Goal: Obtain resource: Download file/media

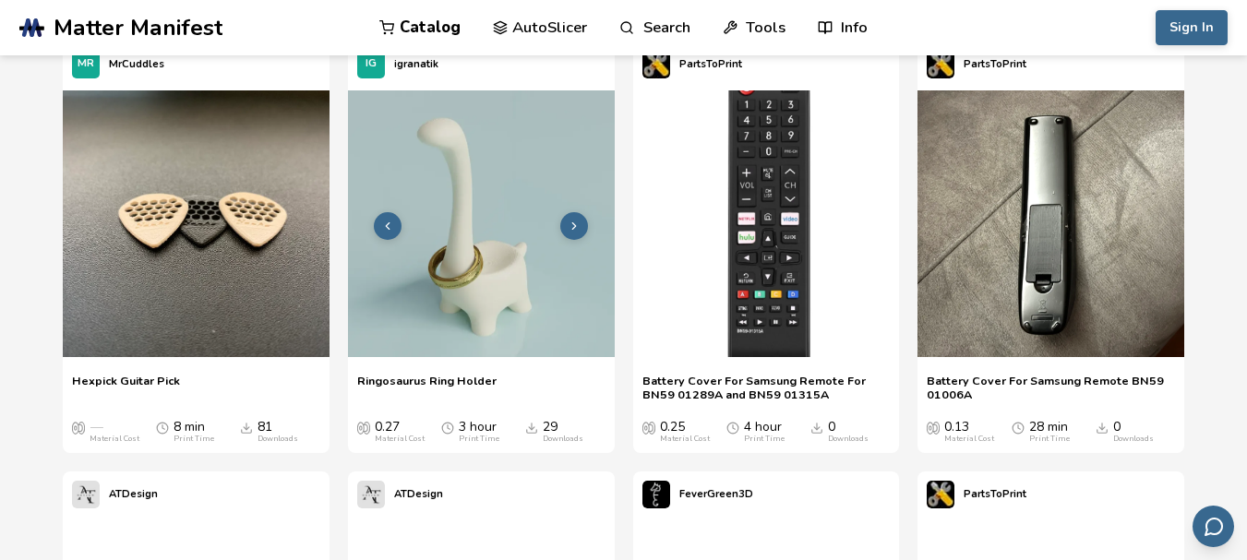
scroll to position [3508, 0]
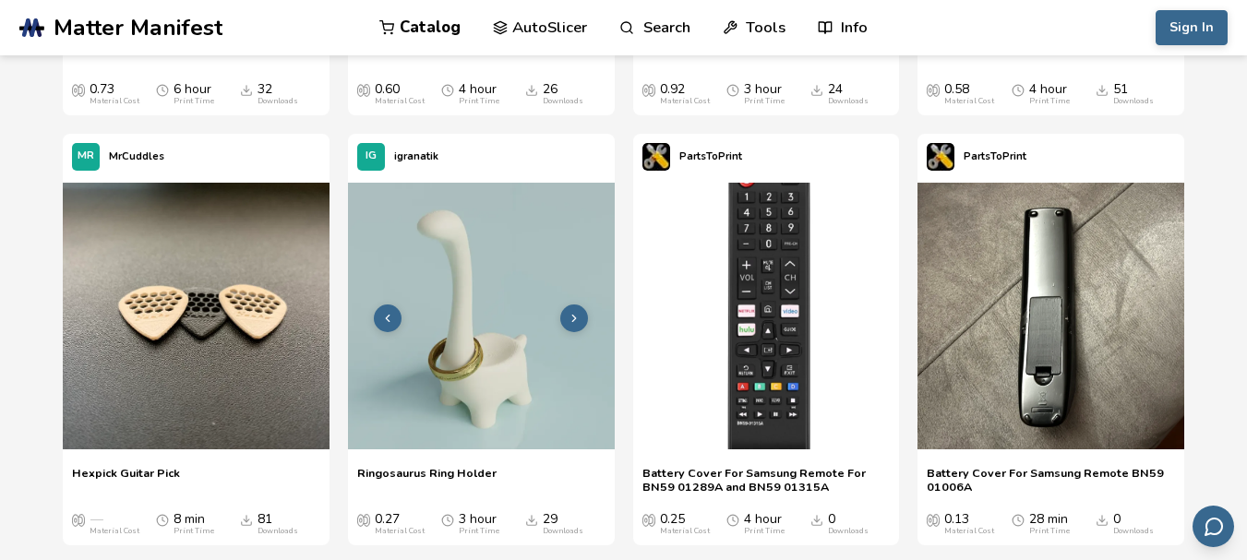
click at [579, 312] on icon at bounding box center [574, 318] width 13 height 13
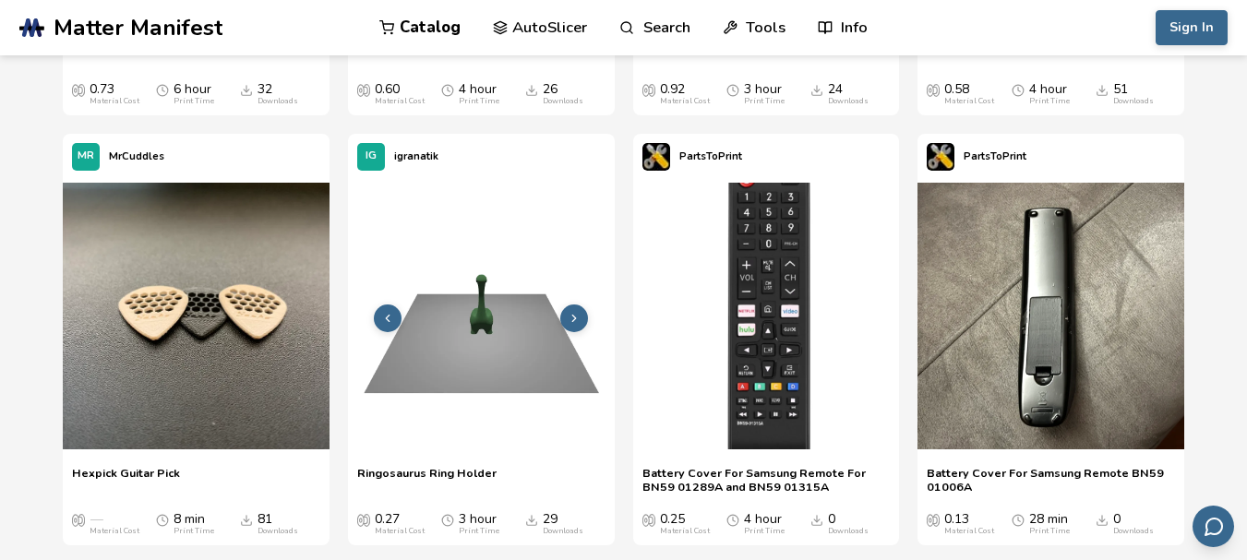
click at [579, 312] on icon at bounding box center [574, 318] width 13 height 13
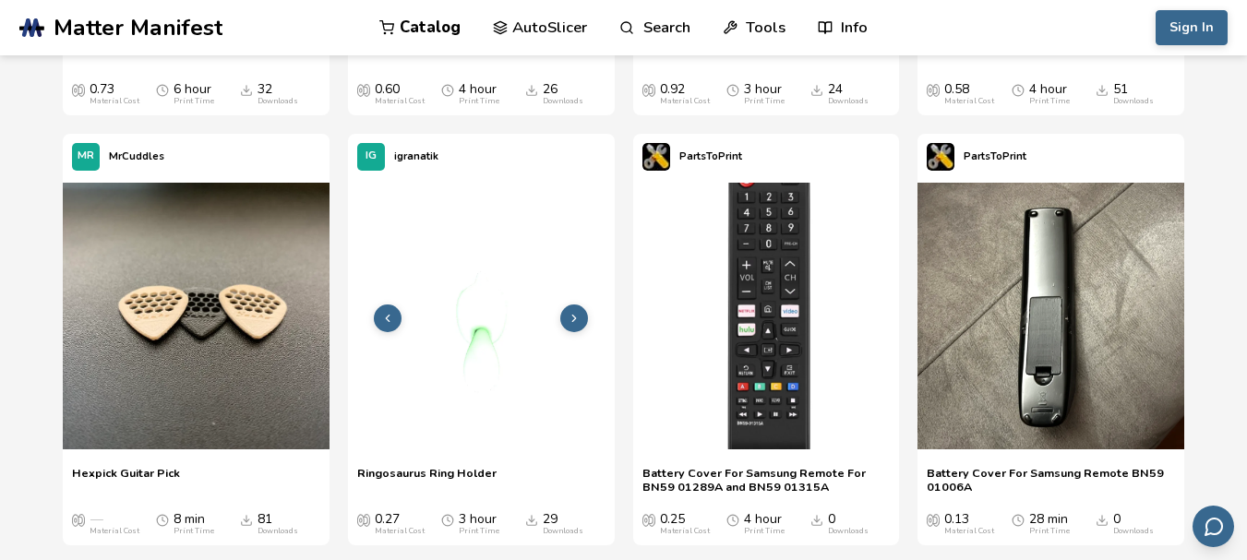
click at [571, 323] on icon at bounding box center [574, 318] width 13 height 13
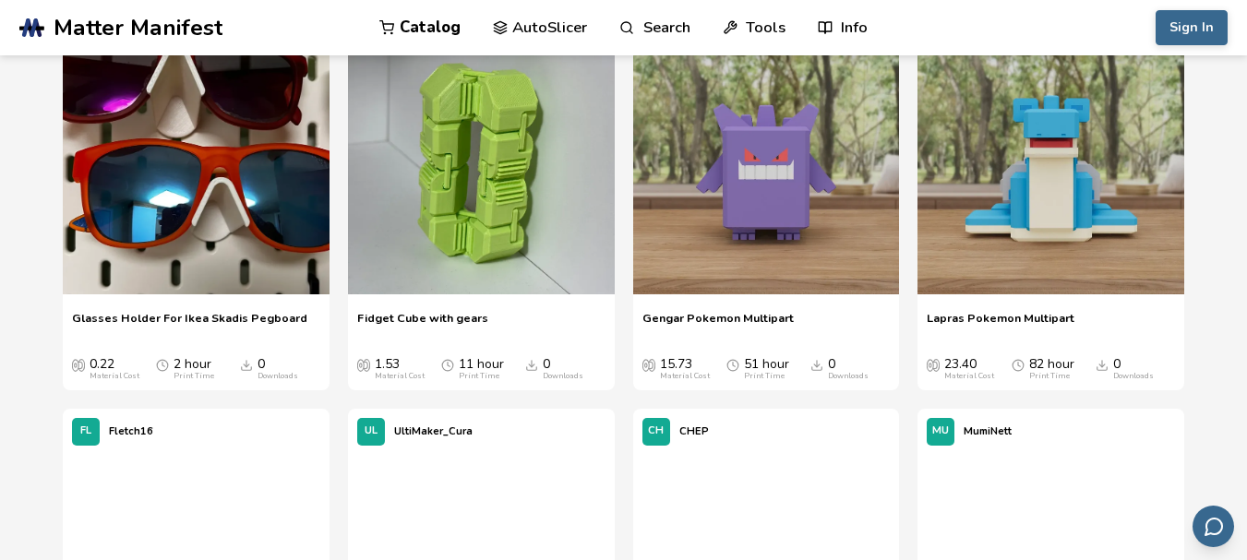
scroll to position [4432, 0]
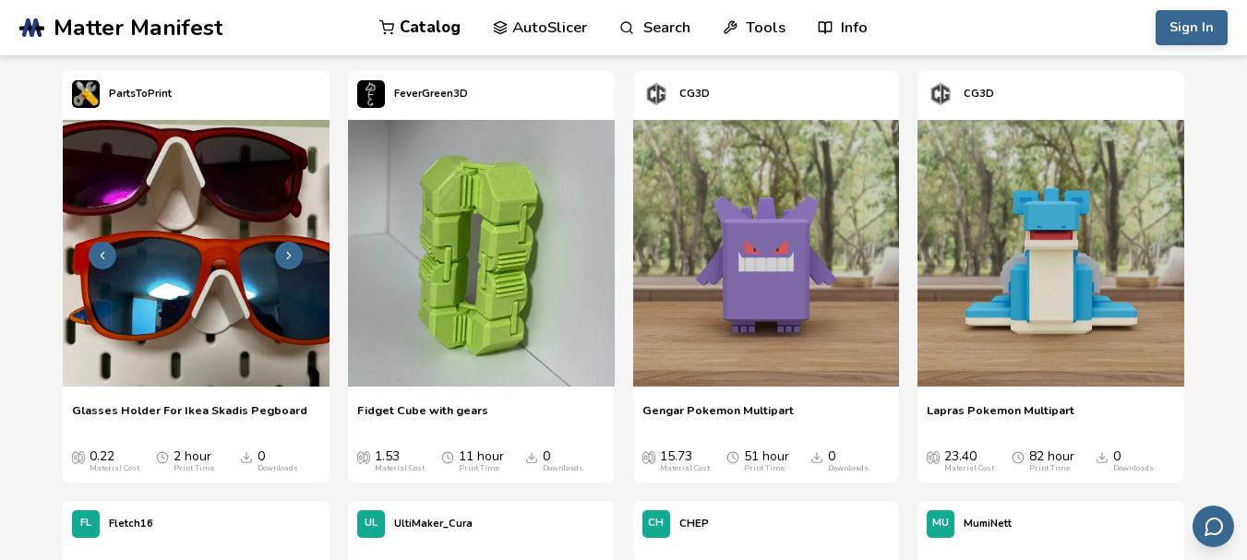
click at [295, 251] on icon at bounding box center [289, 255] width 13 height 13
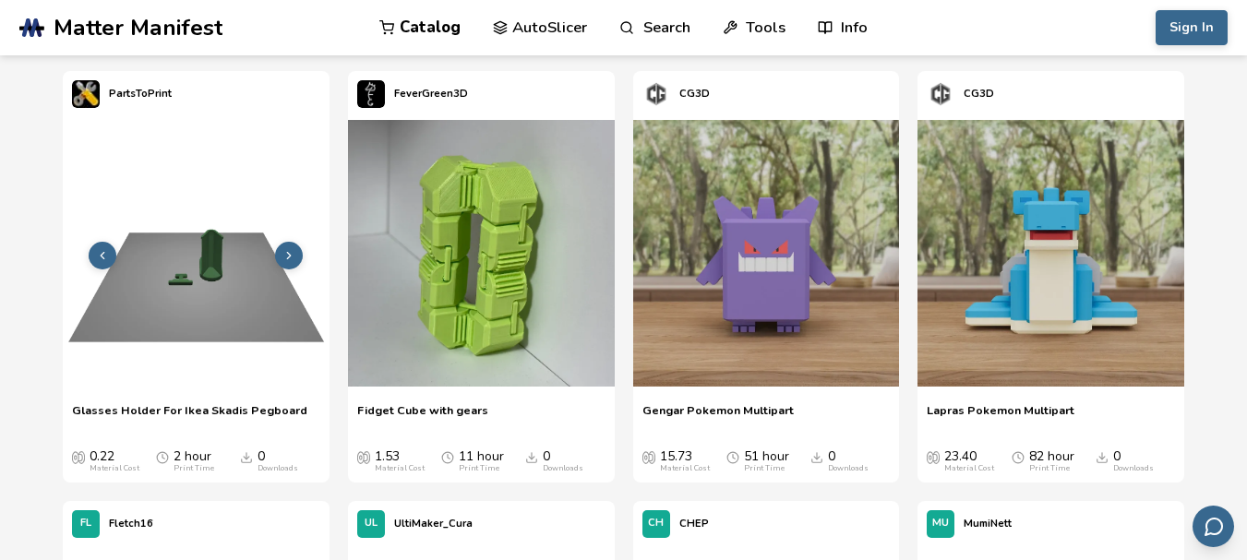
click at [290, 258] on icon at bounding box center [289, 255] width 13 height 13
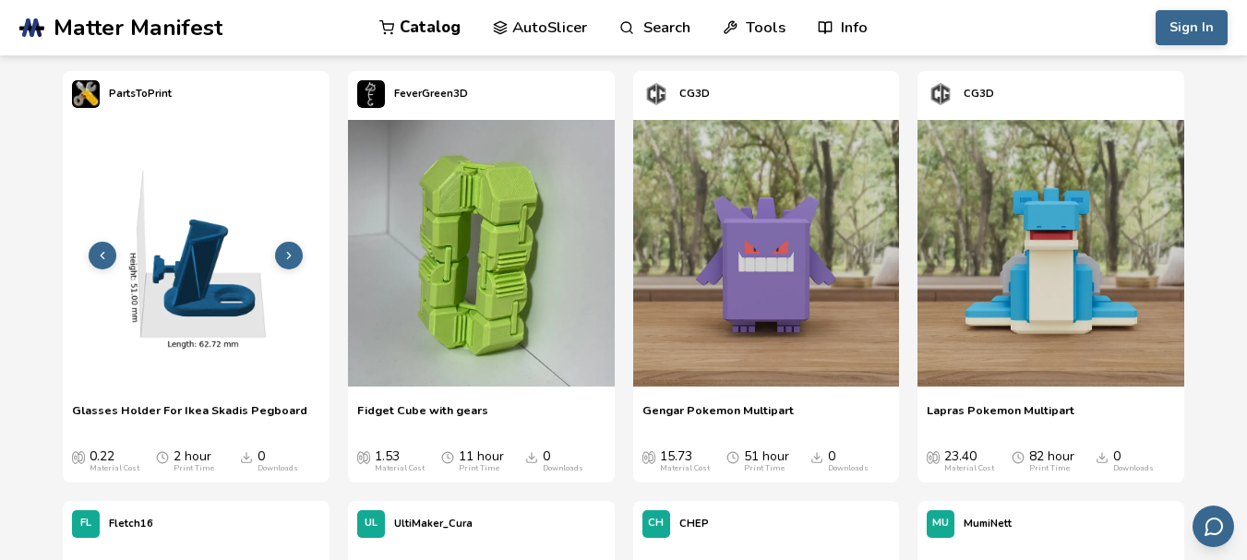
click at [293, 251] on icon at bounding box center [289, 255] width 13 height 13
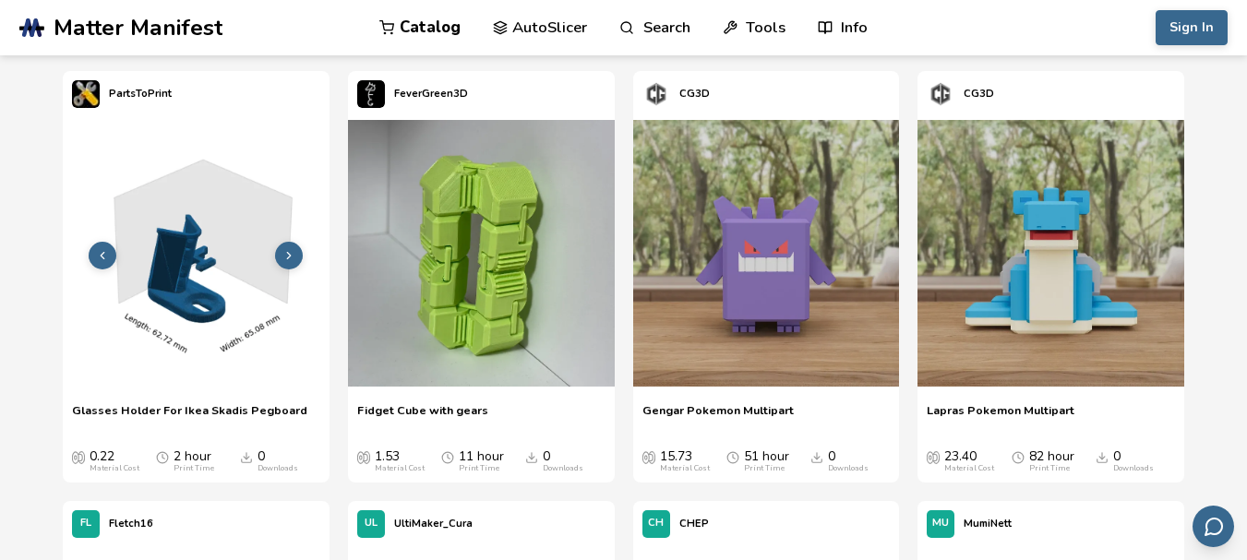
click at [290, 253] on icon at bounding box center [289, 255] width 13 height 13
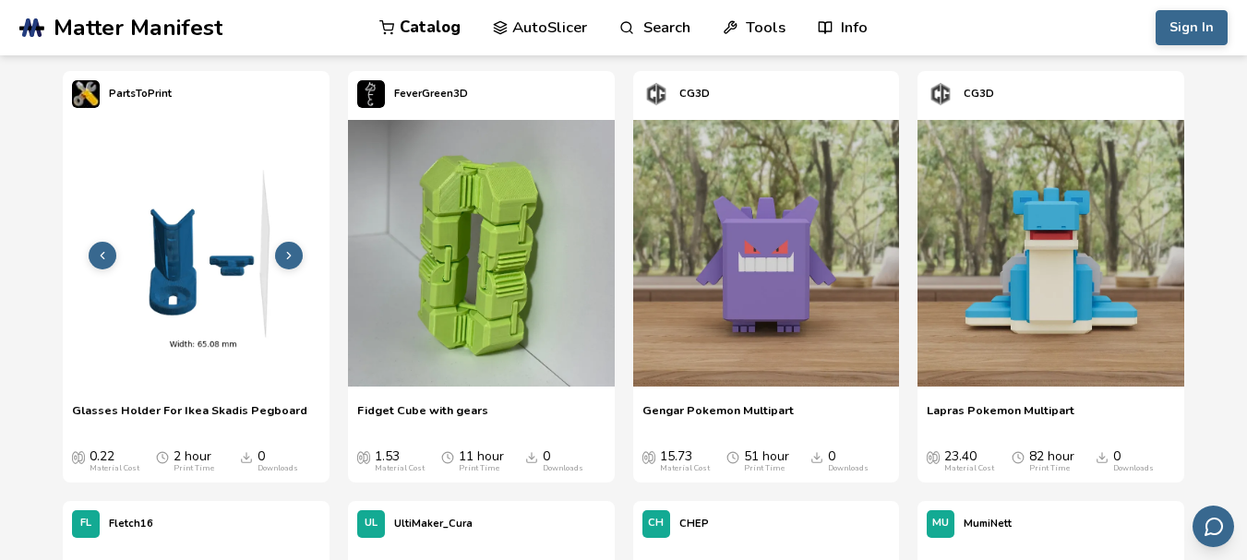
click at [290, 253] on icon at bounding box center [289, 255] width 13 height 13
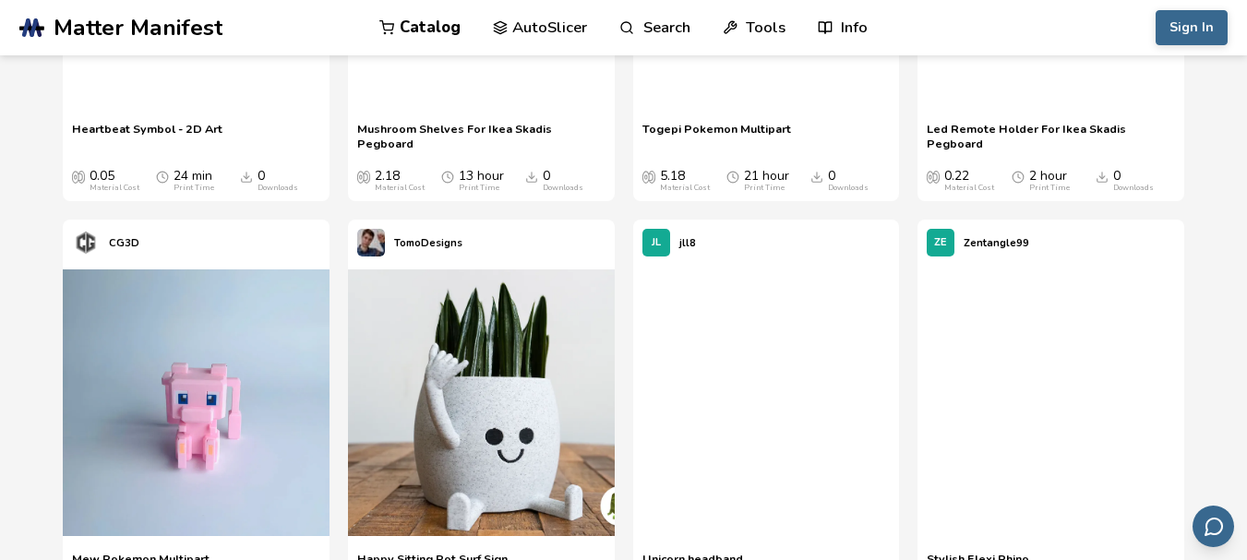
scroll to position [7386, 0]
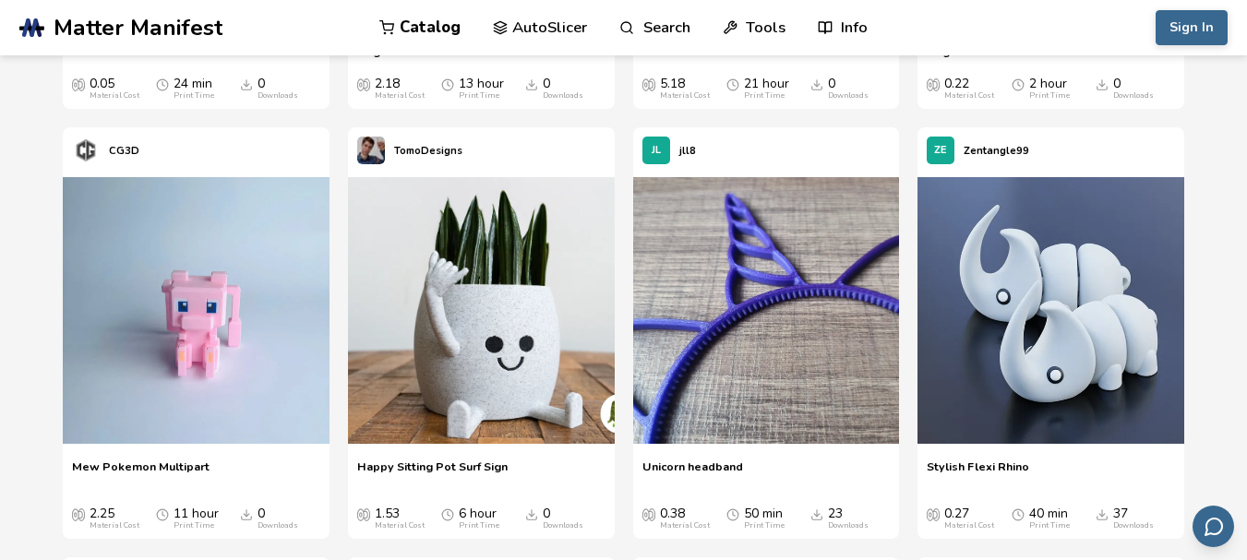
drag, startPoint x: 487, startPoint y: 438, endPoint x: 0, endPoint y: 320, distance: 500.5
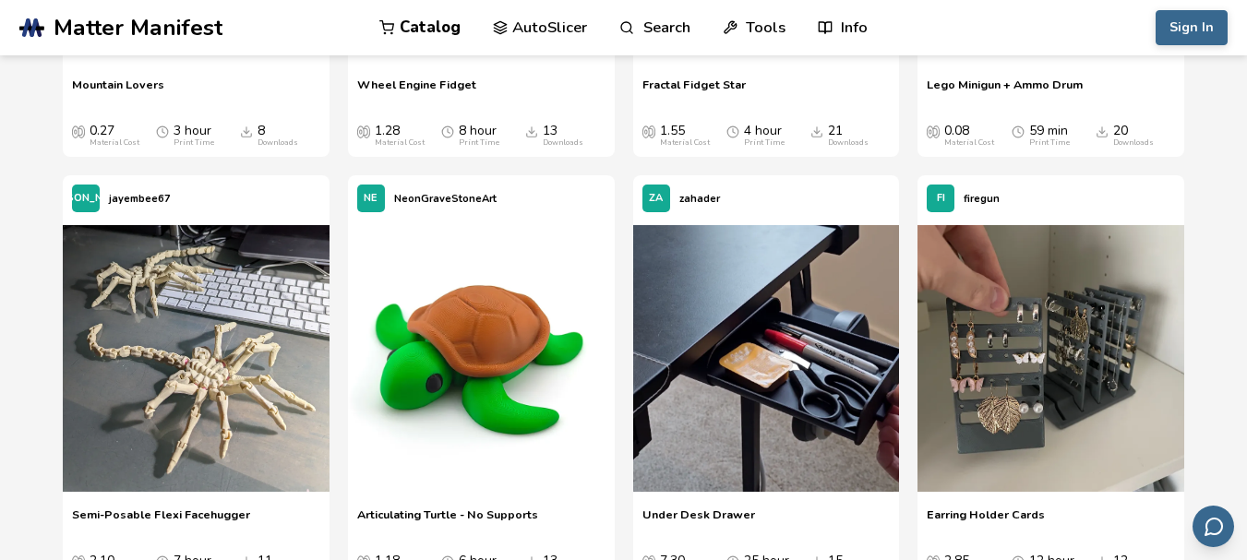
scroll to position [16895, 0]
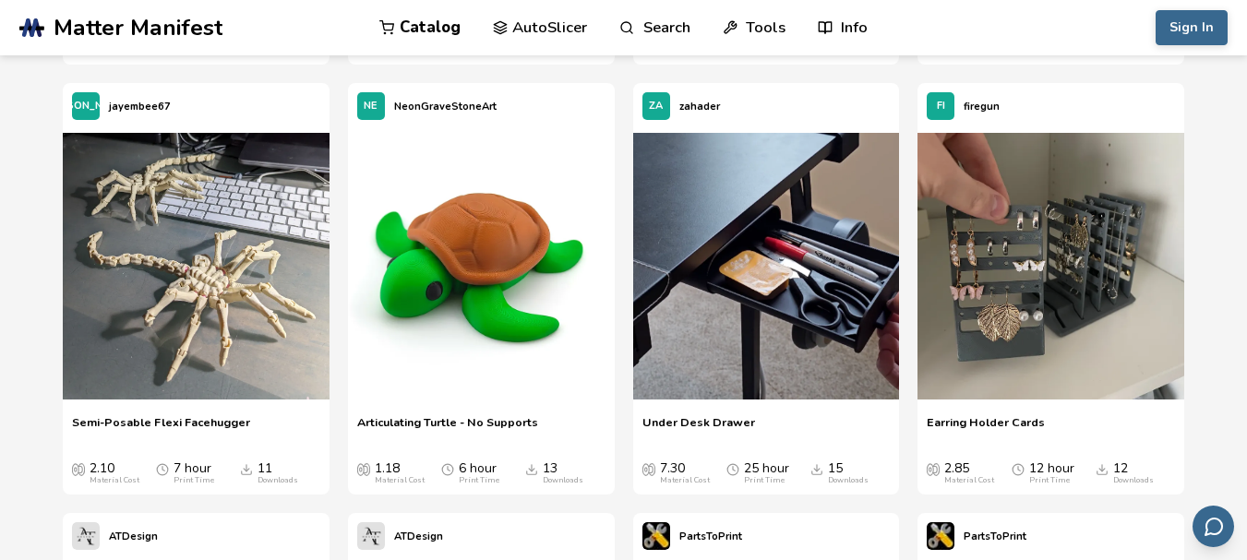
drag, startPoint x: 410, startPoint y: 328, endPoint x: 0, endPoint y: 320, distance: 410.0
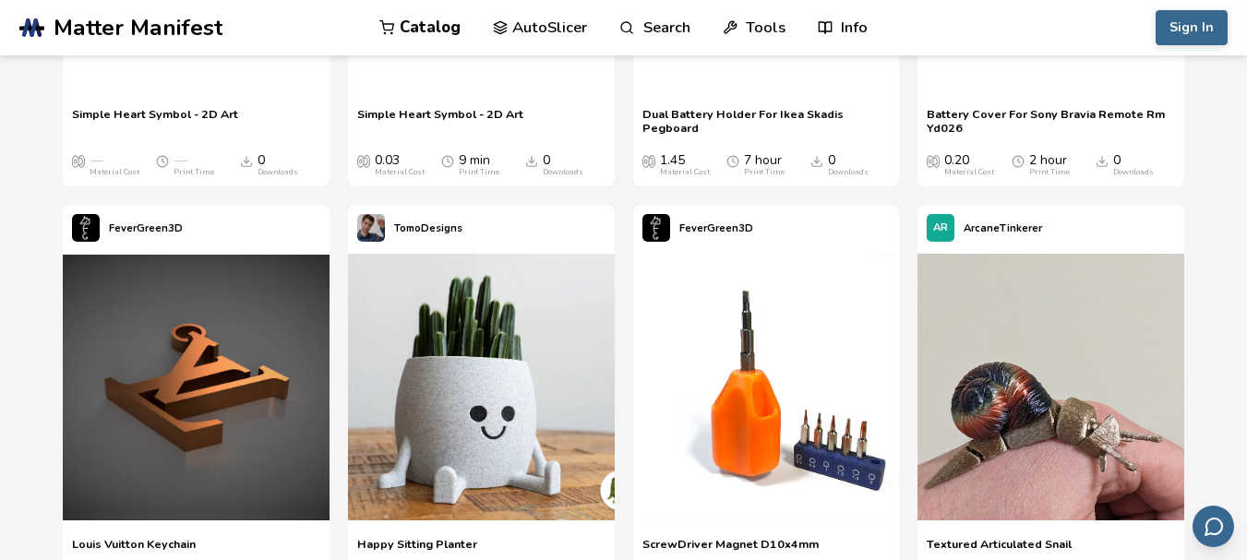
scroll to position [17726, 0]
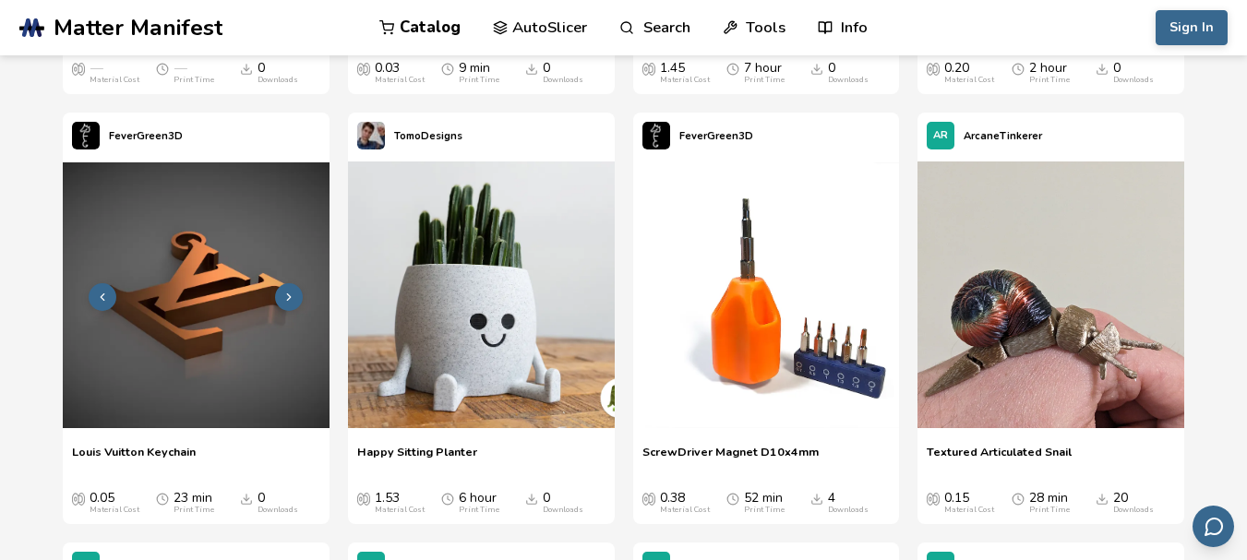
click at [291, 286] on button at bounding box center [289, 297] width 28 height 28
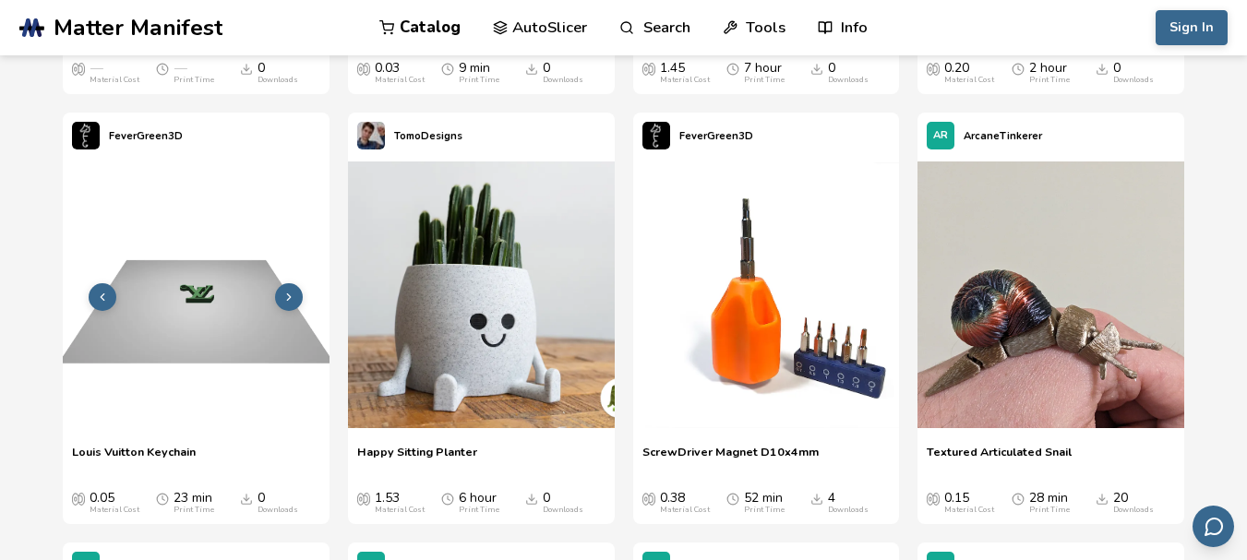
click at [294, 300] on icon at bounding box center [289, 297] width 13 height 13
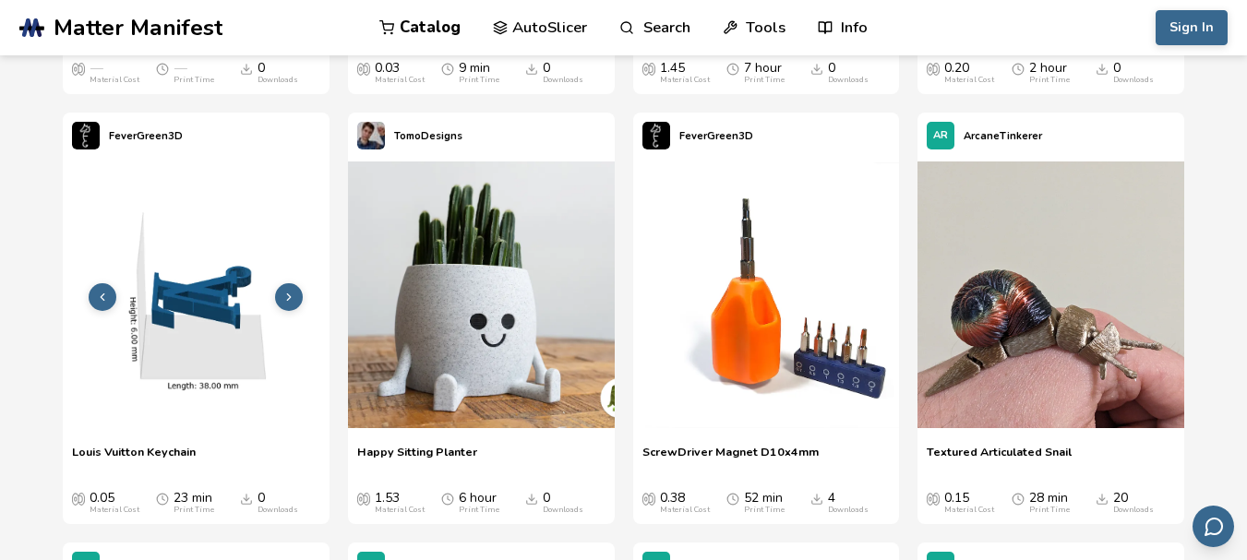
click at [294, 300] on icon at bounding box center [289, 297] width 13 height 13
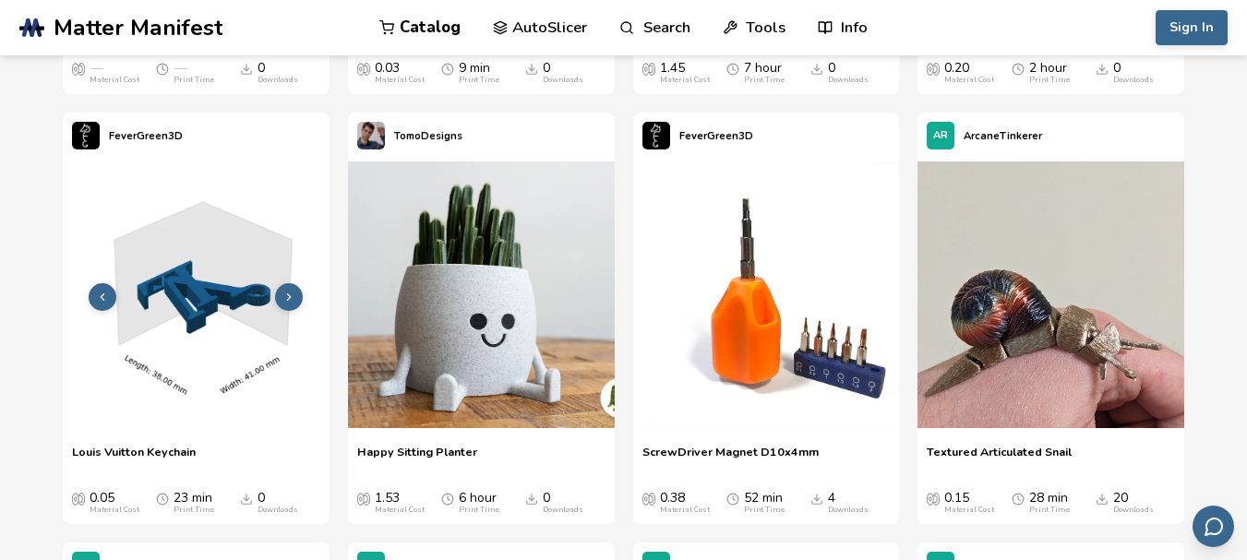
click at [294, 300] on icon at bounding box center [289, 297] width 13 height 13
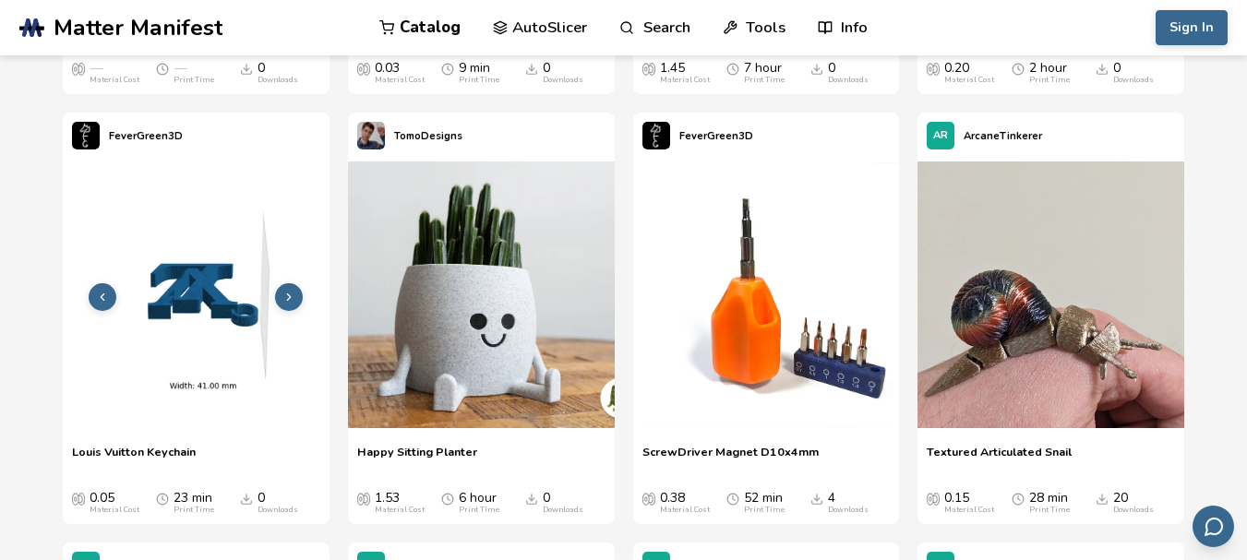
click at [294, 300] on icon at bounding box center [289, 297] width 13 height 13
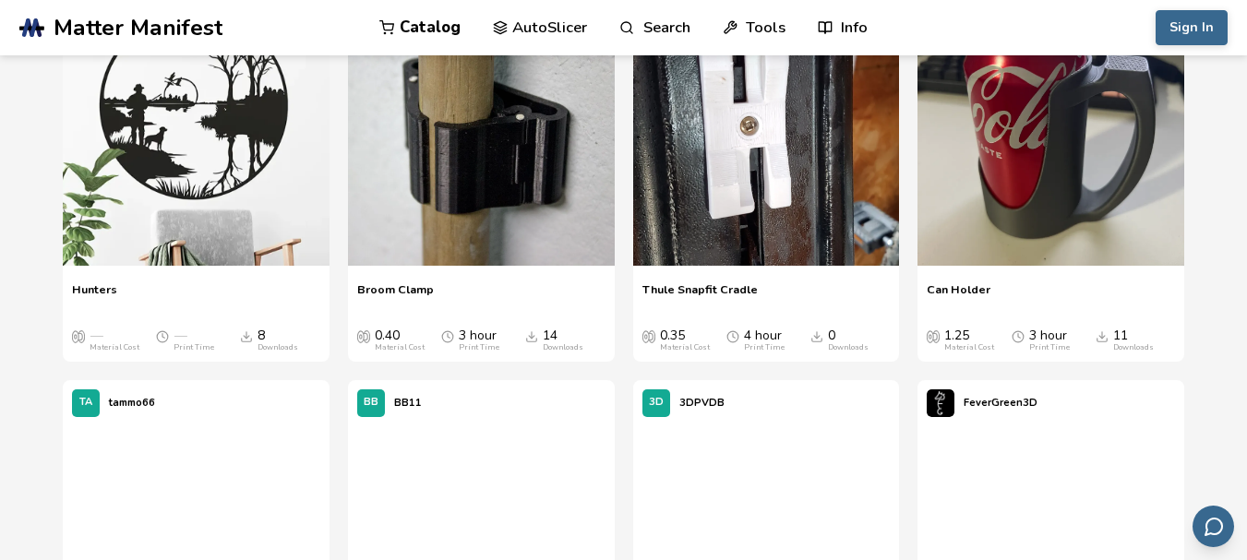
scroll to position [23819, 0]
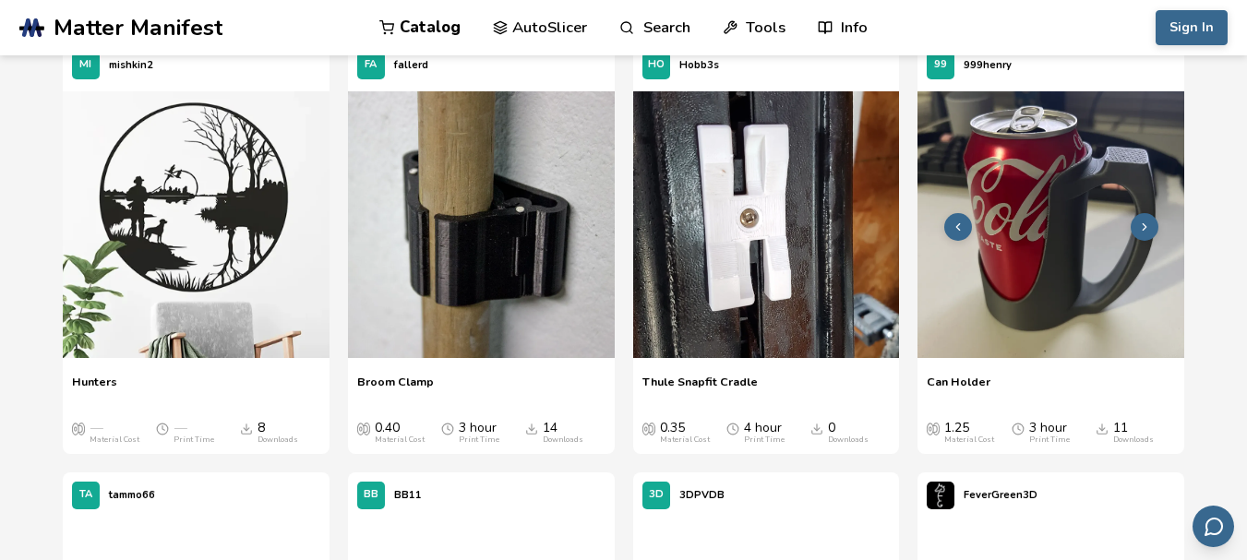
click at [1143, 226] on icon at bounding box center [1144, 227] width 13 height 13
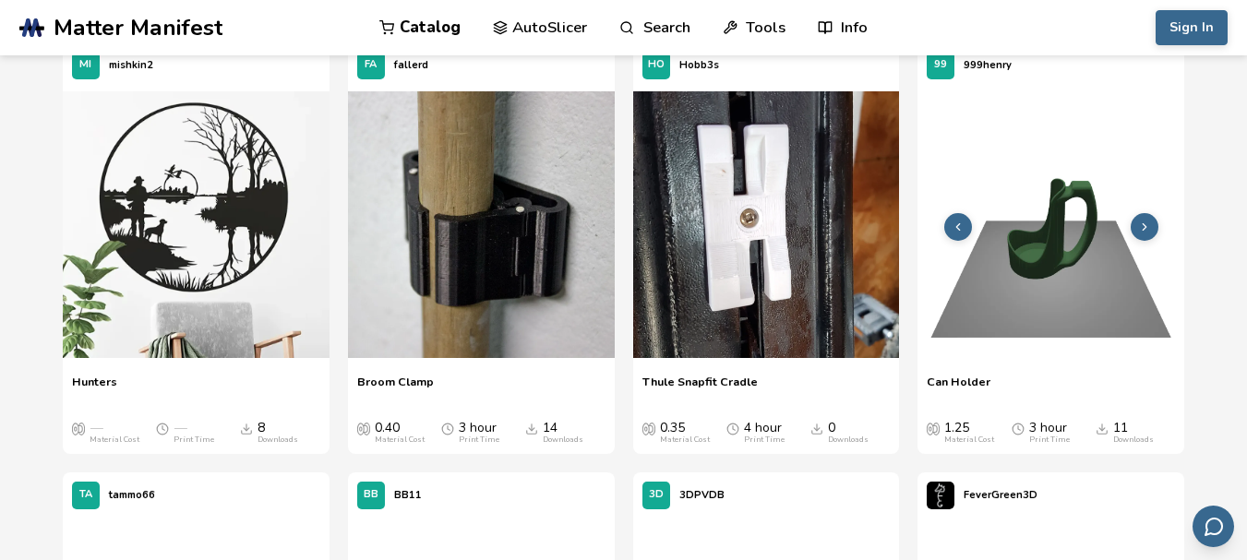
click at [1144, 230] on icon at bounding box center [1144, 227] width 13 height 13
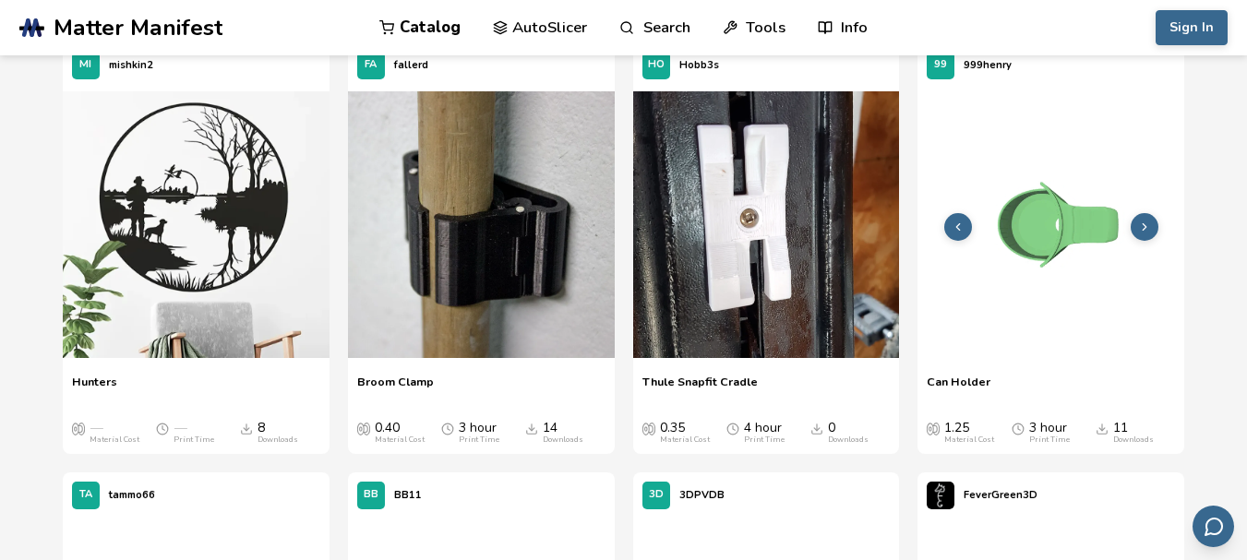
click at [1144, 230] on icon at bounding box center [1144, 227] width 13 height 13
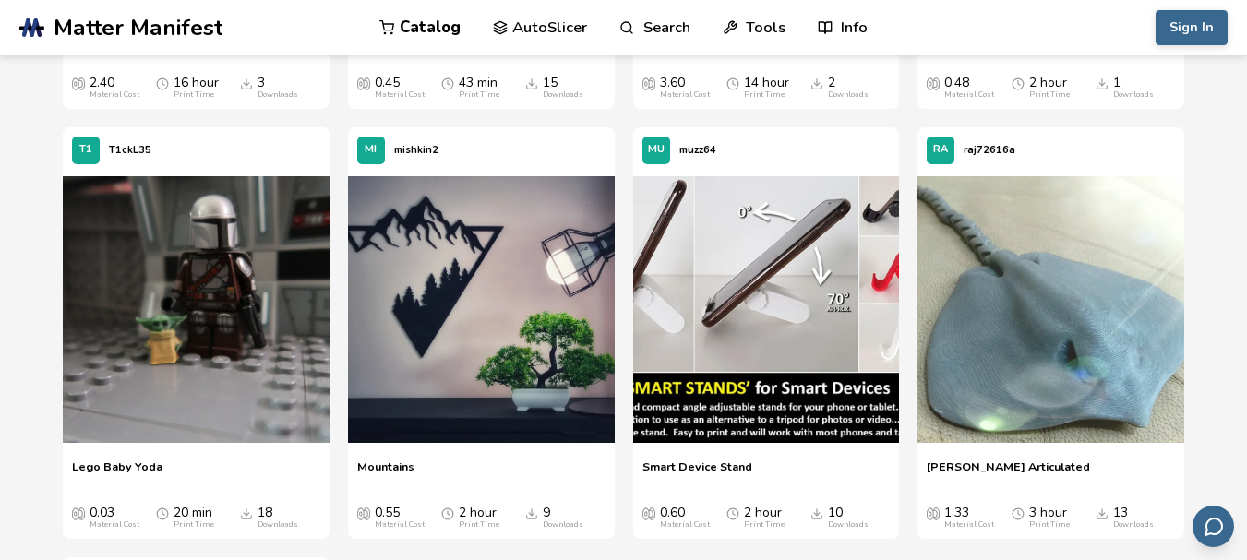
scroll to position [28989, 0]
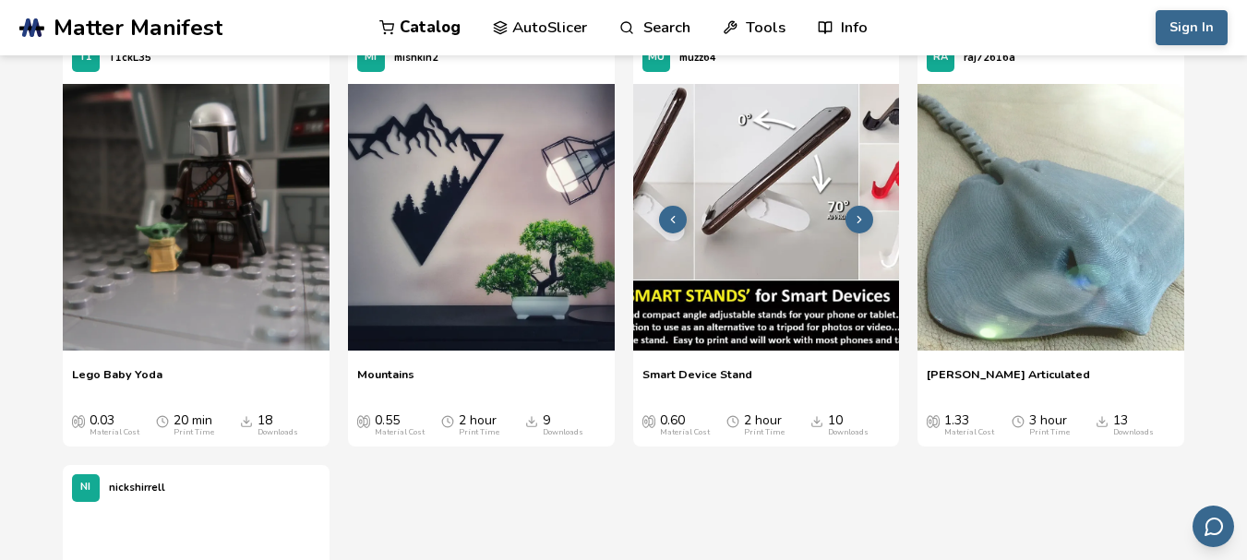
click at [860, 217] on icon at bounding box center [859, 219] width 13 height 13
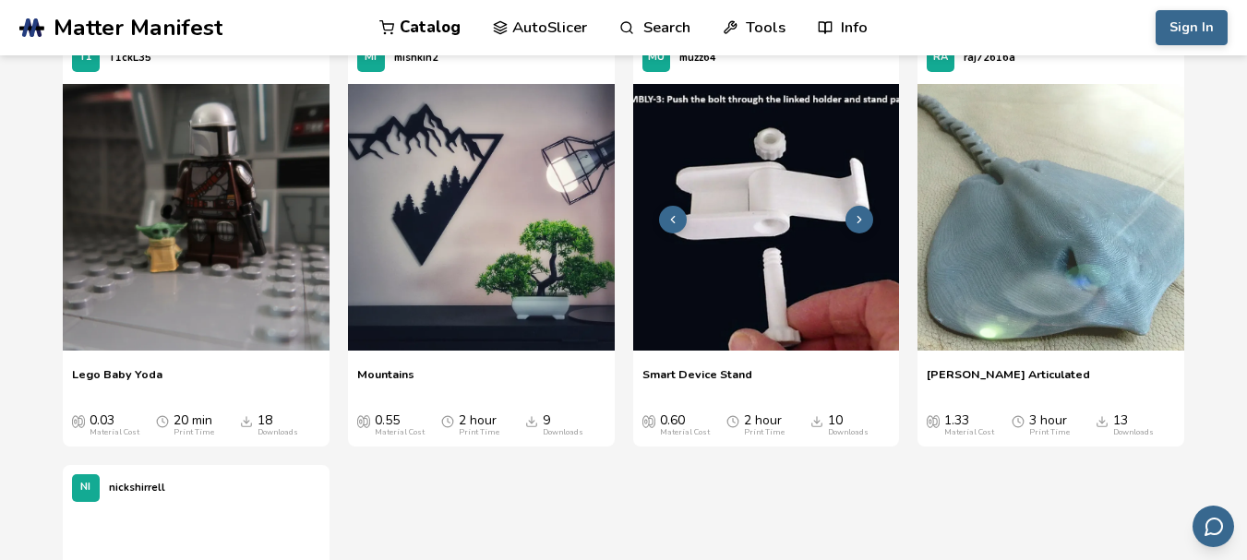
click at [860, 228] on button at bounding box center [860, 220] width 28 height 28
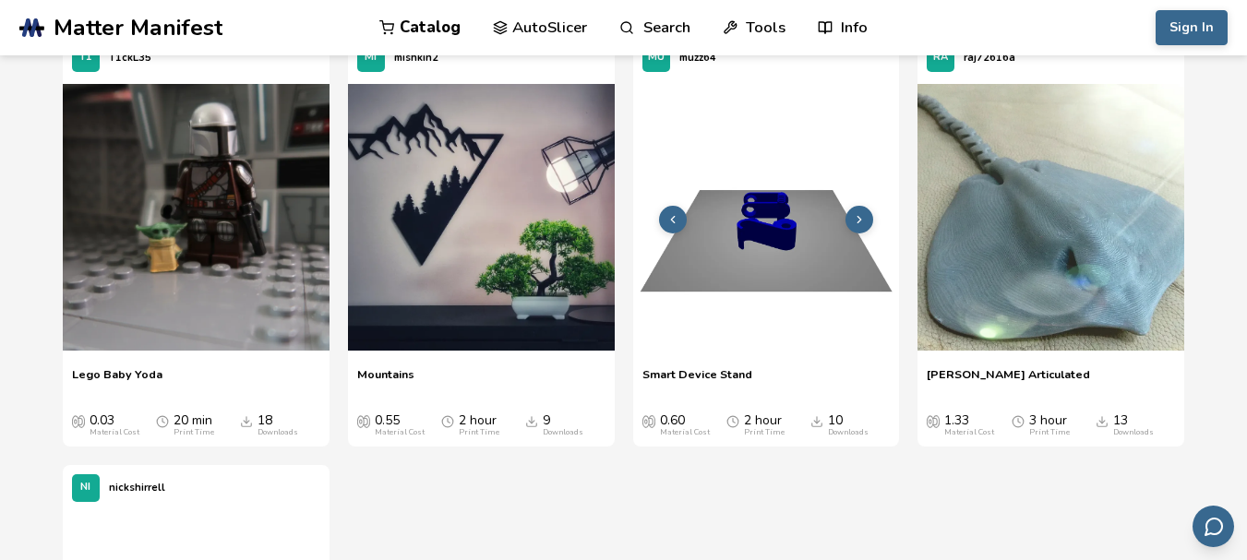
click at [668, 221] on icon at bounding box center [673, 219] width 13 height 13
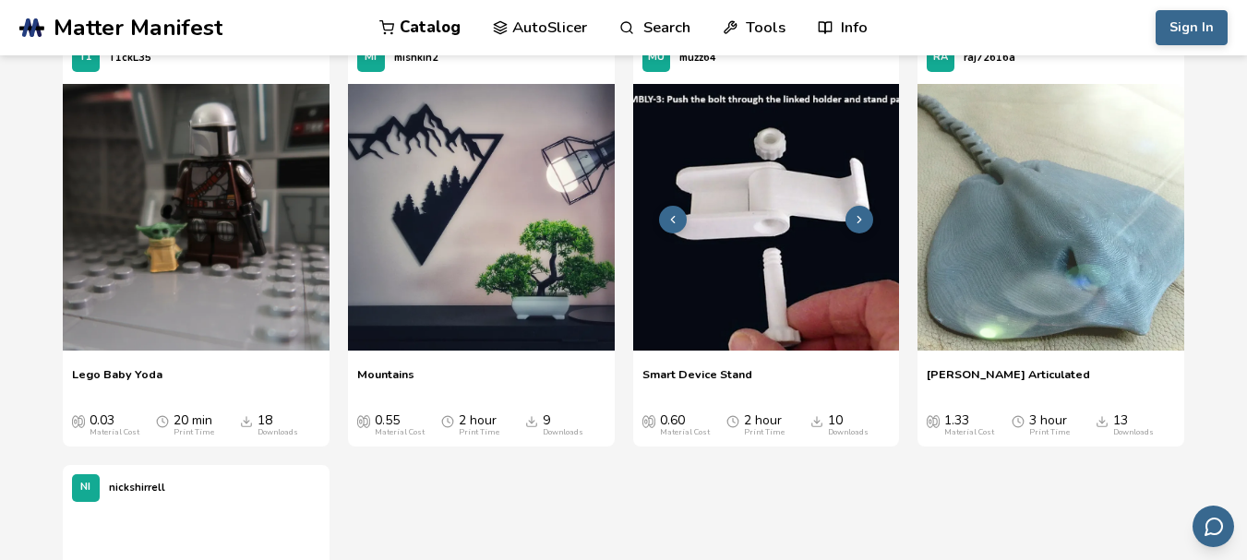
click at [675, 217] on polyline at bounding box center [674, 219] width 4 height 6
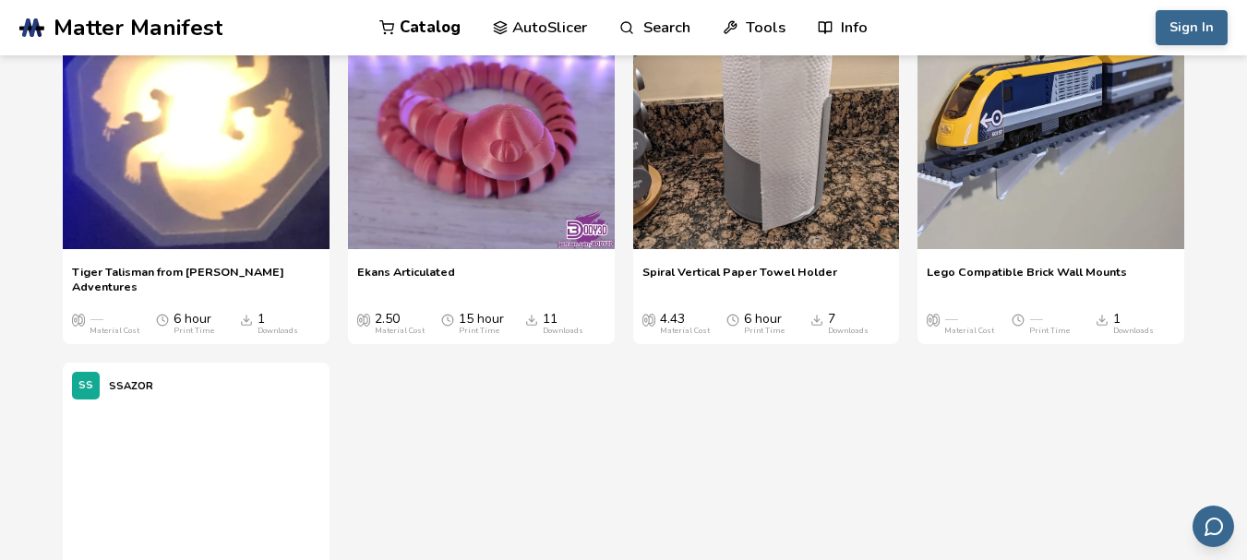
scroll to position [35637, 0]
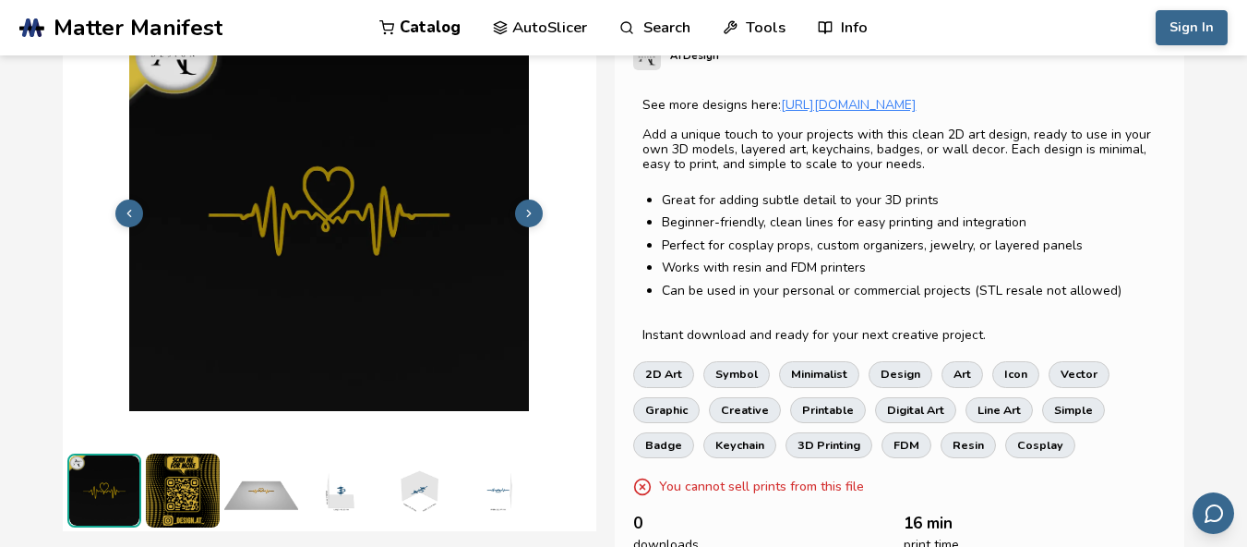
scroll to position [277, 0]
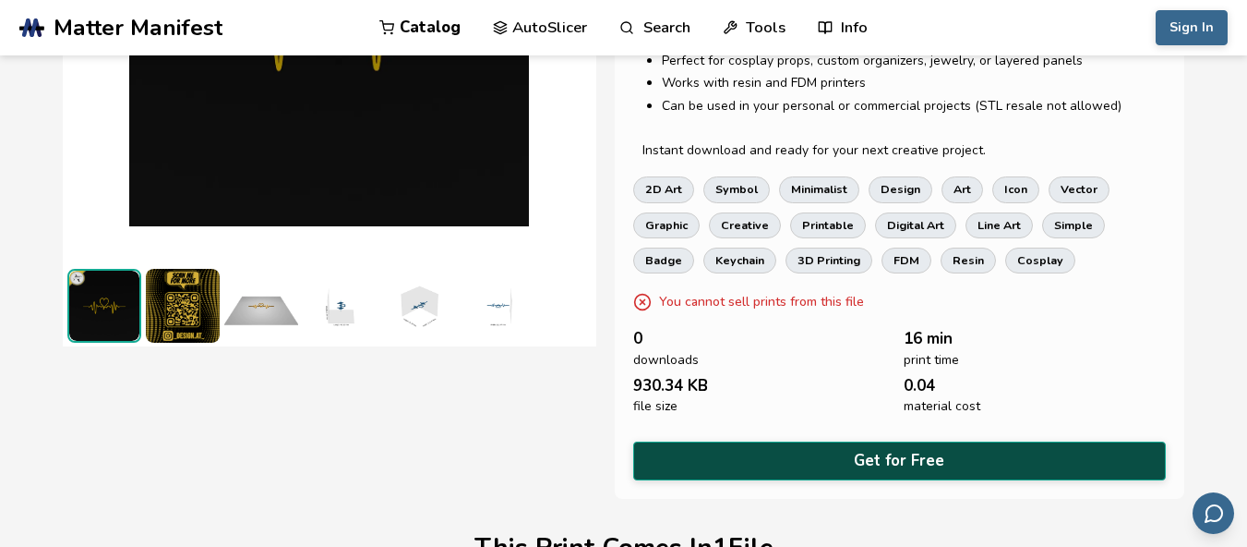
click at [827, 453] on button "Get for Free" at bounding box center [900, 460] width 534 height 38
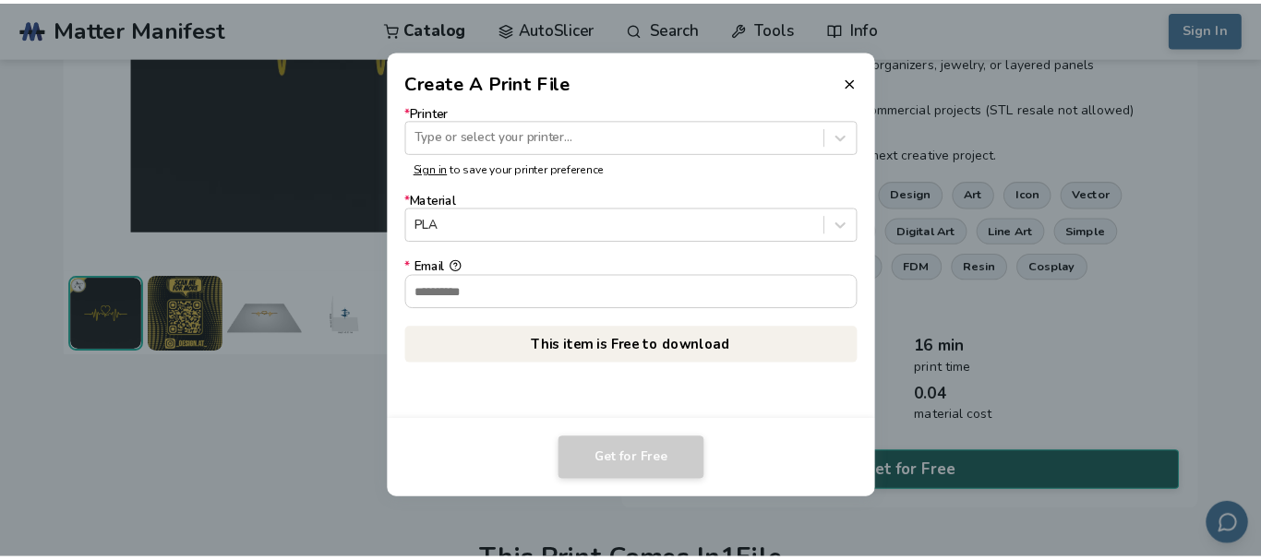
scroll to position [274, 0]
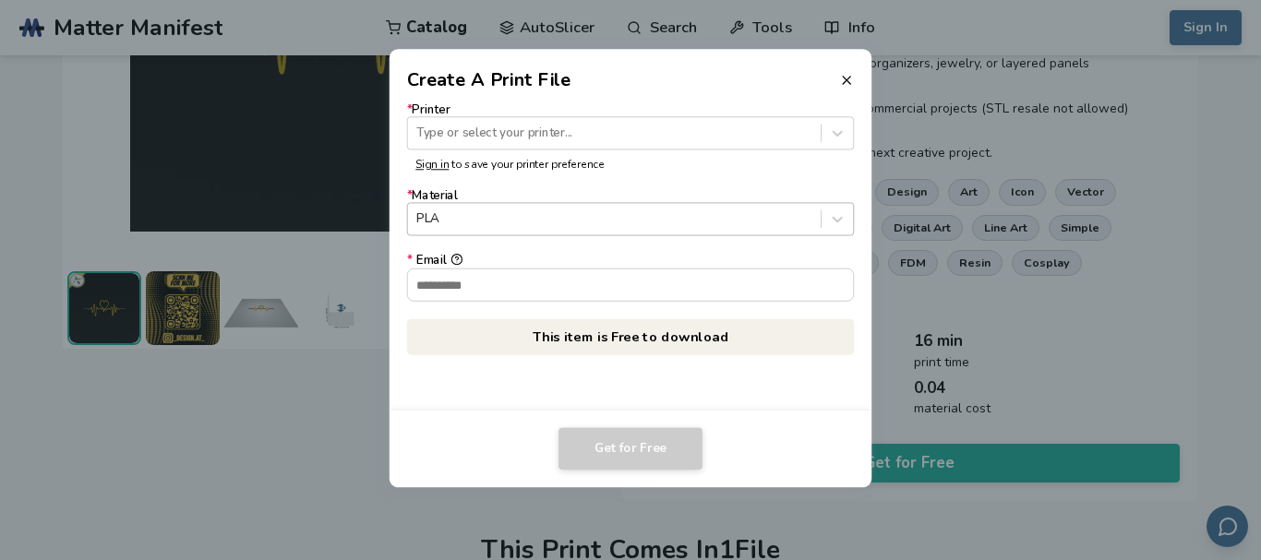
click at [485, 229] on div "PLA" at bounding box center [614, 220] width 413 height 25
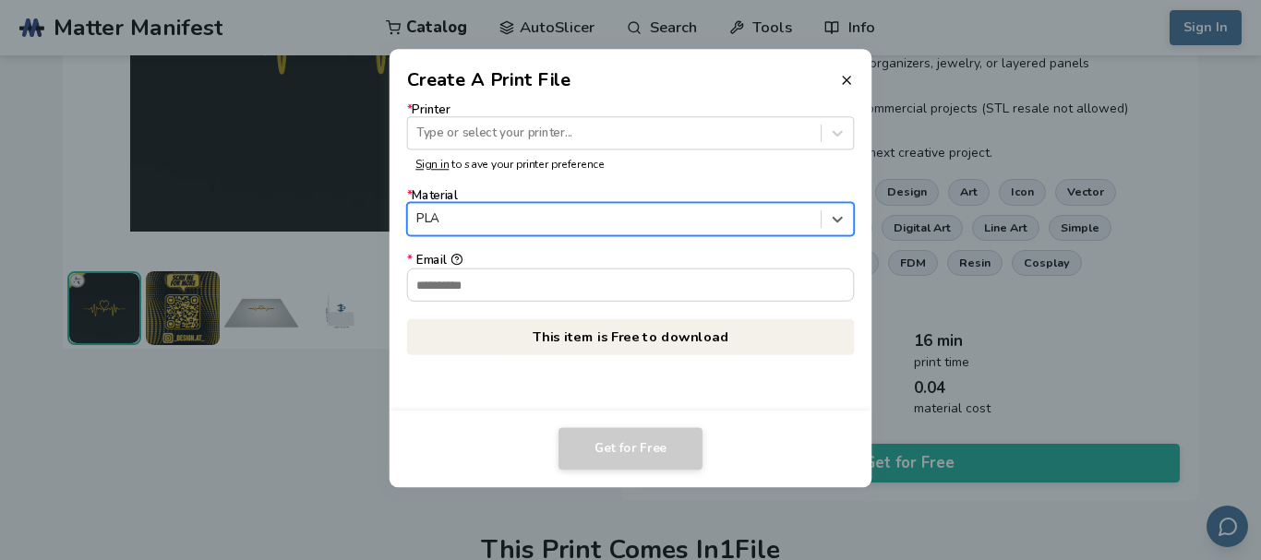
click at [485, 229] on div "PLA" at bounding box center [614, 220] width 413 height 25
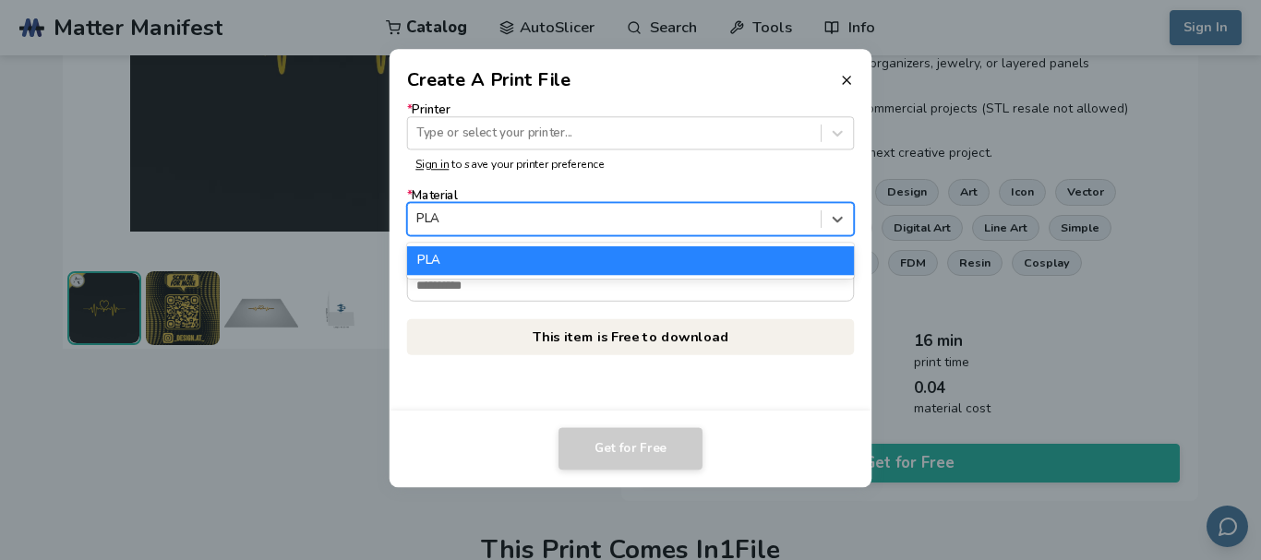
click at [485, 229] on div "PLA" at bounding box center [614, 220] width 413 height 25
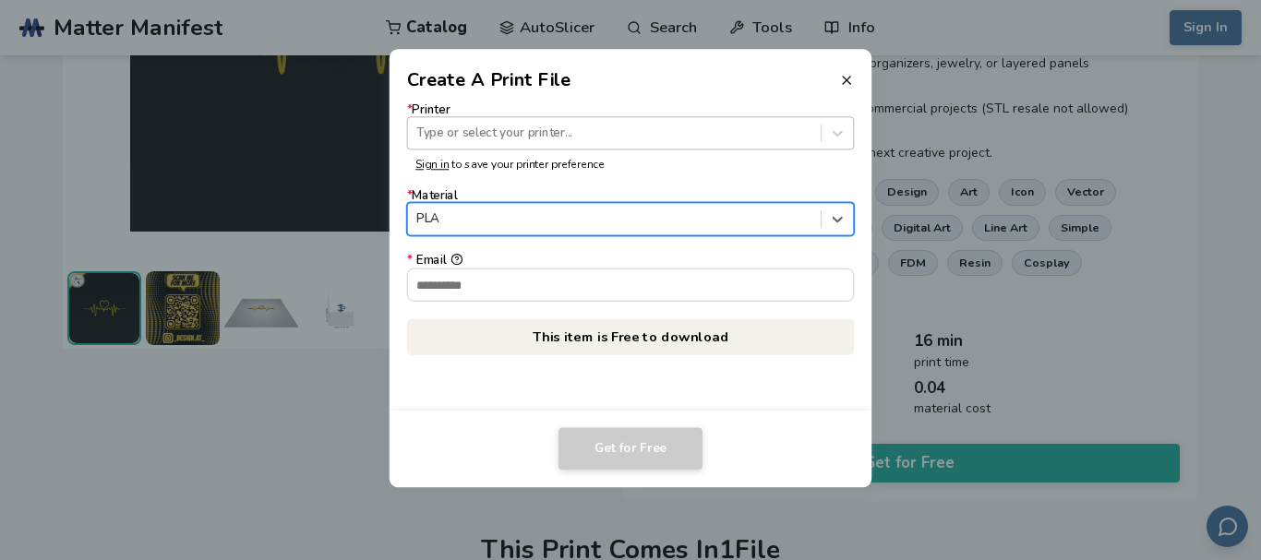
click at [506, 121] on div "Type or select your printer..." at bounding box center [614, 133] width 413 height 25
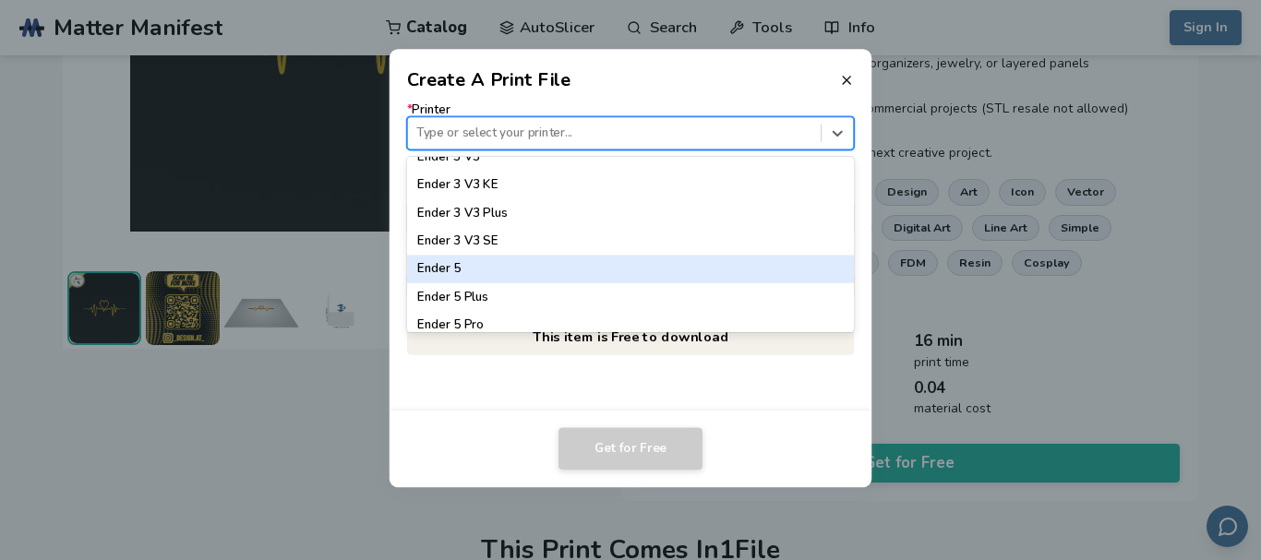
scroll to position [1200, 0]
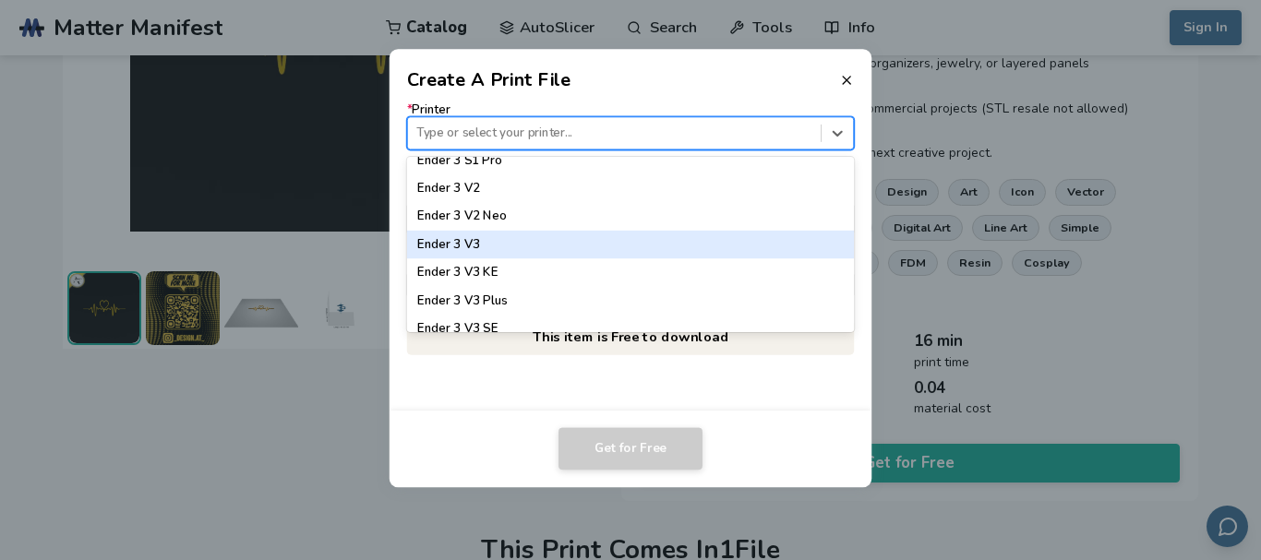
click at [512, 234] on div "Ender 3 V3" at bounding box center [630, 245] width 447 height 28
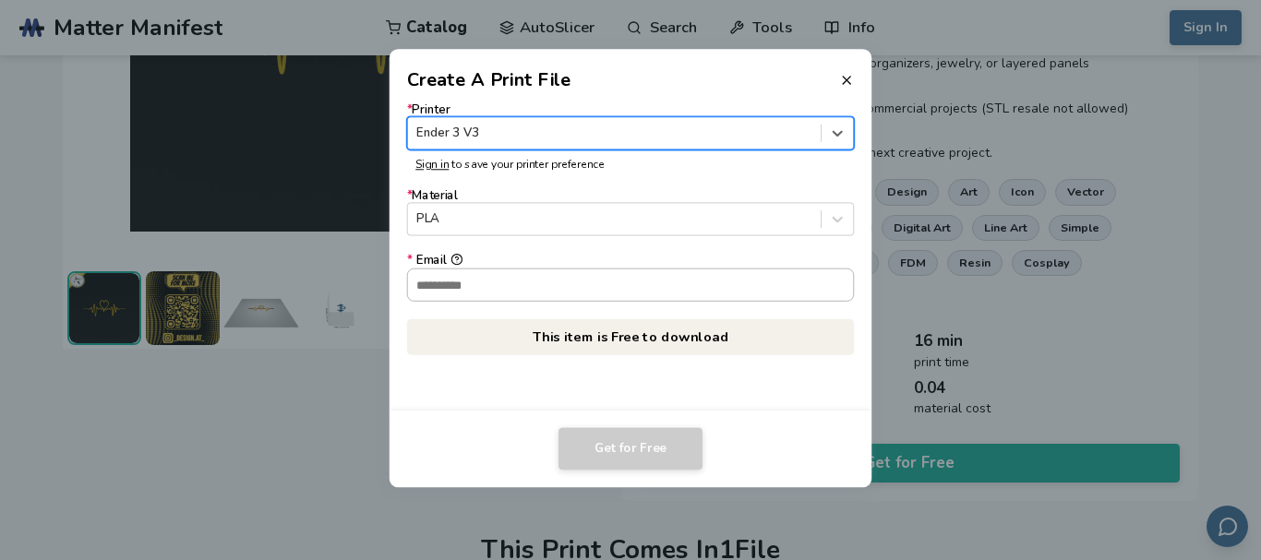
click at [471, 275] on input "* Email" at bounding box center [631, 284] width 446 height 31
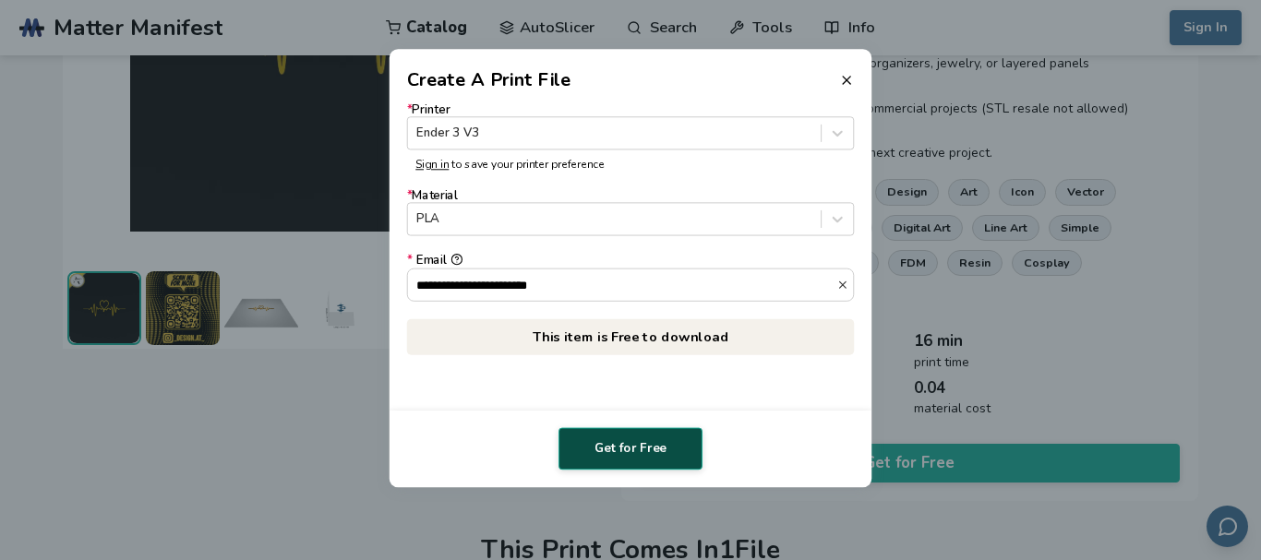
type input "**********"
click at [644, 459] on button "Get for Free" at bounding box center [631, 448] width 144 height 42
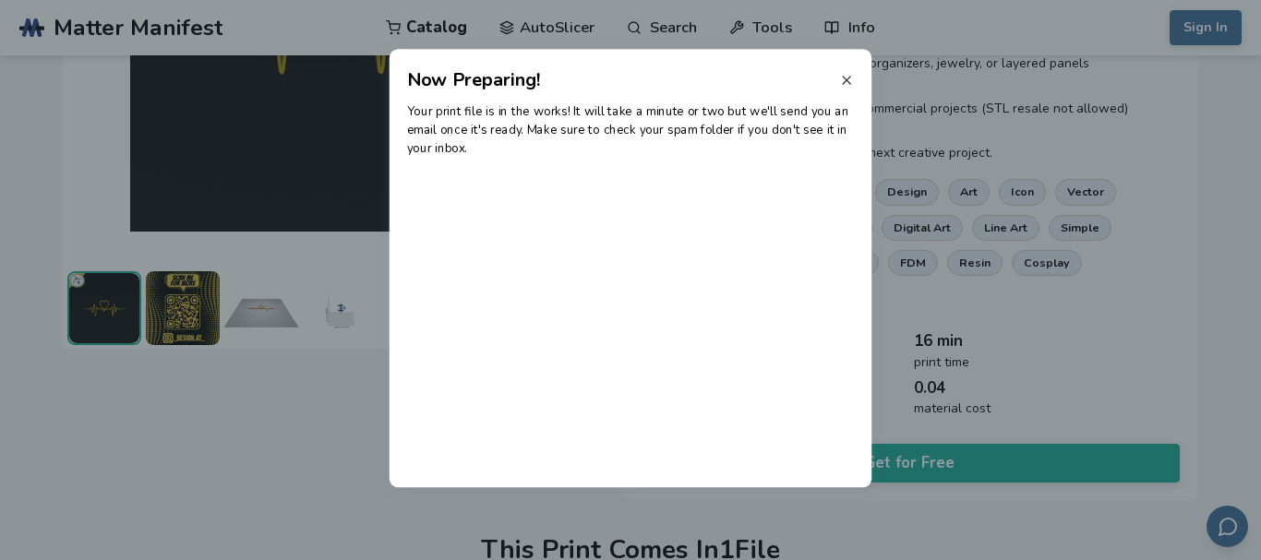
click at [846, 76] on icon at bounding box center [846, 80] width 15 height 15
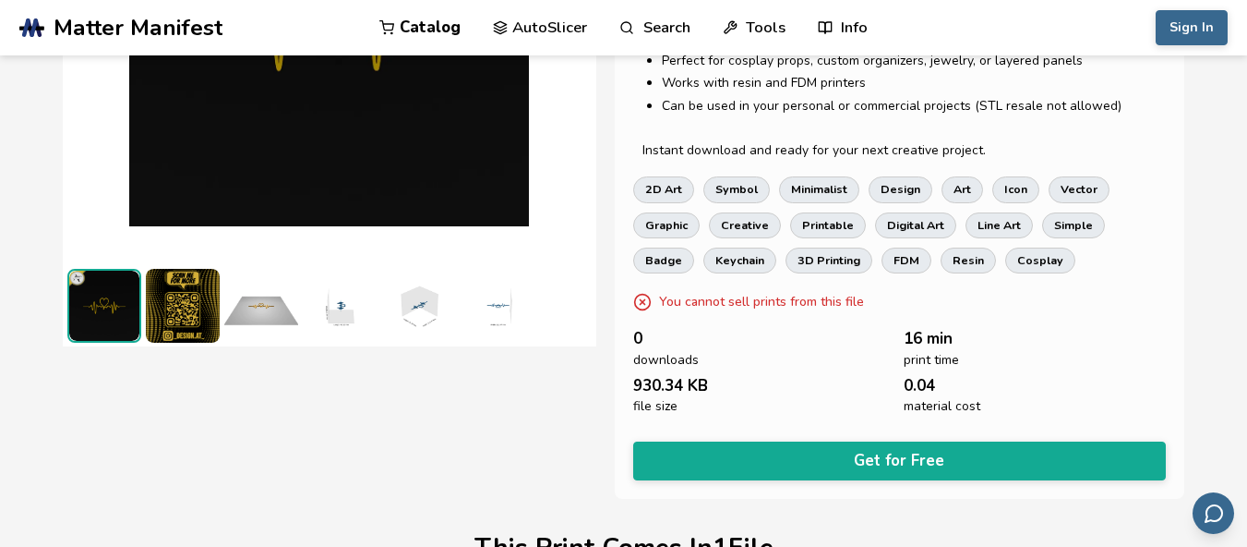
scroll to position [0, 0]
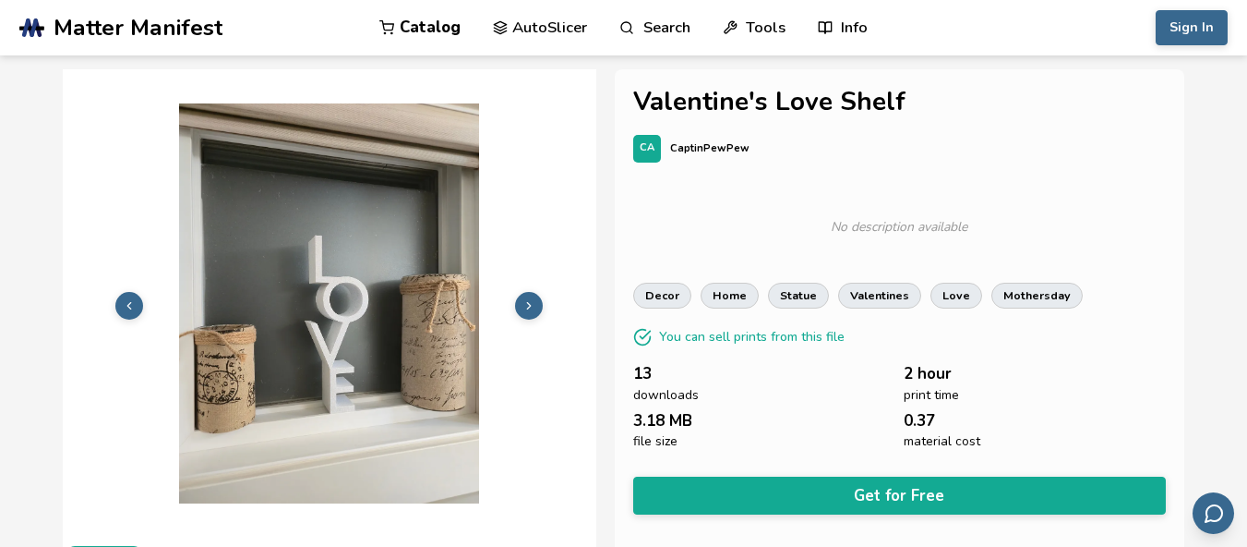
click at [539, 295] on button at bounding box center [529, 306] width 28 height 28
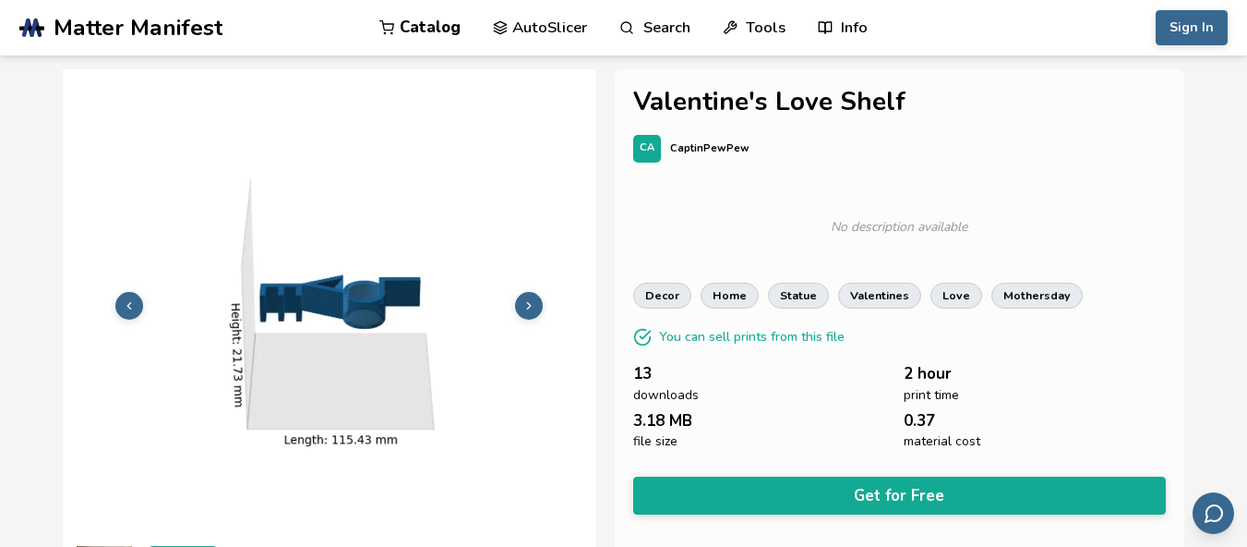
scroll to position [73, 0]
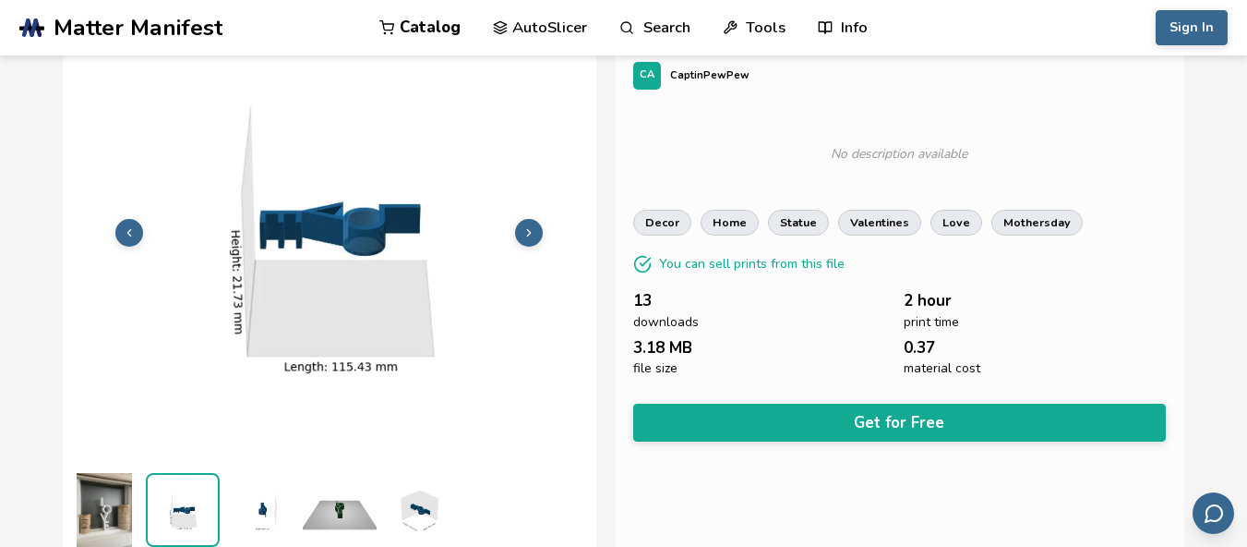
click at [533, 244] on button at bounding box center [529, 233] width 28 height 28
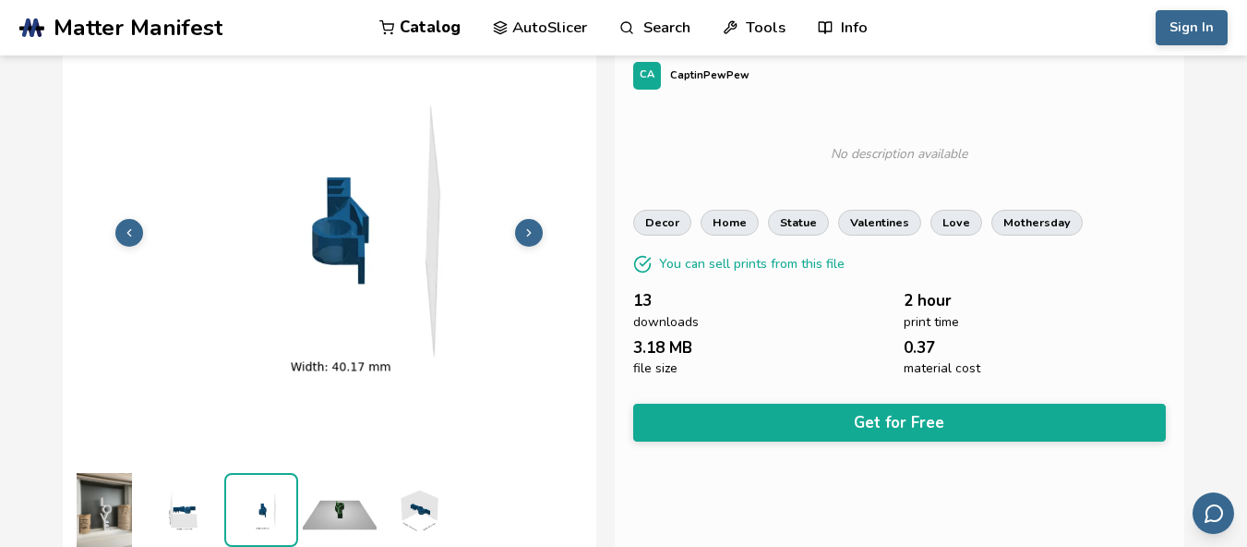
click at [533, 244] on button at bounding box center [529, 233] width 28 height 28
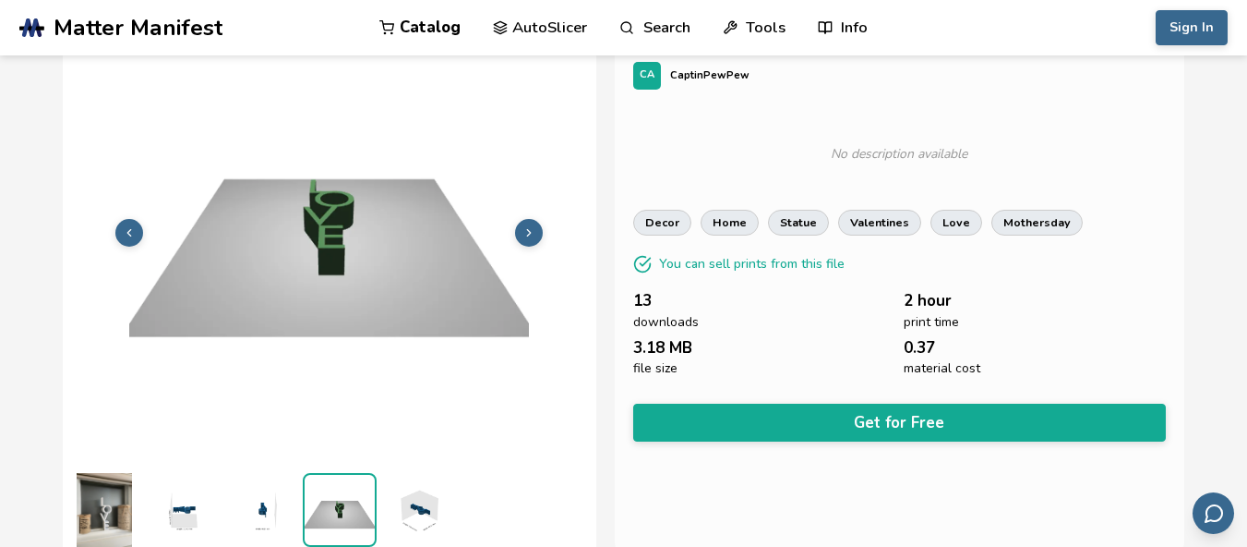
click at [533, 244] on button at bounding box center [529, 233] width 28 height 28
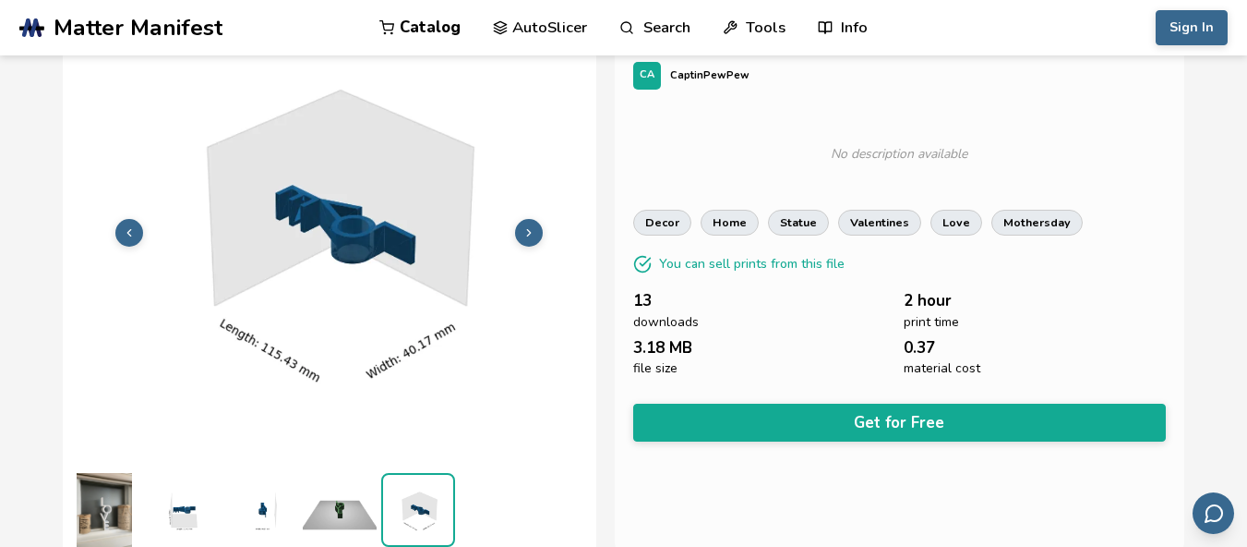
click at [533, 244] on button at bounding box center [529, 233] width 28 height 28
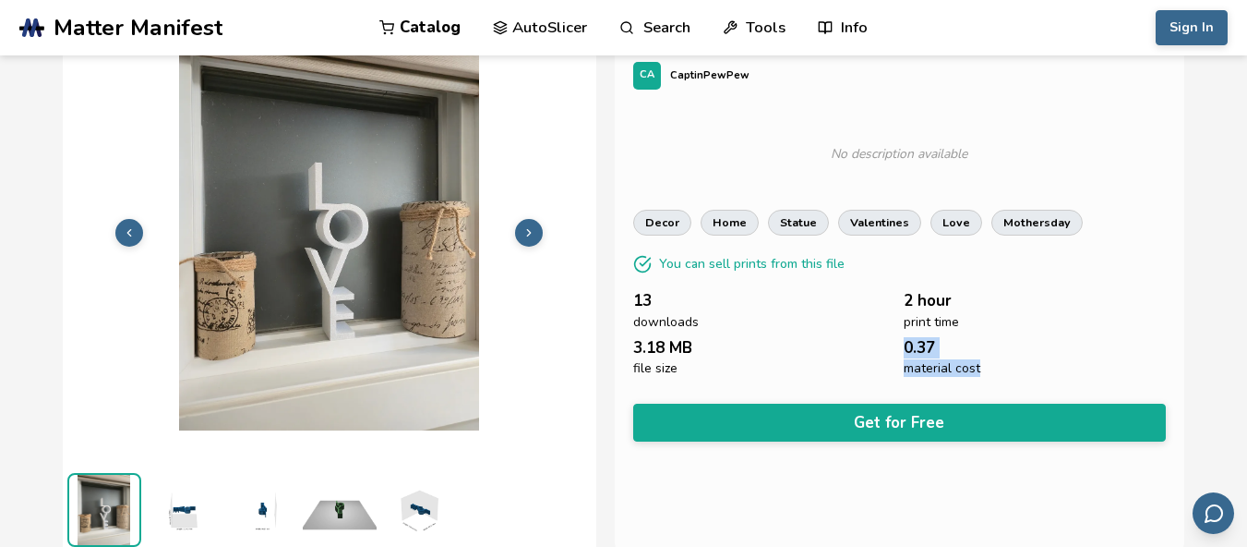
drag, startPoint x: 992, startPoint y: 367, endPoint x: 903, endPoint y: 339, distance: 92.9
click at [903, 339] on div "13 downloads 2 hour print time 3.18 MB file size 0.37 material cost" at bounding box center [900, 334] width 534 height 84
click at [980, 355] on div "0.37 material cost" at bounding box center [1035, 357] width 262 height 37
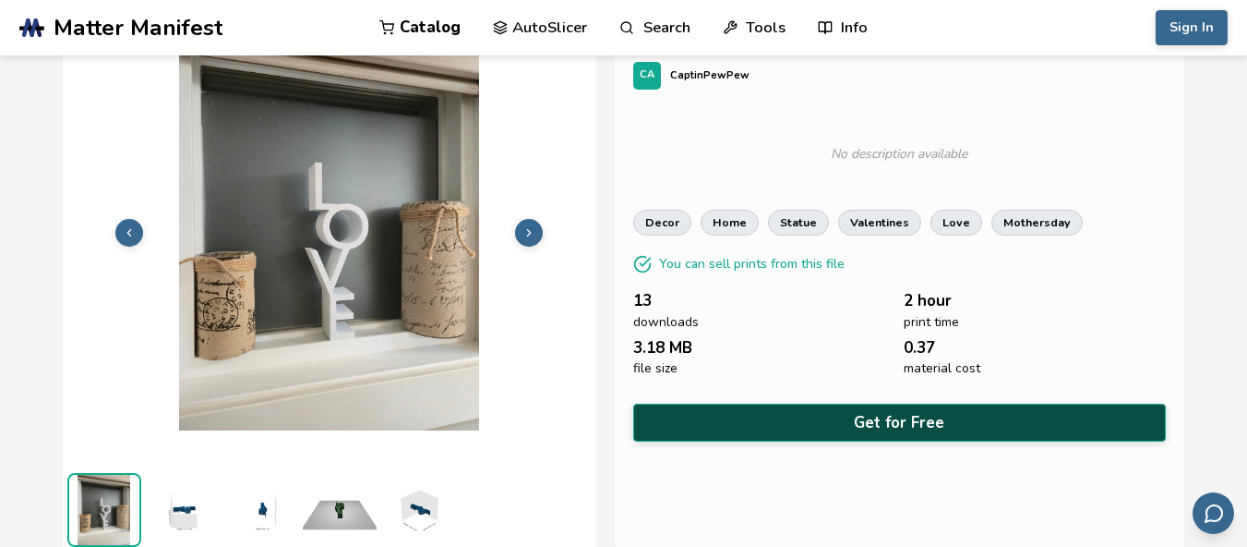
click at [877, 413] on button "Get for Free" at bounding box center [900, 422] width 534 height 38
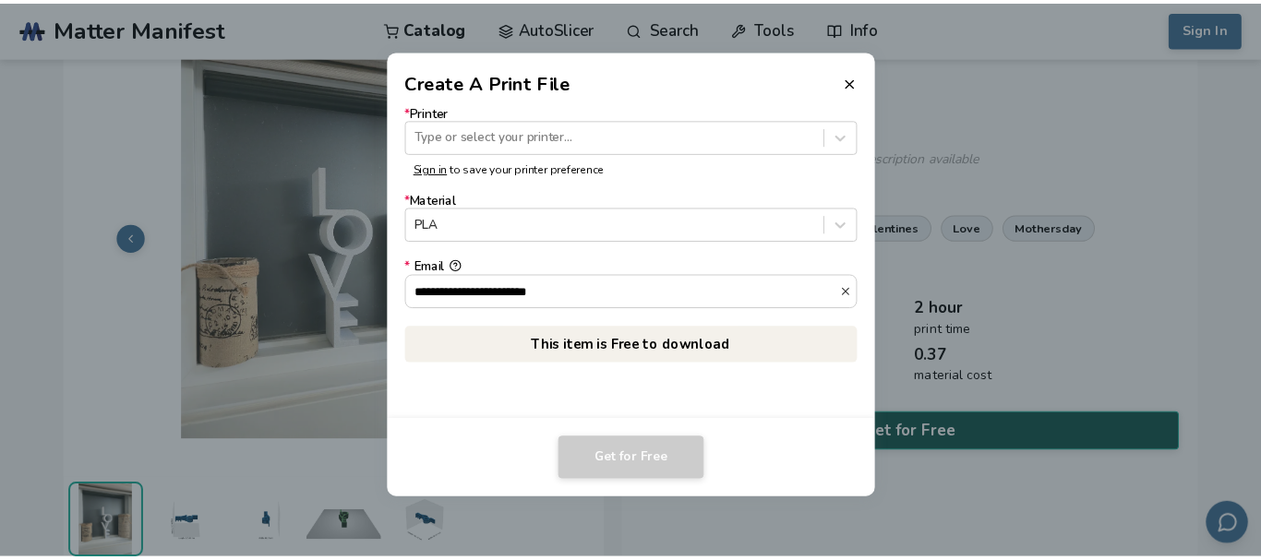
scroll to position [70, 0]
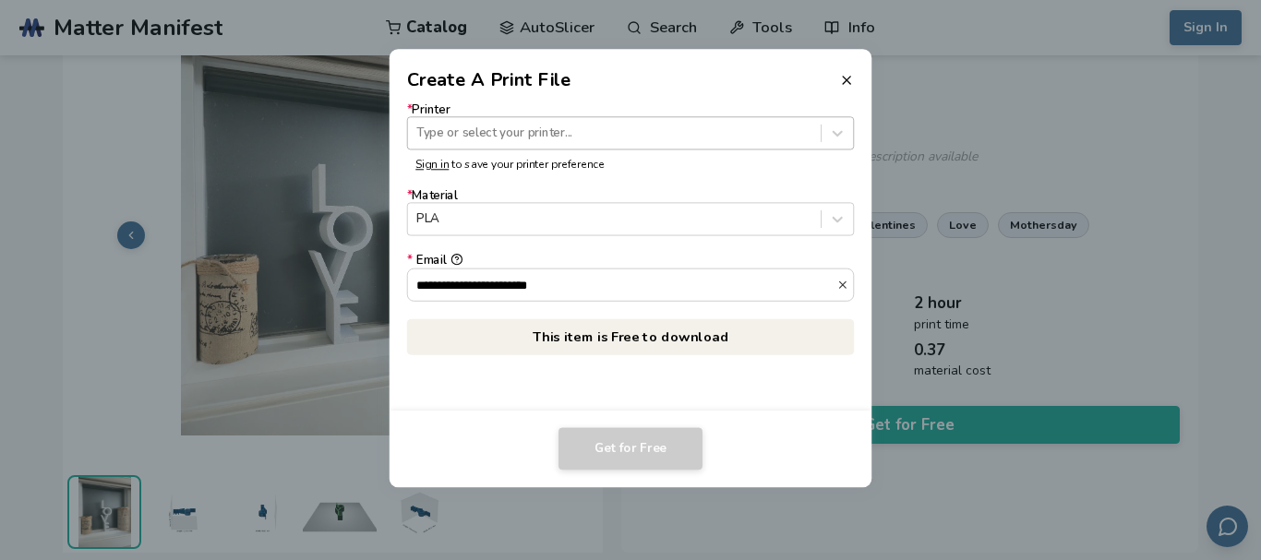
click at [562, 140] on div at bounding box center [613, 134] width 395 height 18
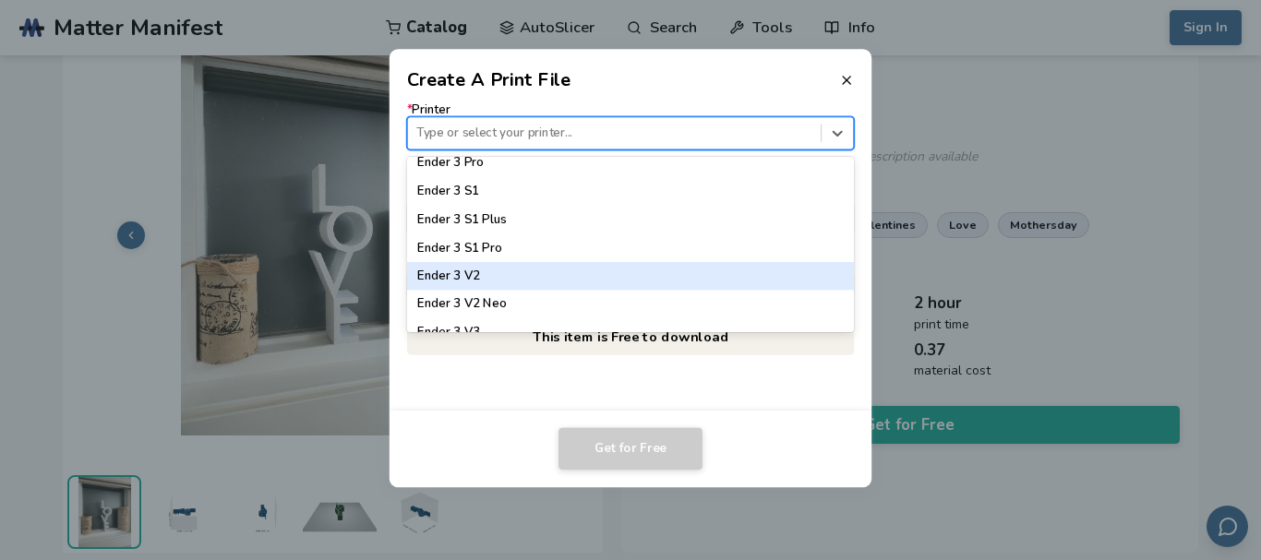
scroll to position [1200, 0]
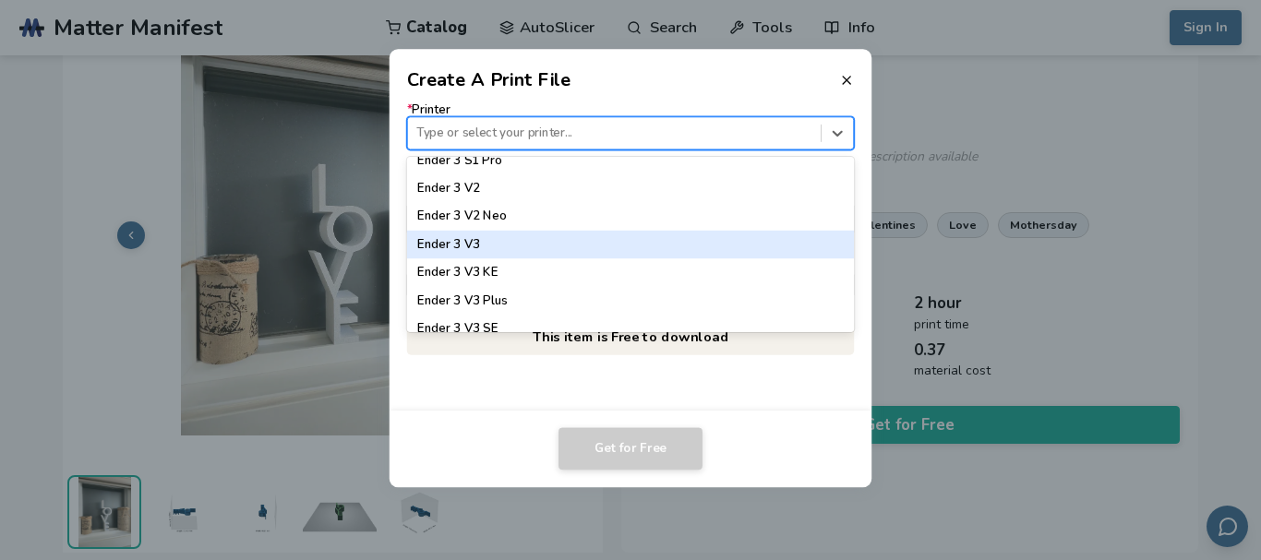
click at [496, 249] on div "Ender 3 V3" at bounding box center [630, 245] width 447 height 28
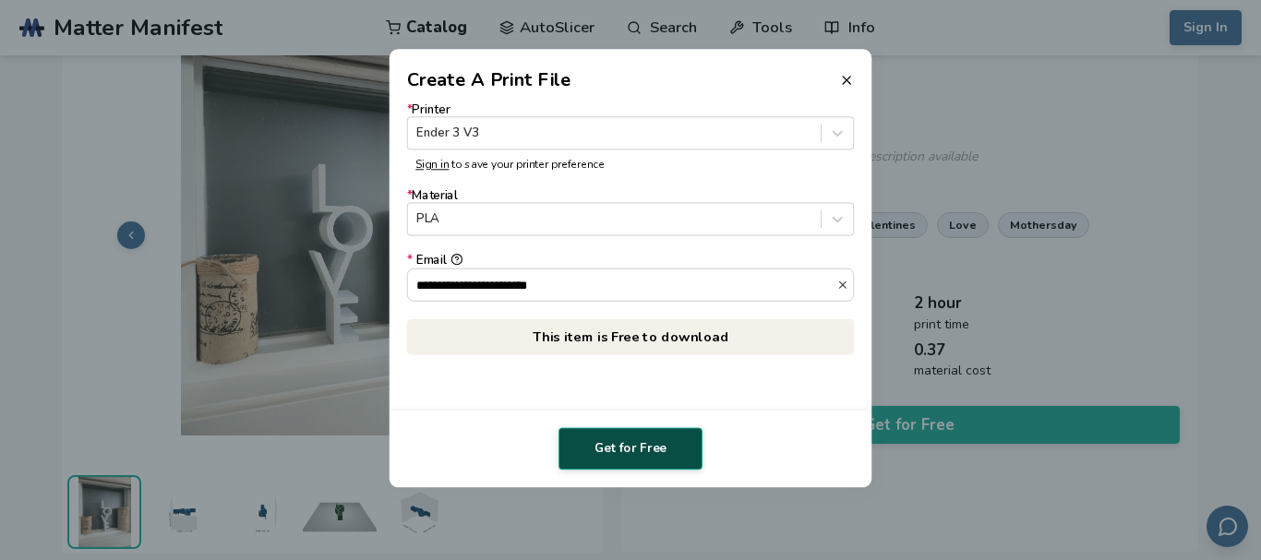
click at [609, 450] on button "Get for Free" at bounding box center [631, 448] width 144 height 42
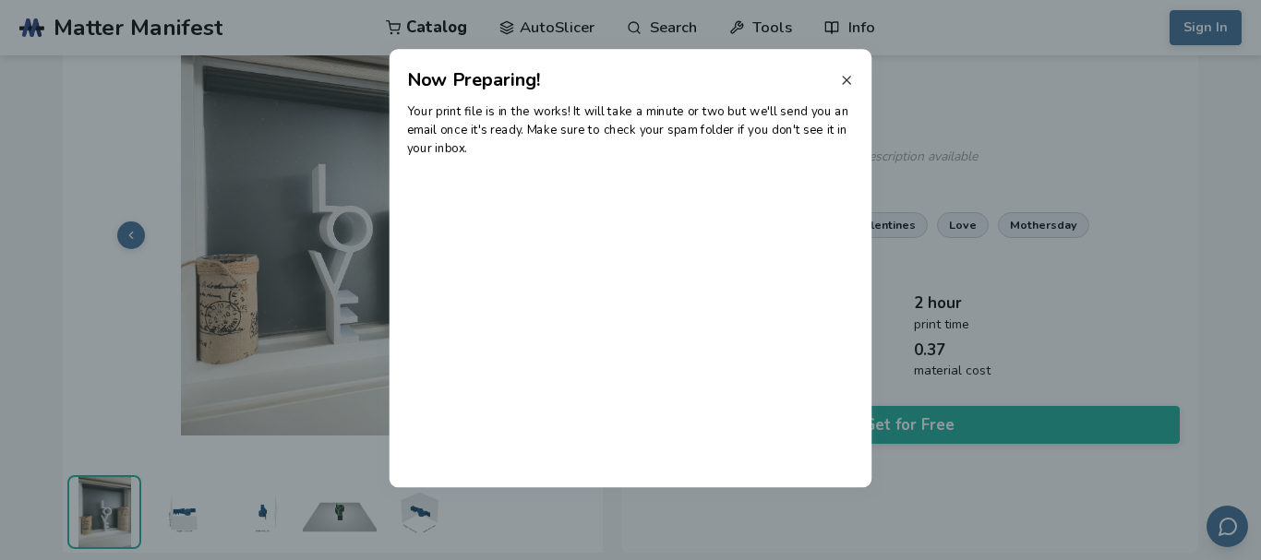
click at [844, 83] on line at bounding box center [846, 80] width 7 height 7
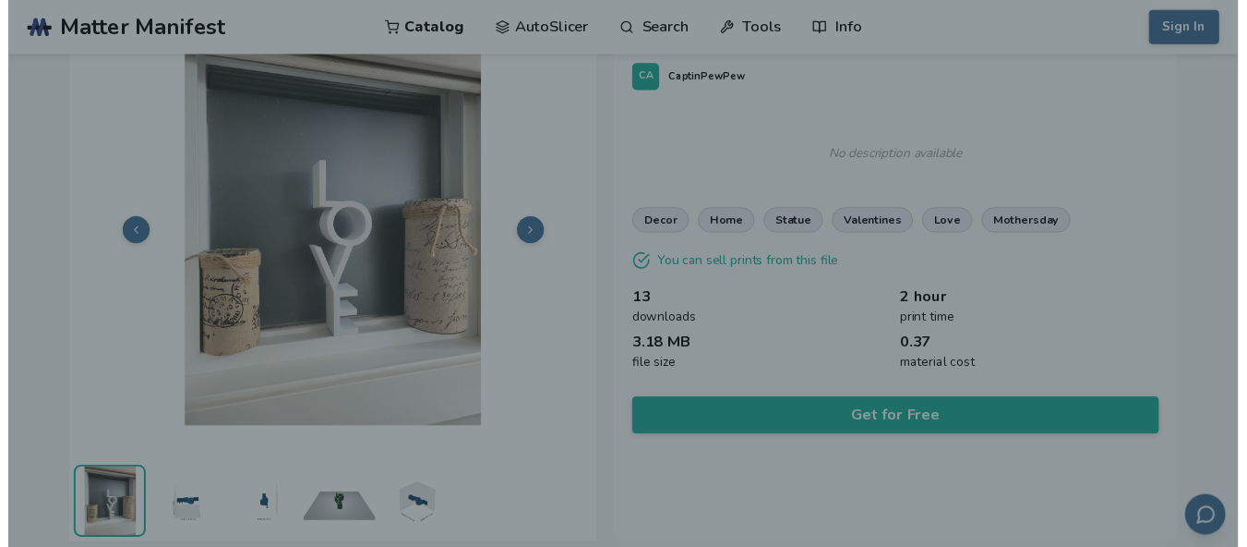
scroll to position [73, 0]
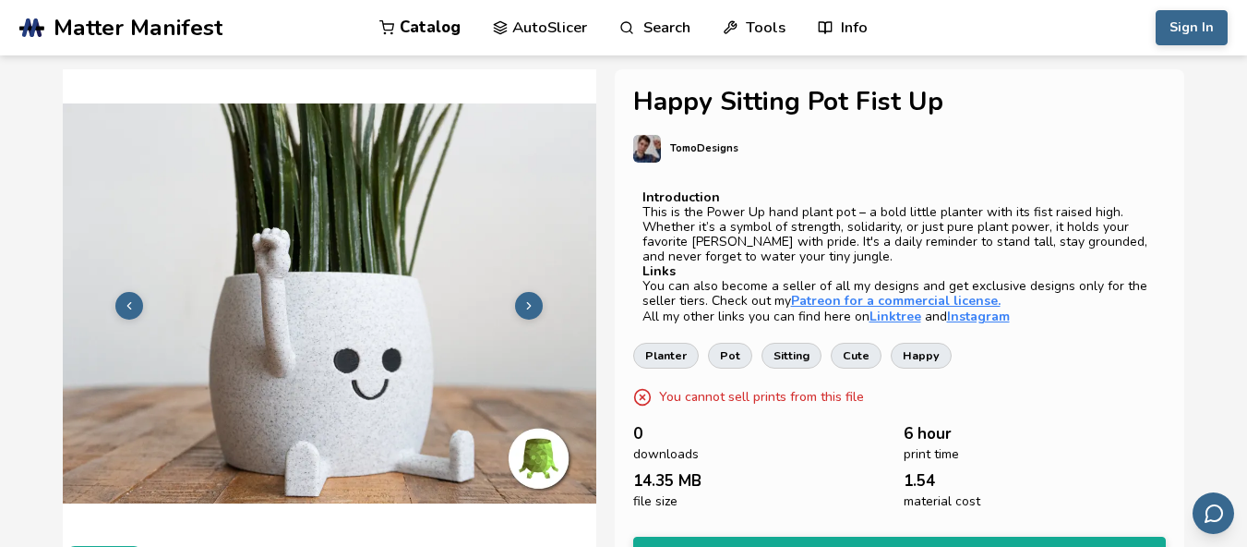
scroll to position [92, 0]
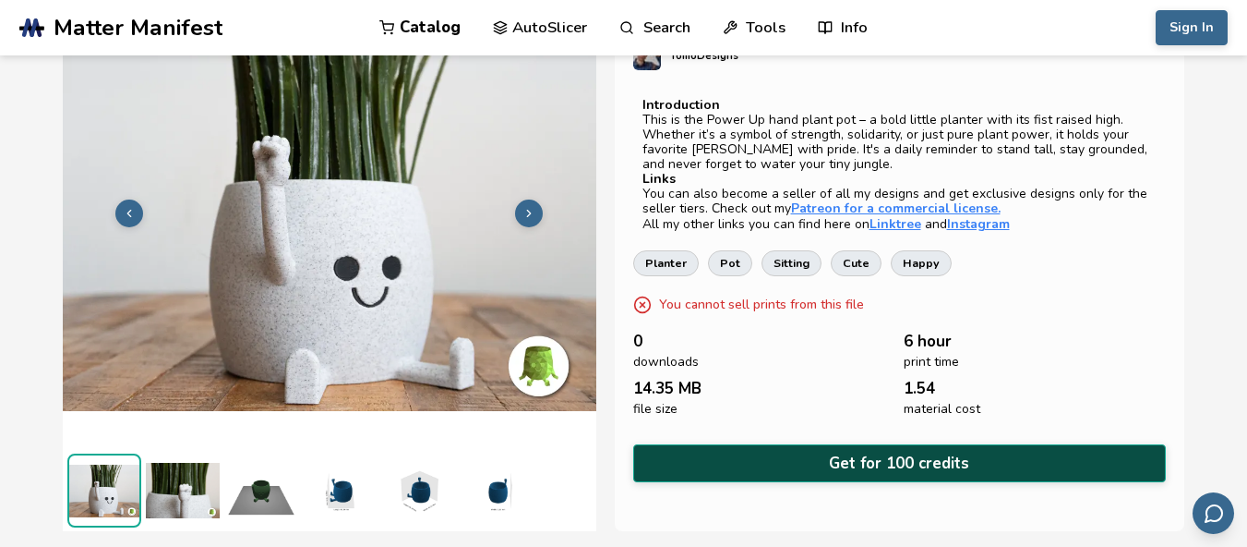
click at [831, 459] on button "Get for 100 credits" at bounding box center [900, 463] width 534 height 38
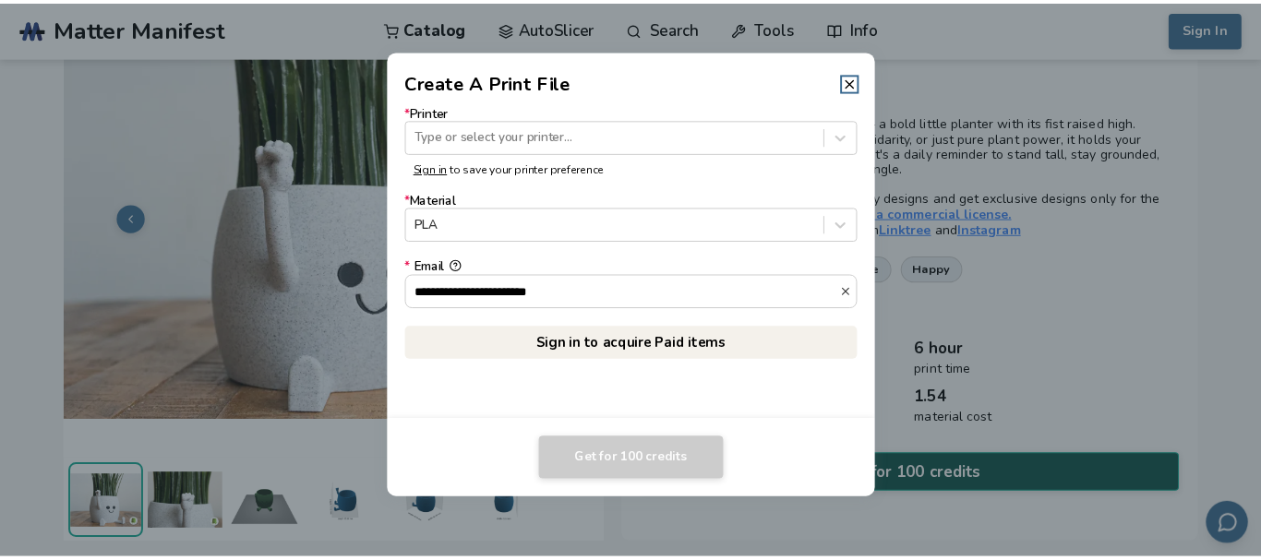
scroll to position [90, 0]
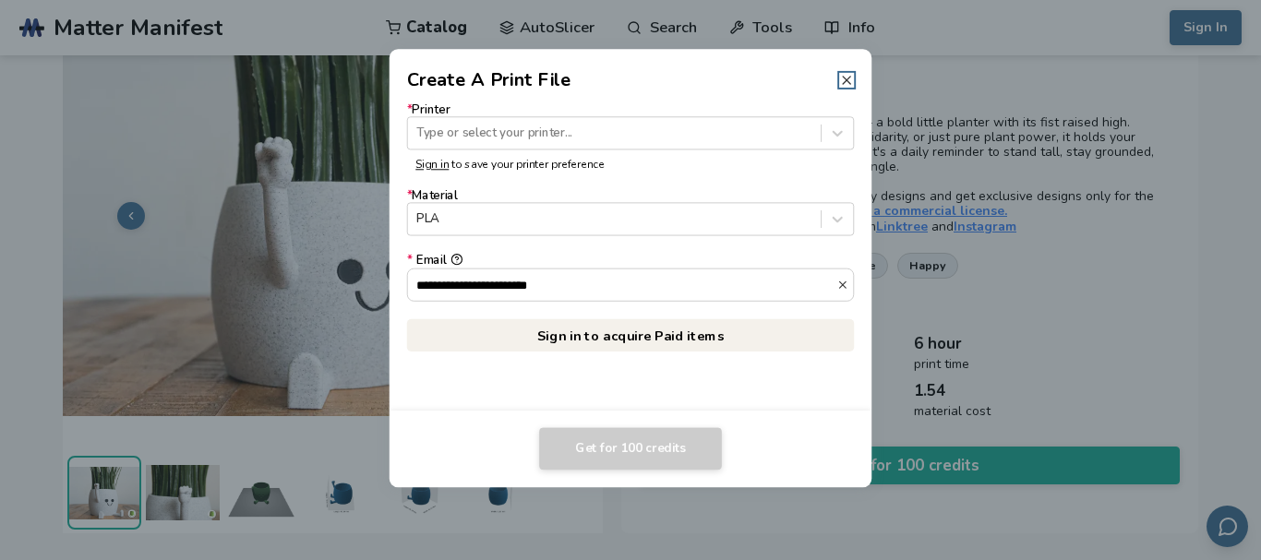
click at [845, 78] on line at bounding box center [846, 80] width 7 height 7
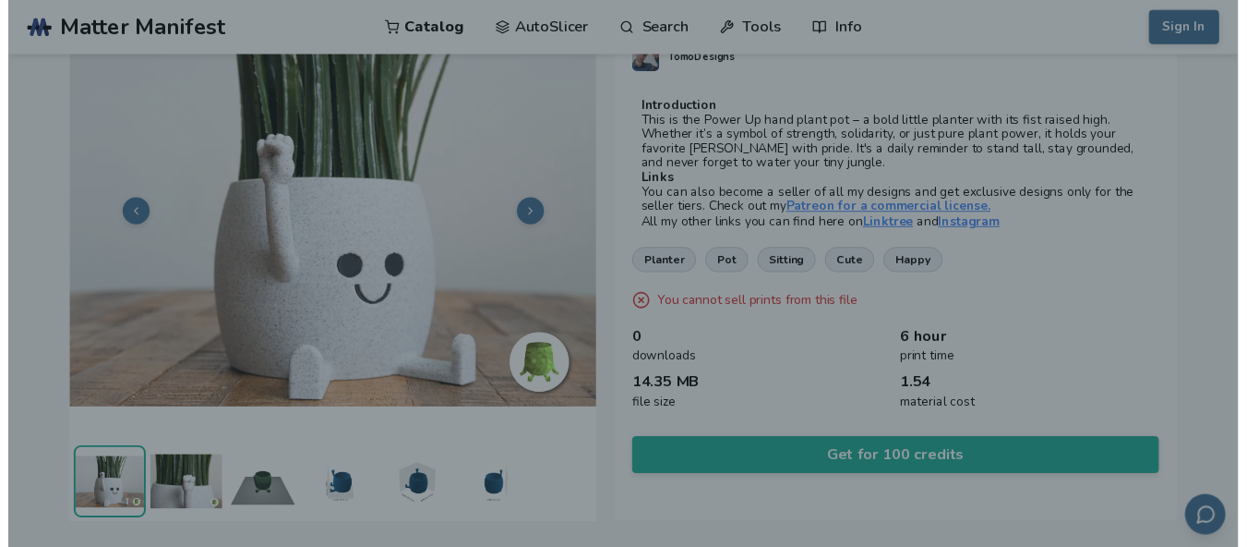
scroll to position [92, 0]
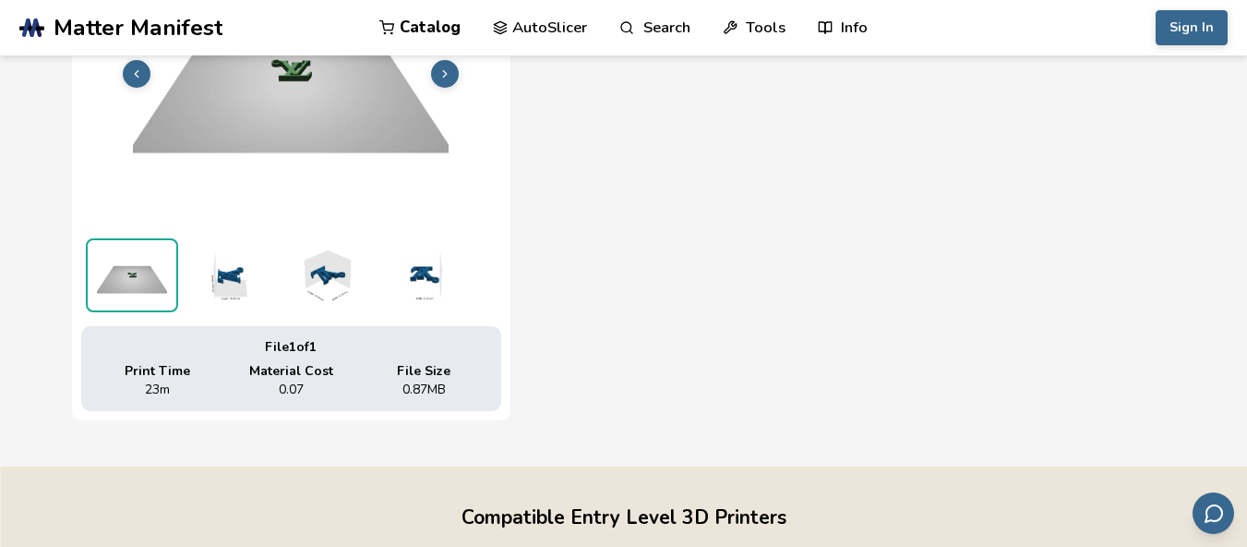
scroll to position [1003, 0]
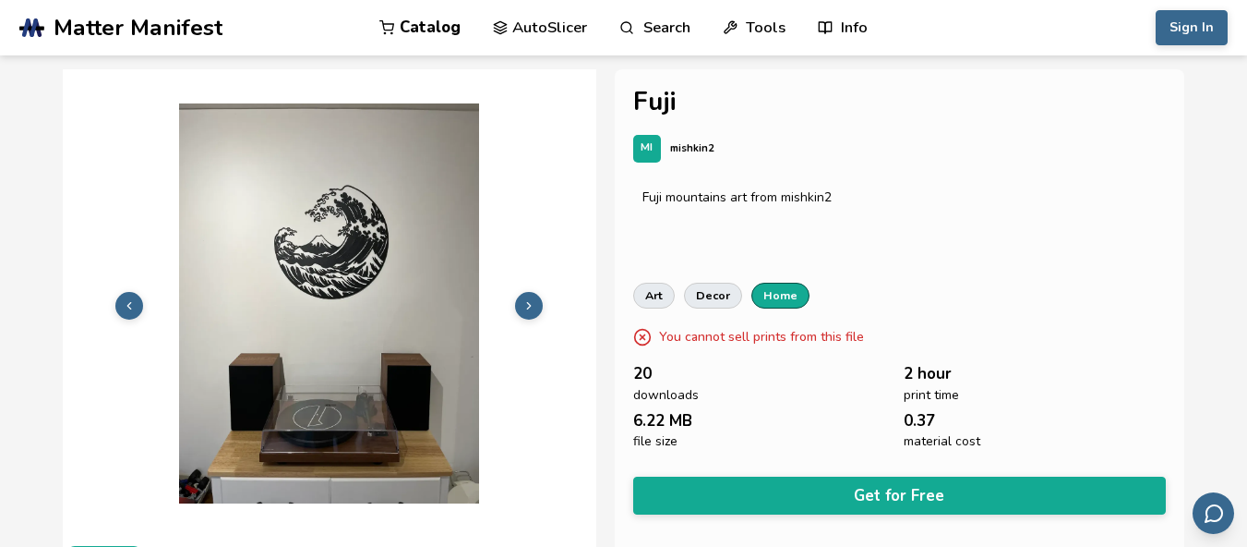
click at [782, 300] on link "home" at bounding box center [781, 296] width 58 height 26
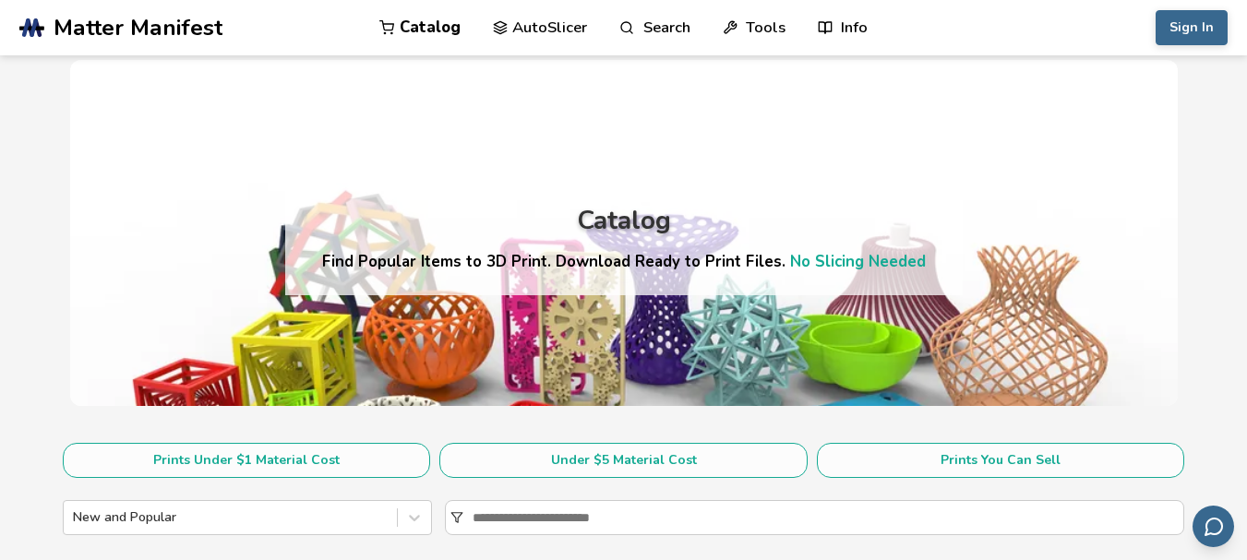
drag, startPoint x: 713, startPoint y: 299, endPoint x: 699, endPoint y: 294, distance: 14.9
click at [699, 294] on div "Catalog Find Popular Items to 3D Print. Download Ready to Print Files. No Slici…" at bounding box center [624, 233] width 678 height 125
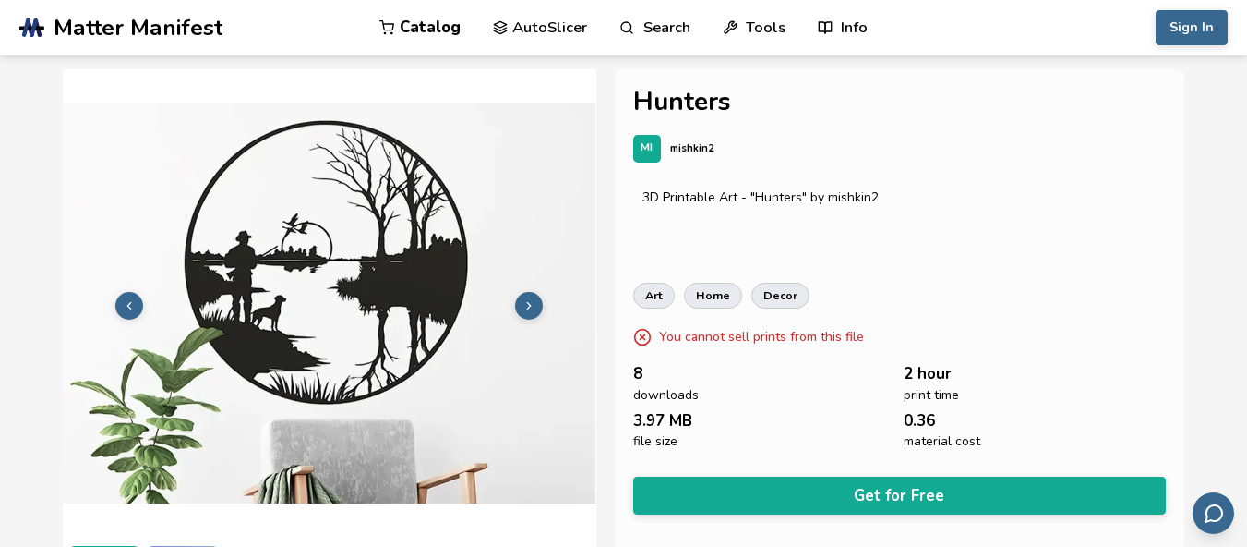
click at [766, 424] on div "3.97 MB file size" at bounding box center [764, 430] width 262 height 37
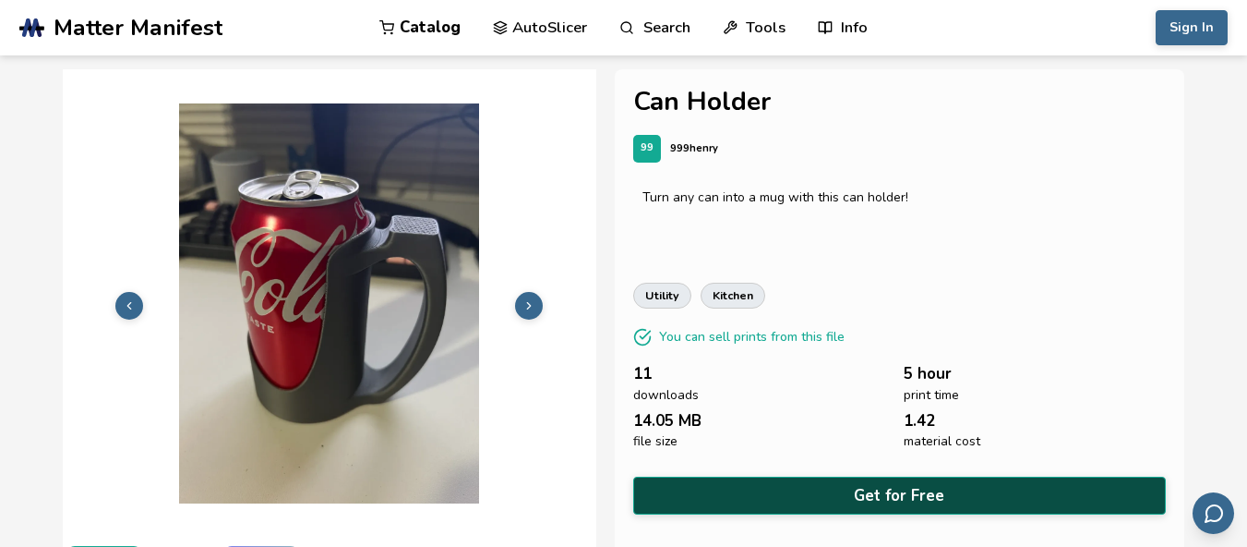
click at [827, 493] on button "Get for Free" at bounding box center [900, 495] width 534 height 38
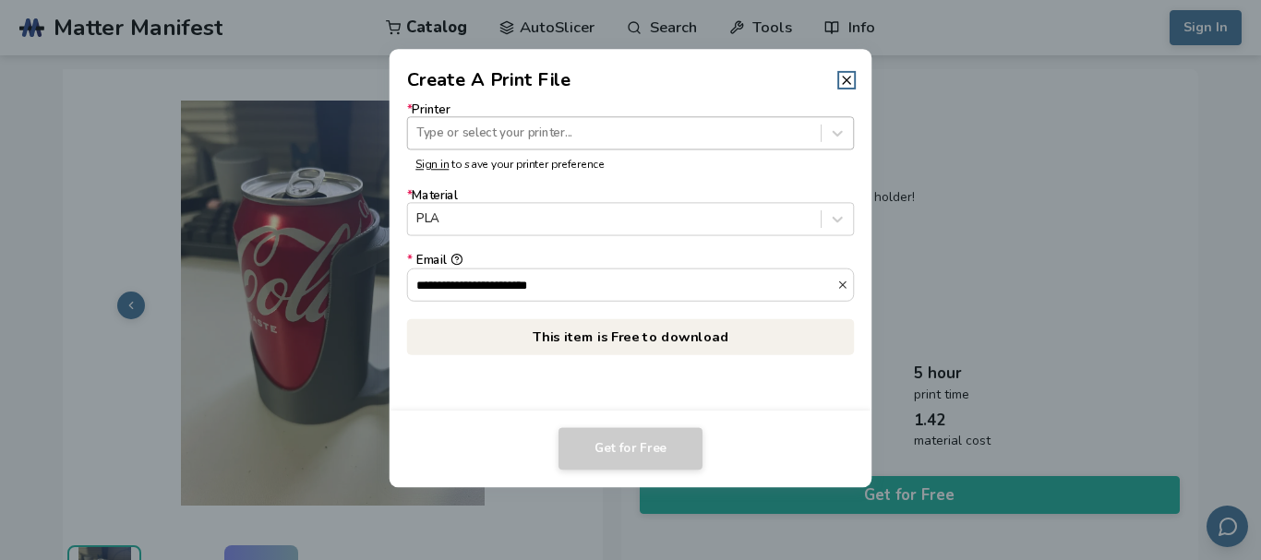
click at [510, 141] on div at bounding box center [613, 134] width 395 height 18
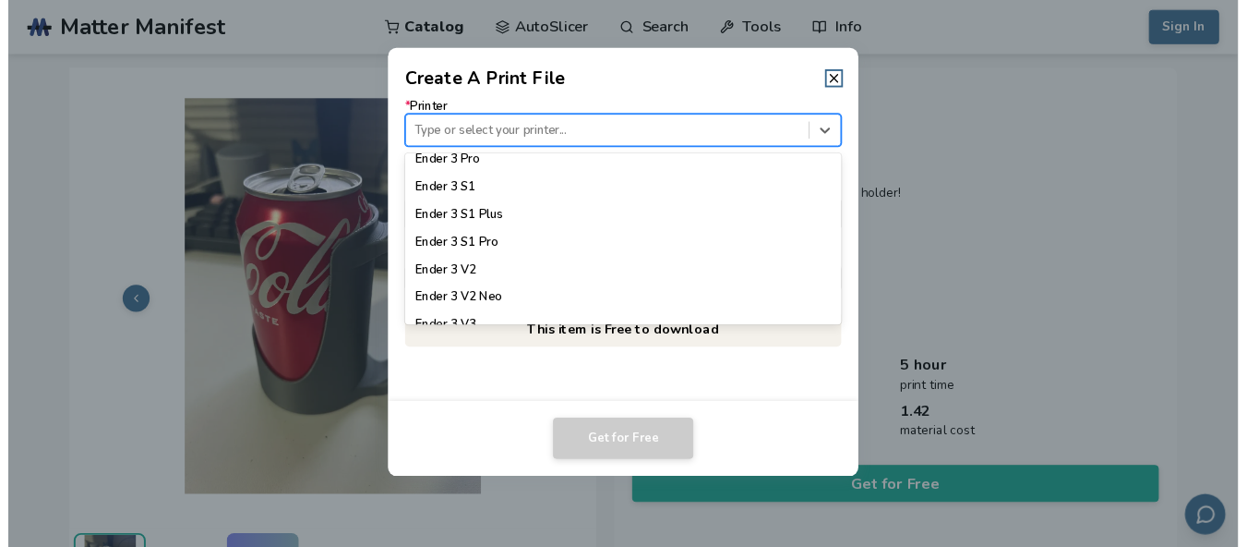
scroll to position [1200, 0]
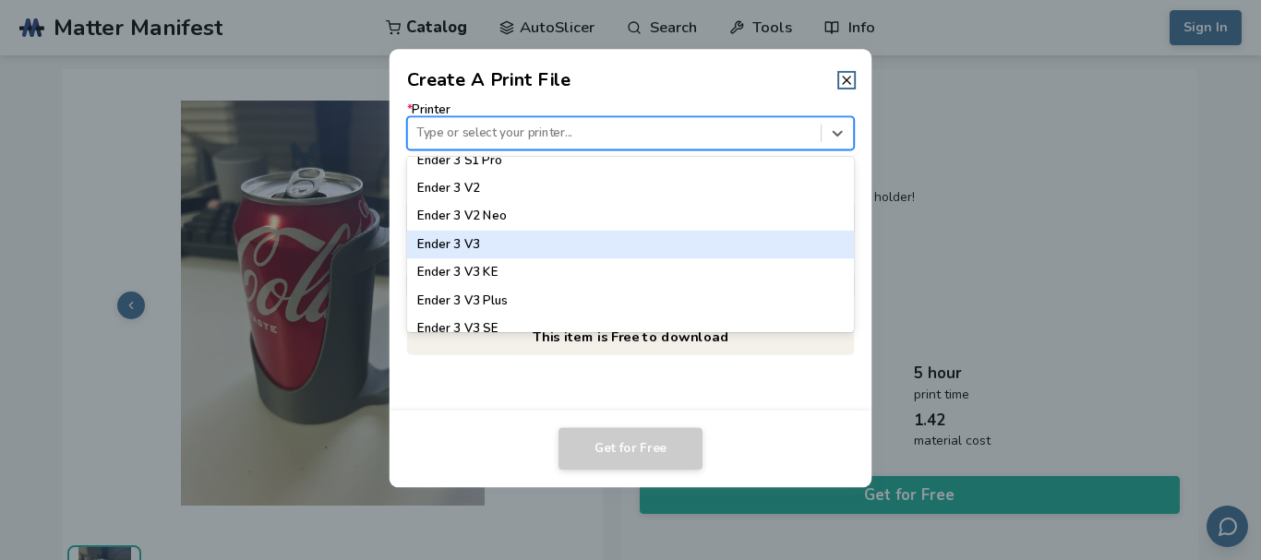
click at [489, 242] on div "Ender 3 V3" at bounding box center [630, 245] width 447 height 28
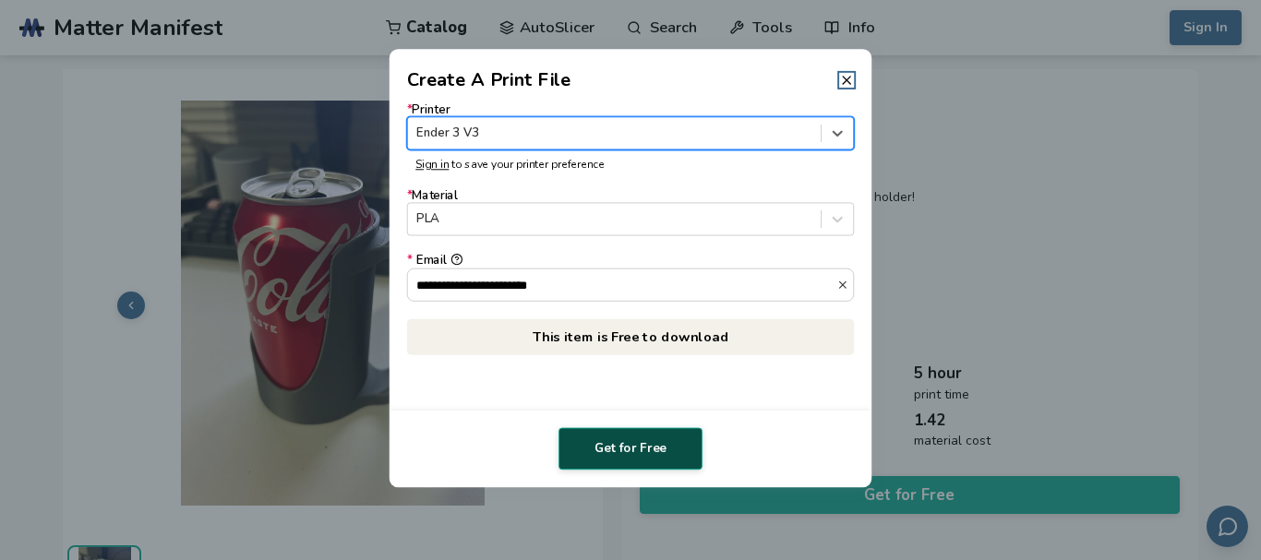
click at [625, 448] on button "Get for Free" at bounding box center [631, 448] width 144 height 42
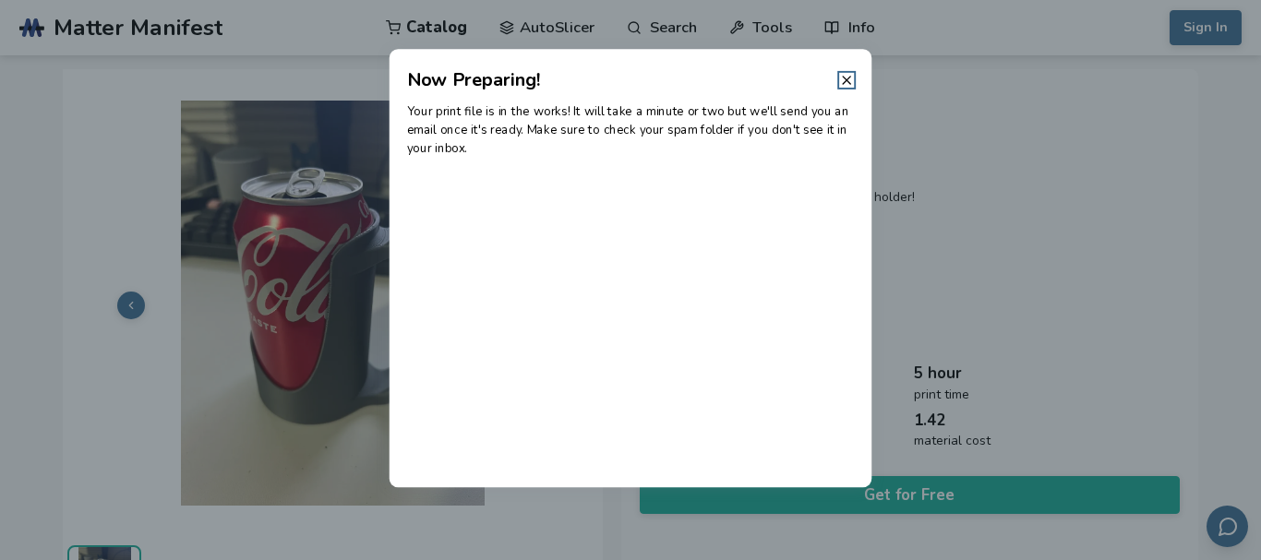
click at [835, 87] on header "Now Preparing!" at bounding box center [631, 71] width 483 height 44
click at [851, 78] on icon at bounding box center [846, 80] width 15 height 15
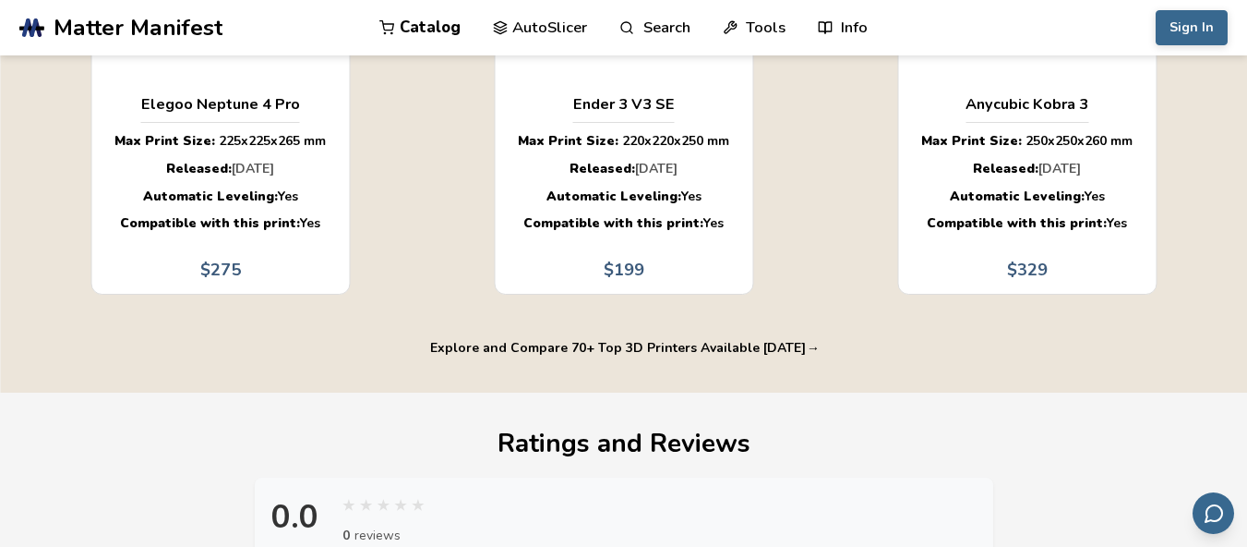
scroll to position [1293, 0]
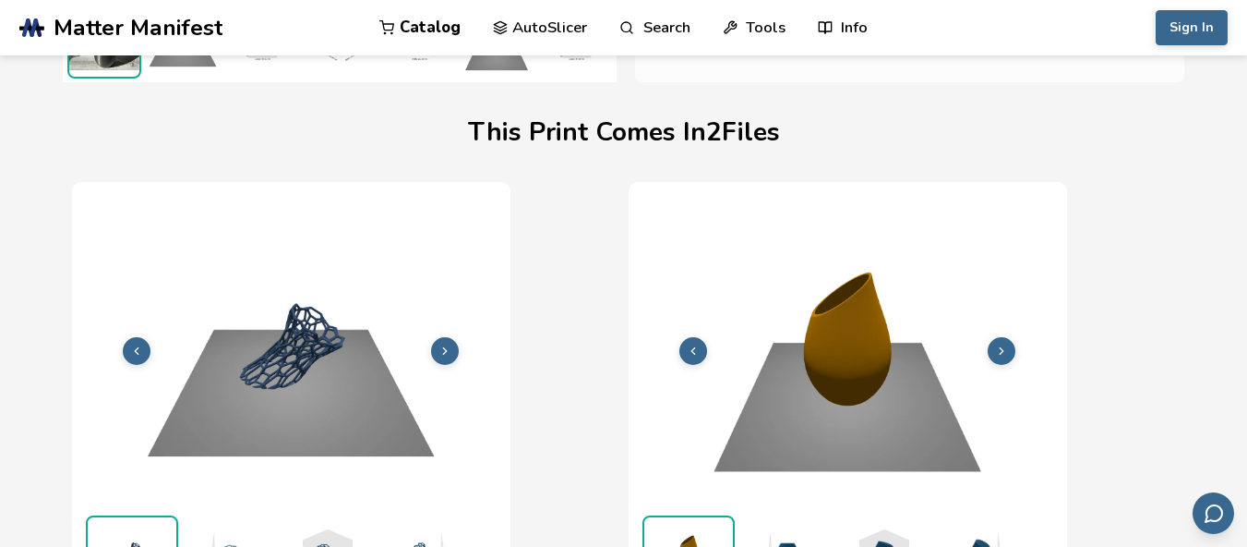
scroll to position [79, 7]
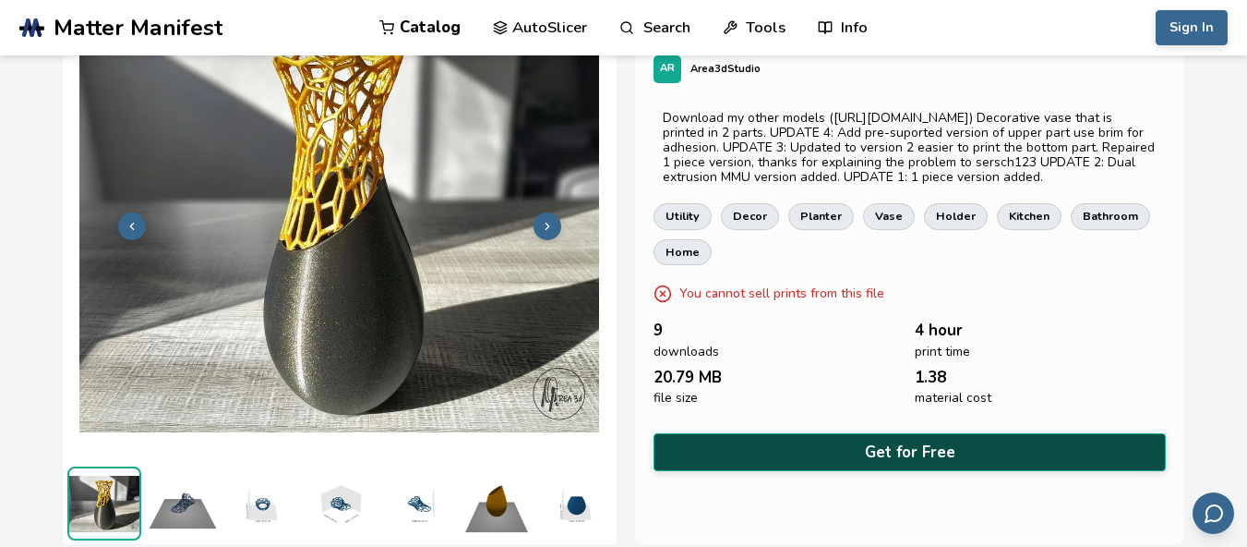
click at [932, 468] on button "Get for Free" at bounding box center [910, 452] width 513 height 38
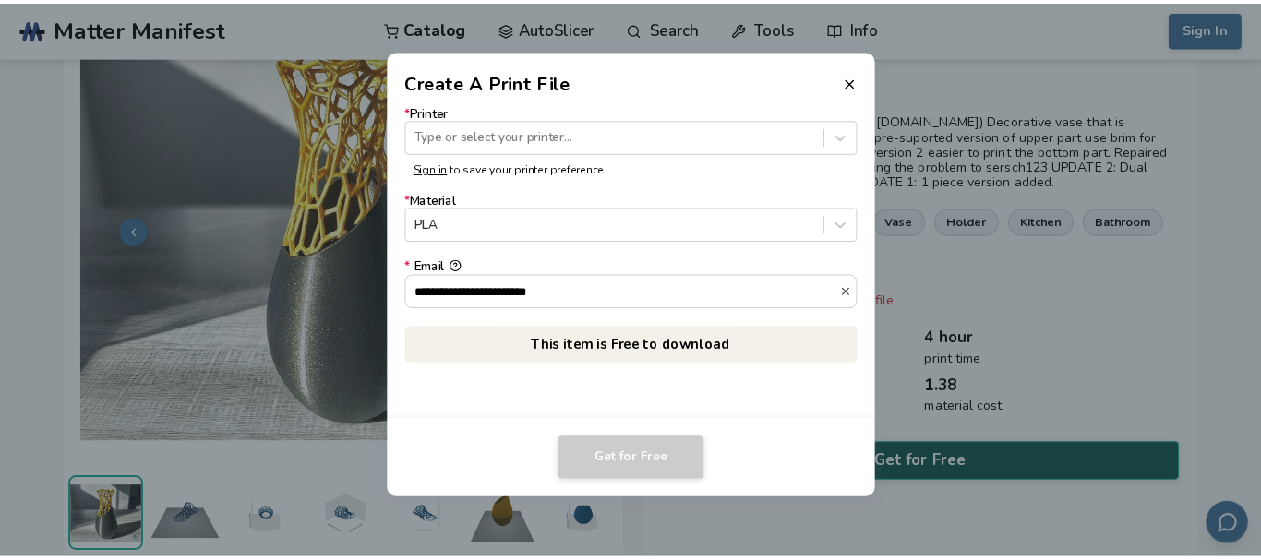
scroll to position [79, 0]
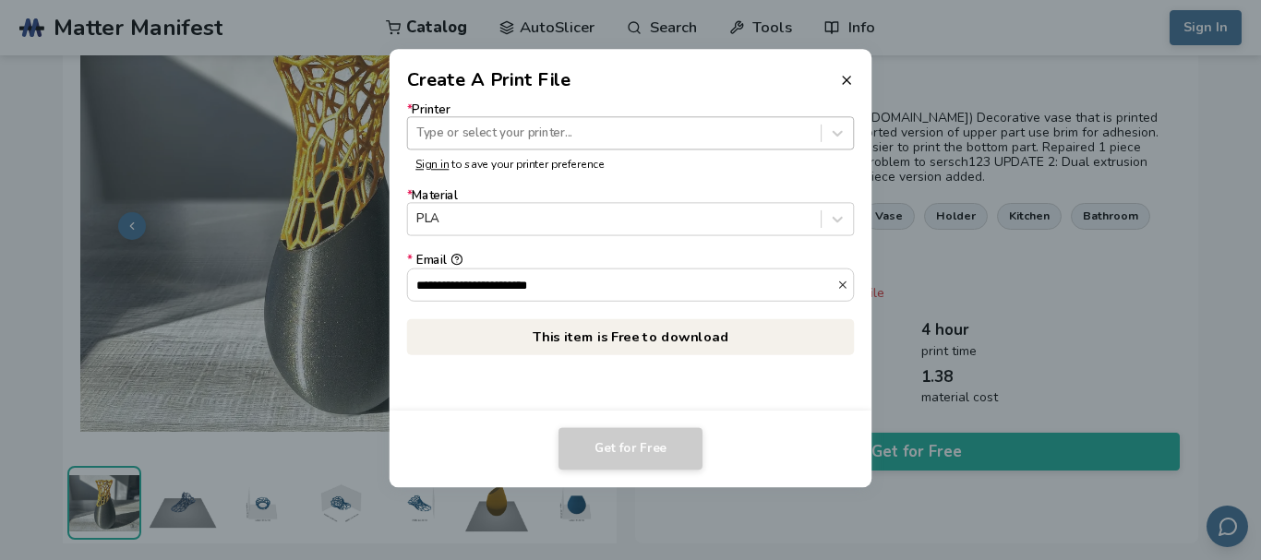
click at [529, 138] on div at bounding box center [613, 134] width 395 height 18
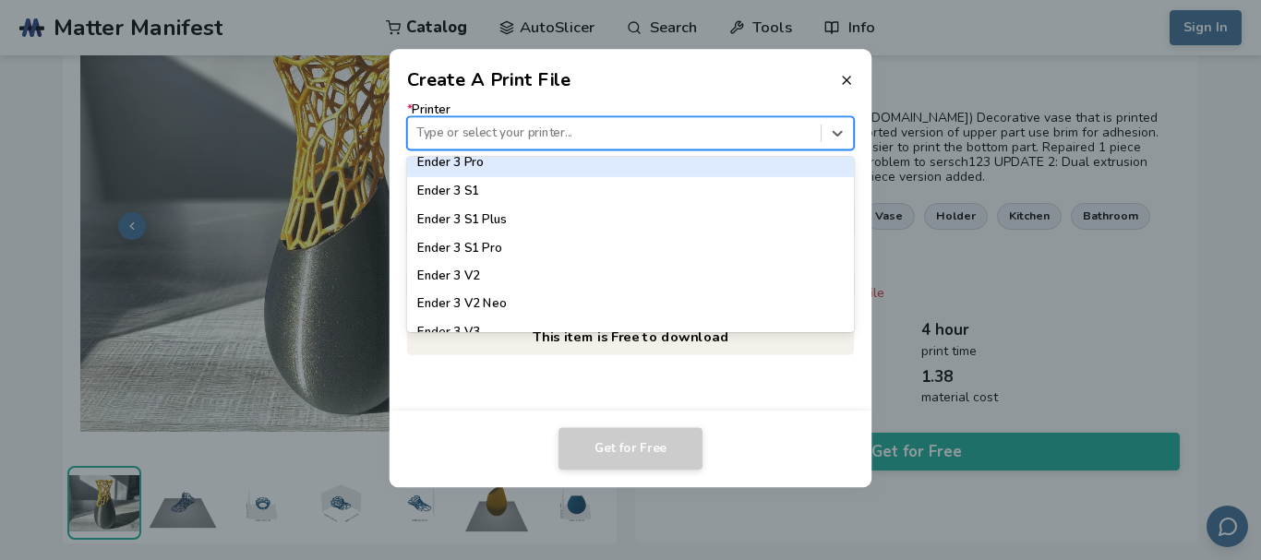
scroll to position [1200, 0]
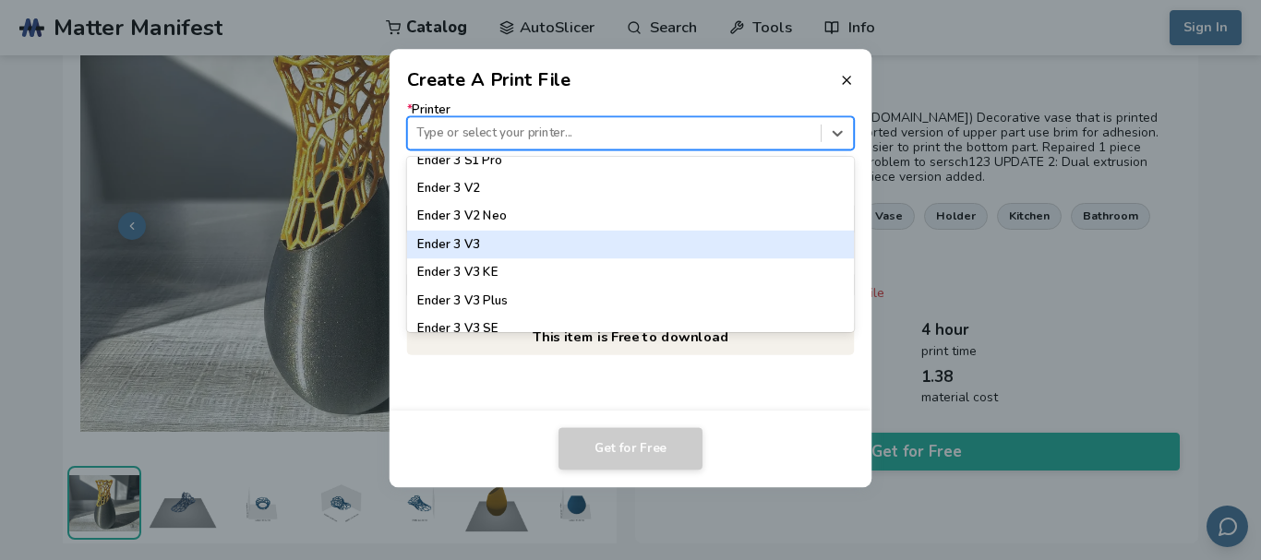
click at [498, 246] on div "Ender 3 V3" at bounding box center [630, 245] width 447 height 28
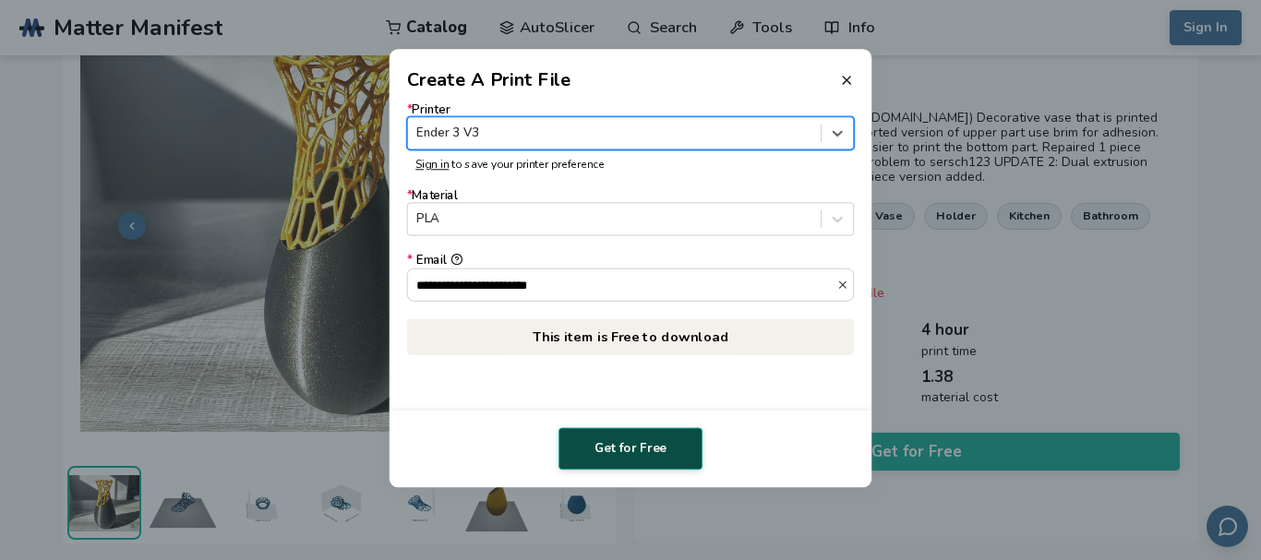
click at [595, 448] on button "Get for Free" at bounding box center [631, 448] width 144 height 42
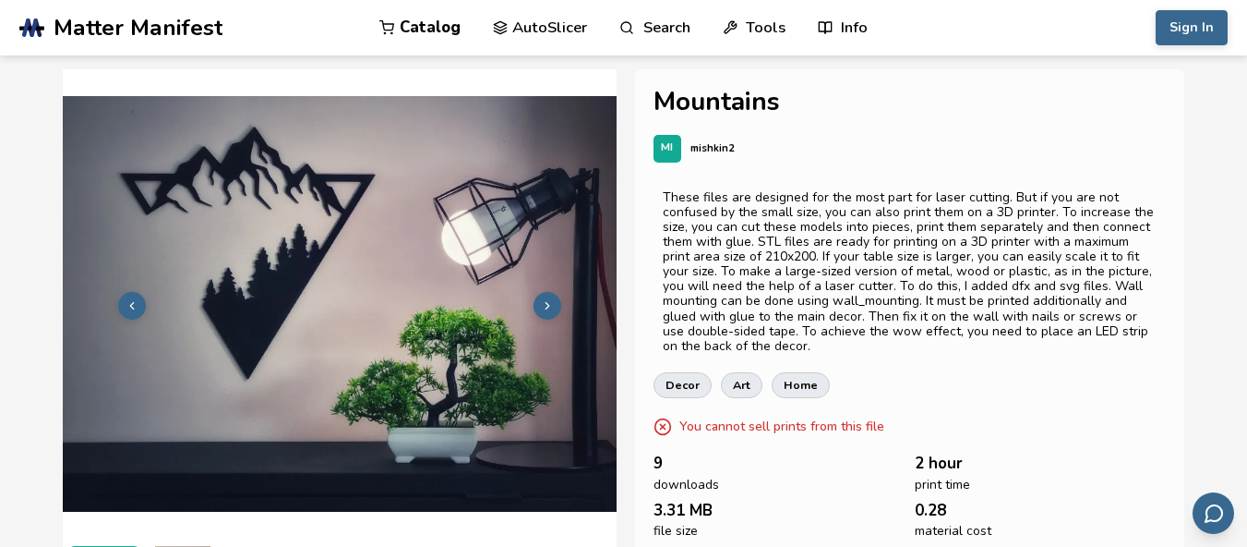
scroll to position [92, 7]
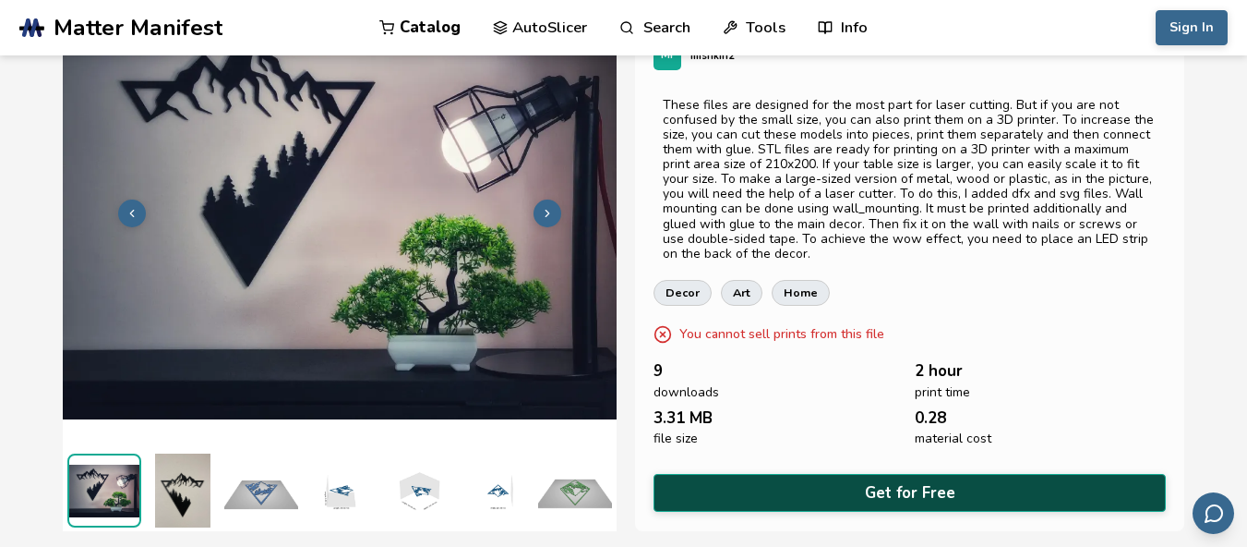
click at [796, 474] on button "Get for Free" at bounding box center [910, 493] width 513 height 38
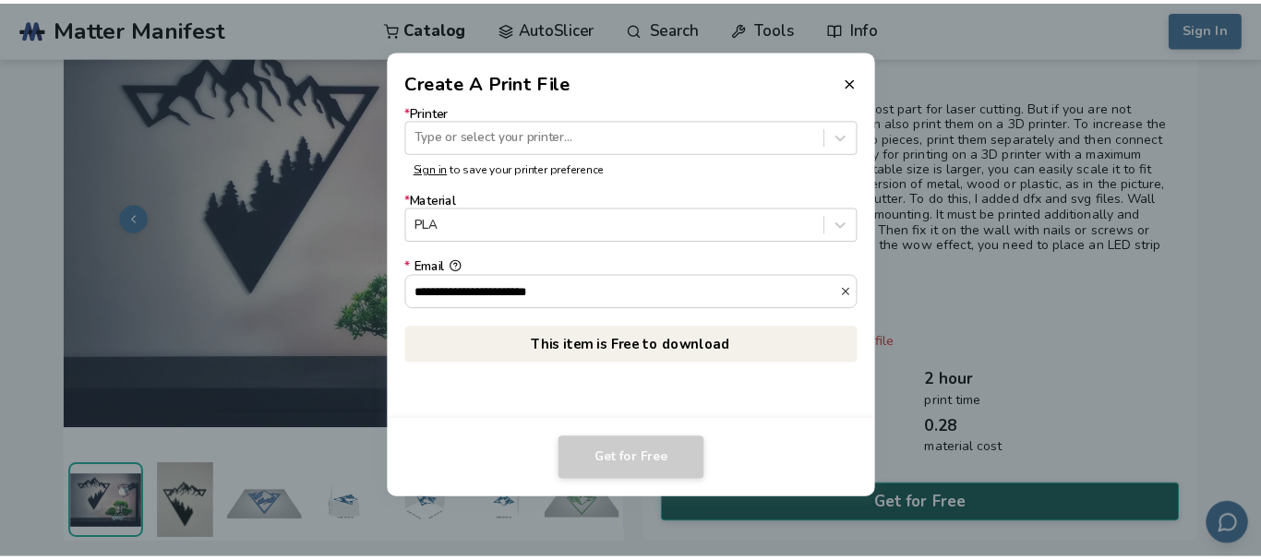
scroll to position [92, 0]
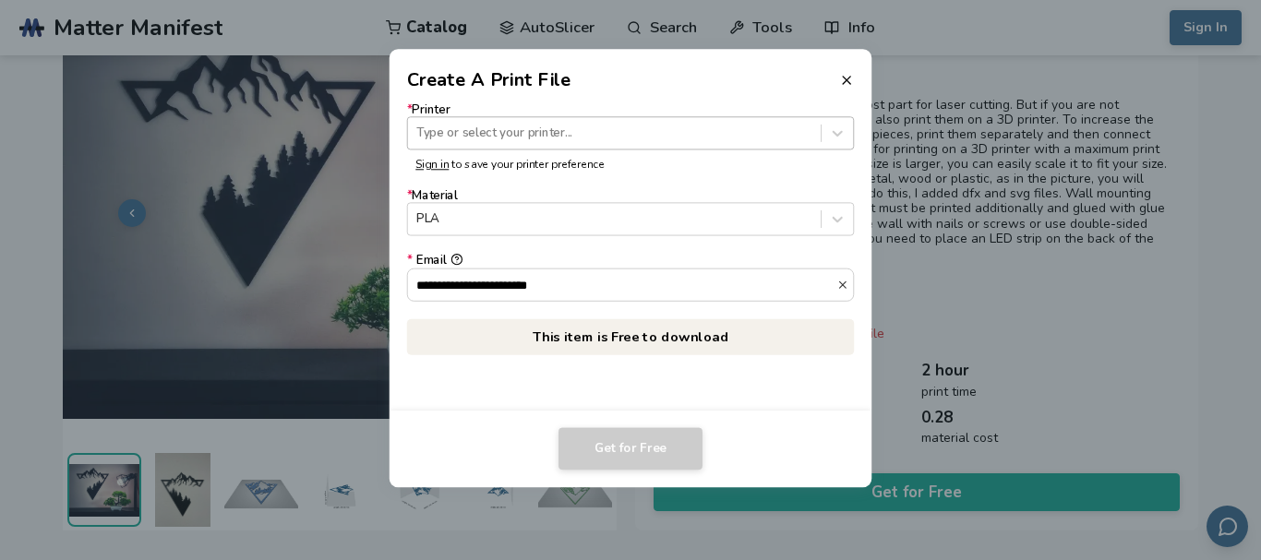
click at [538, 137] on div at bounding box center [613, 134] width 395 height 18
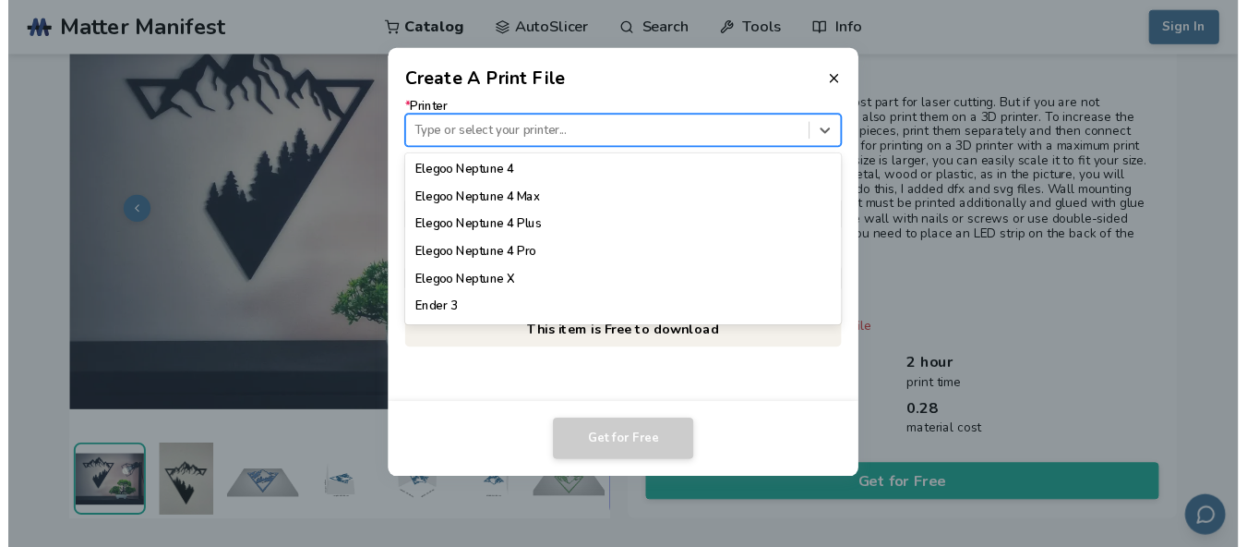
scroll to position [1200, 0]
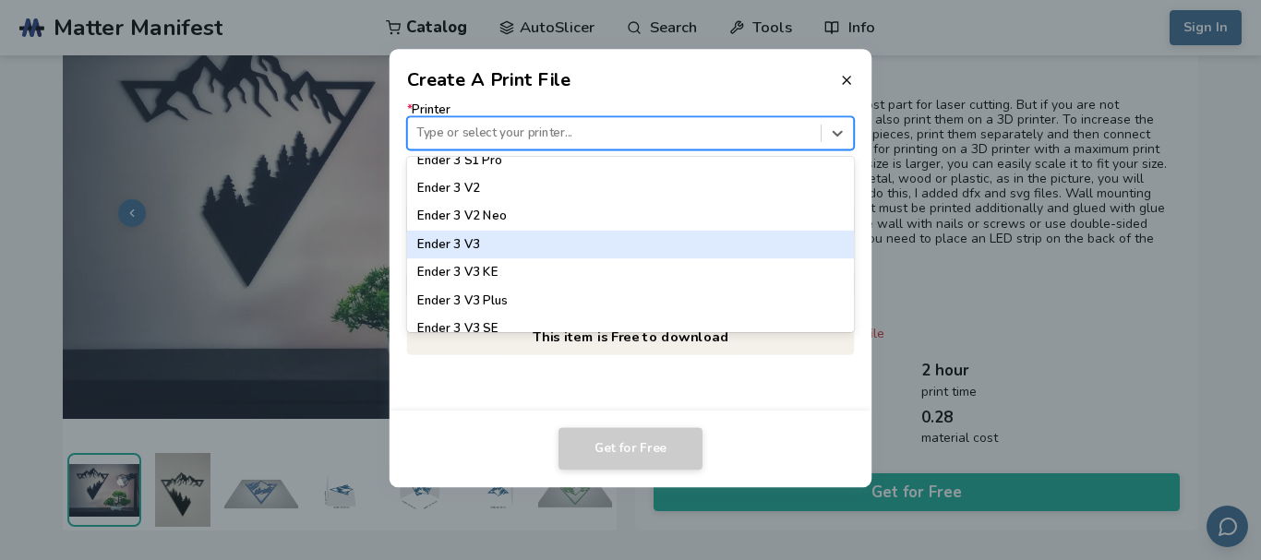
click at [511, 237] on div "Ender 3 V3" at bounding box center [630, 245] width 447 height 28
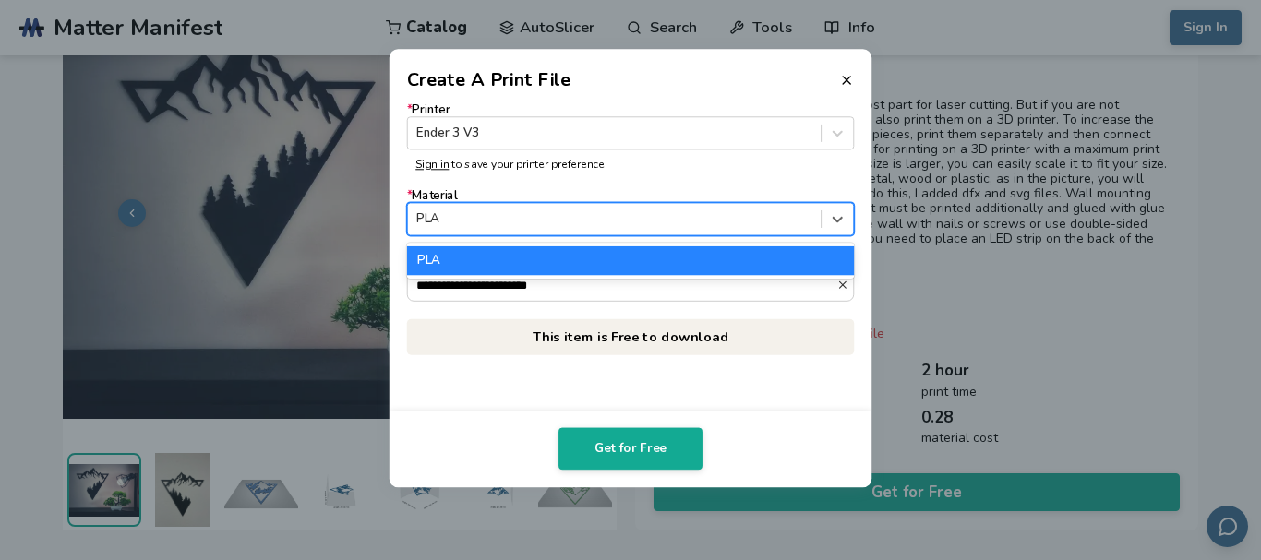
click at [633, 224] on div at bounding box center [613, 219] width 395 height 18
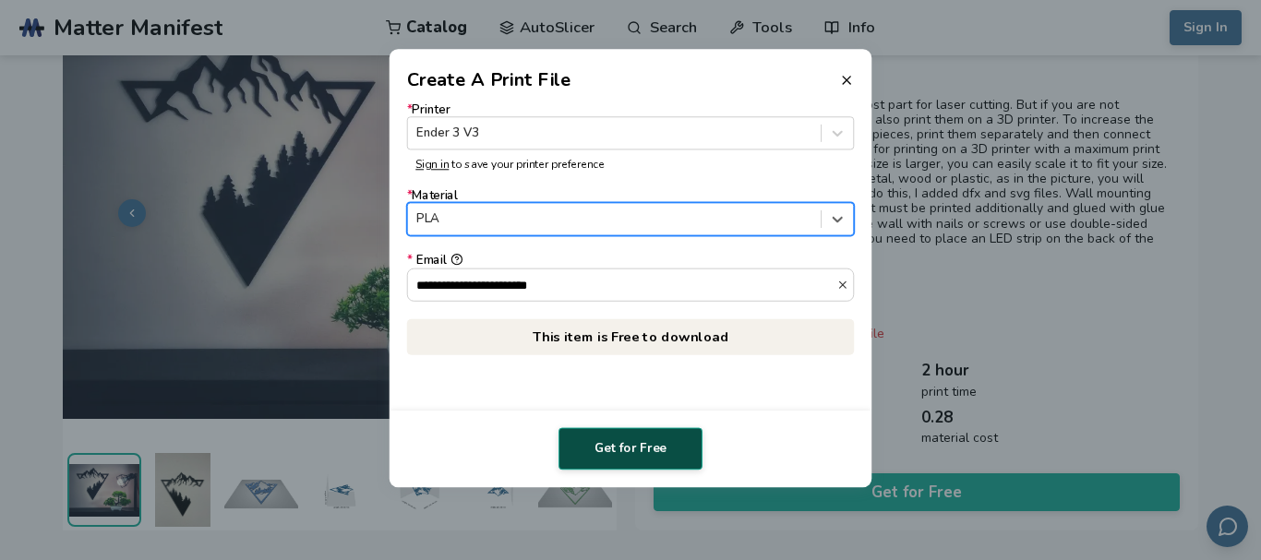
click at [621, 450] on button "Get for Free" at bounding box center [631, 448] width 144 height 42
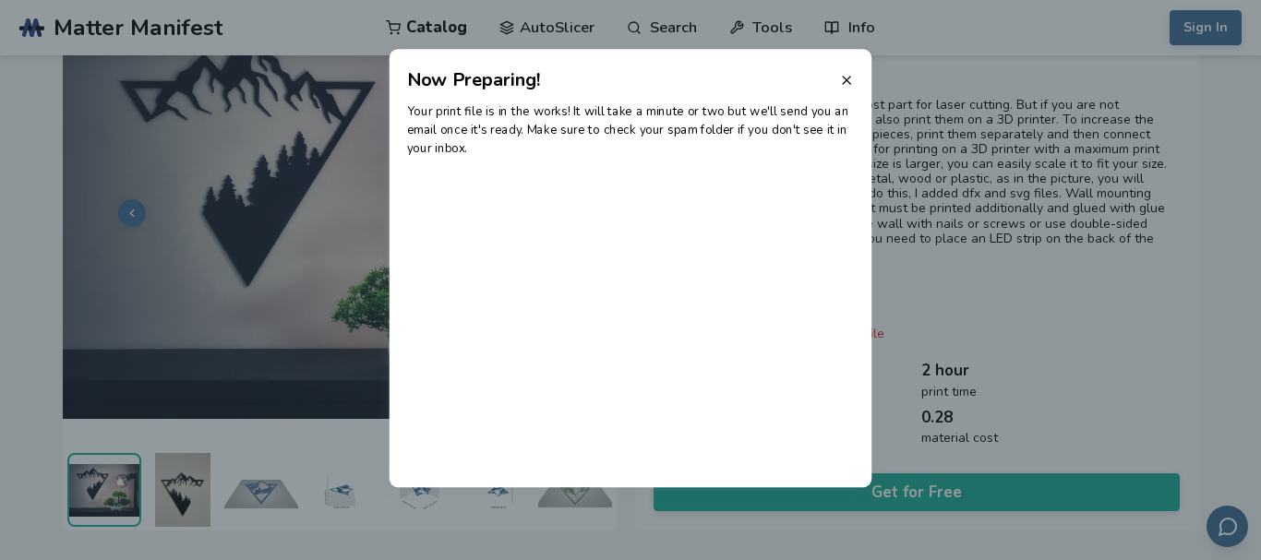
click at [836, 68] on header "Now Preparing!" at bounding box center [631, 71] width 483 height 44
drag, startPoint x: 849, startPoint y: 75, endPoint x: 824, endPoint y: 29, distance: 52.5
click at [850, 75] on icon at bounding box center [846, 80] width 15 height 15
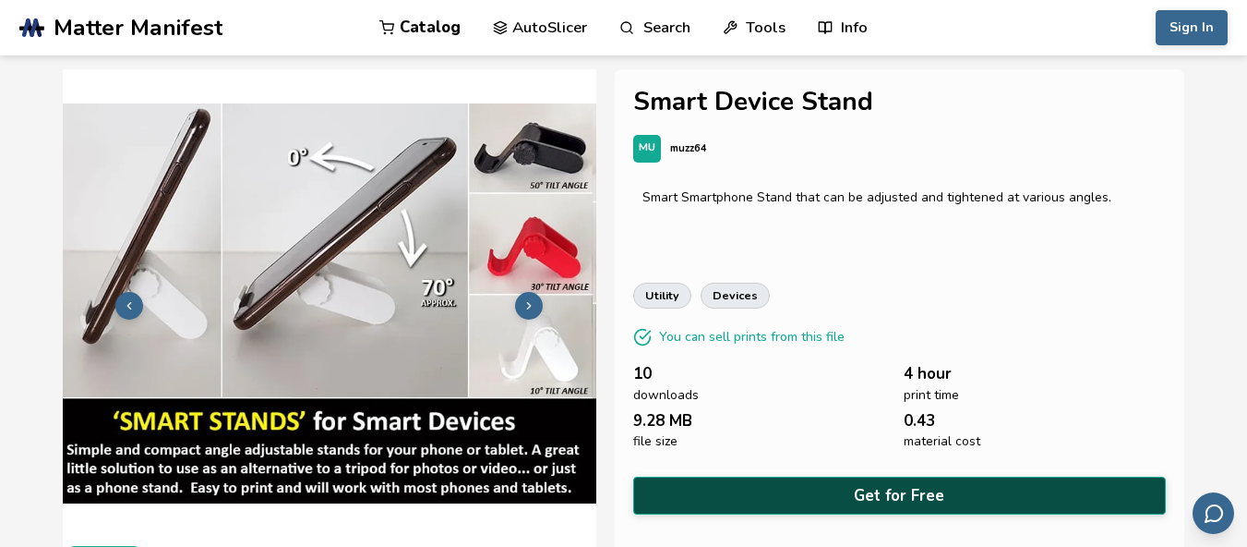
click at [826, 487] on button "Get for Free" at bounding box center [900, 495] width 534 height 38
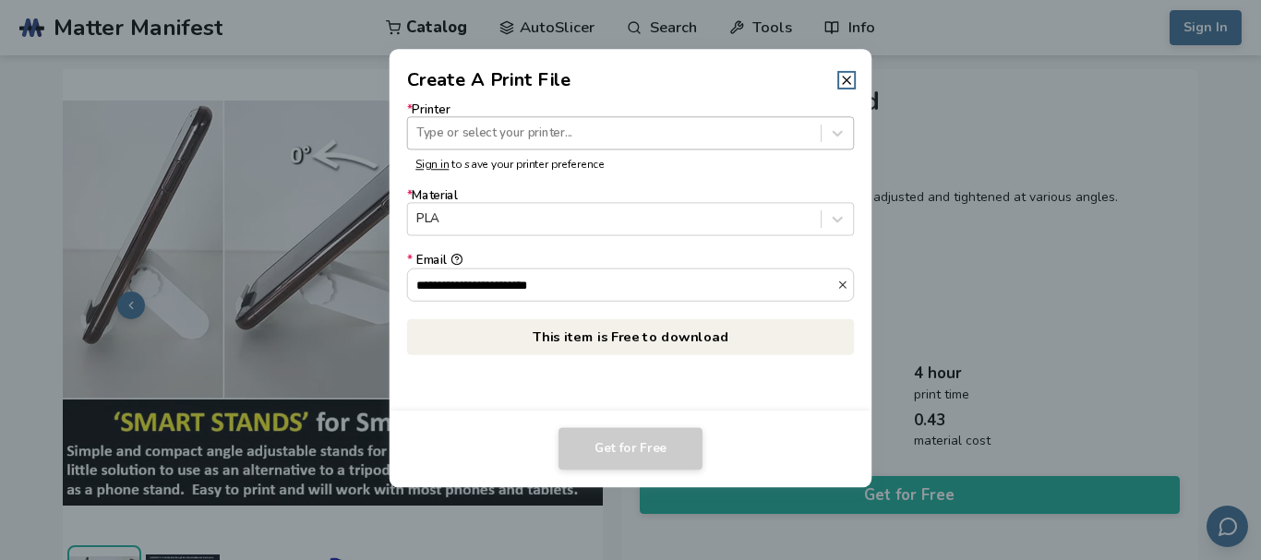
click at [507, 137] on div at bounding box center [613, 134] width 395 height 18
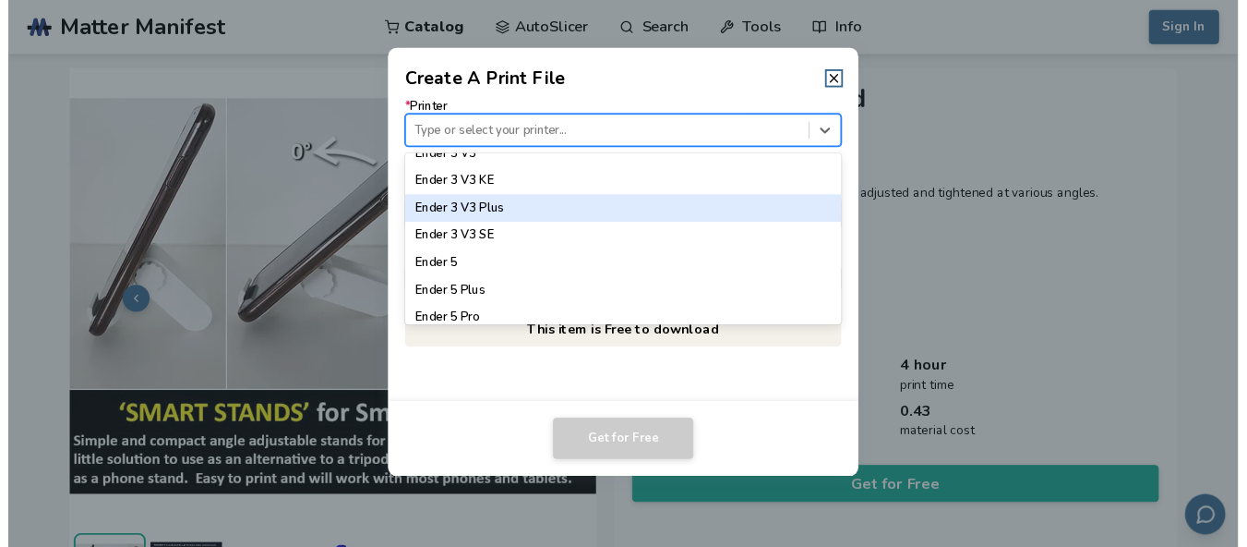
scroll to position [1200, 0]
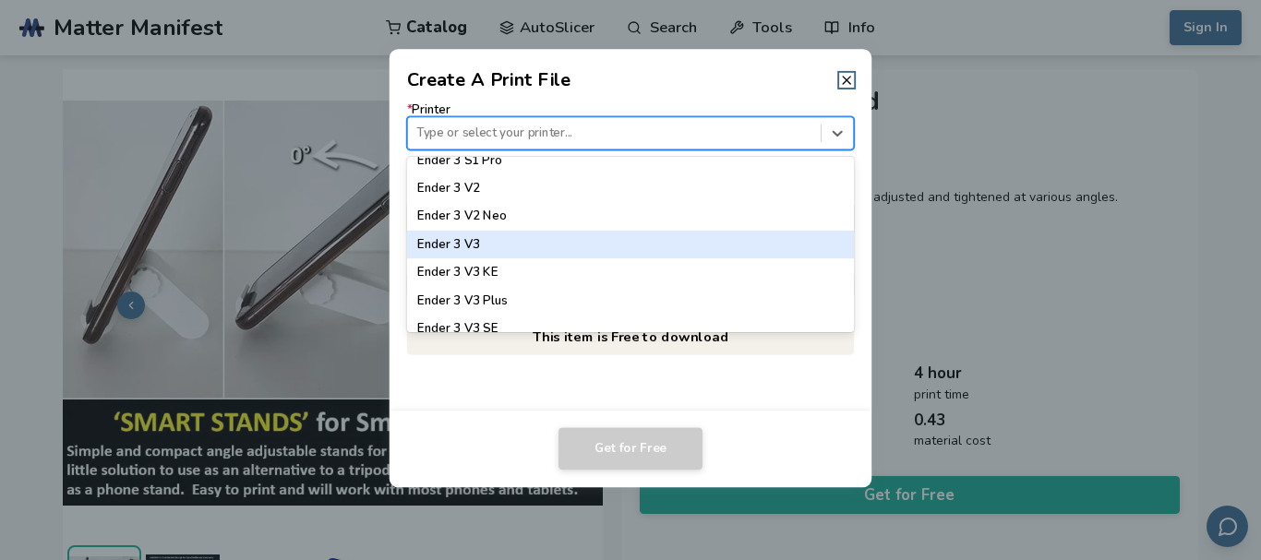
click at [479, 251] on div "Ender 3 V3" at bounding box center [630, 245] width 447 height 28
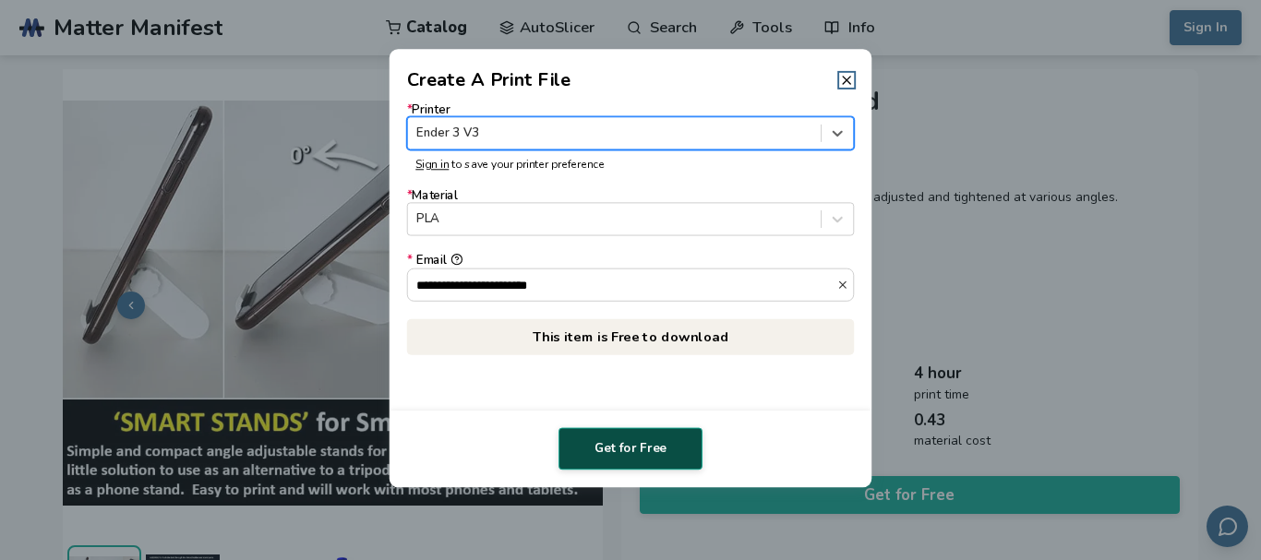
click at [602, 439] on button "Get for Free" at bounding box center [631, 448] width 144 height 42
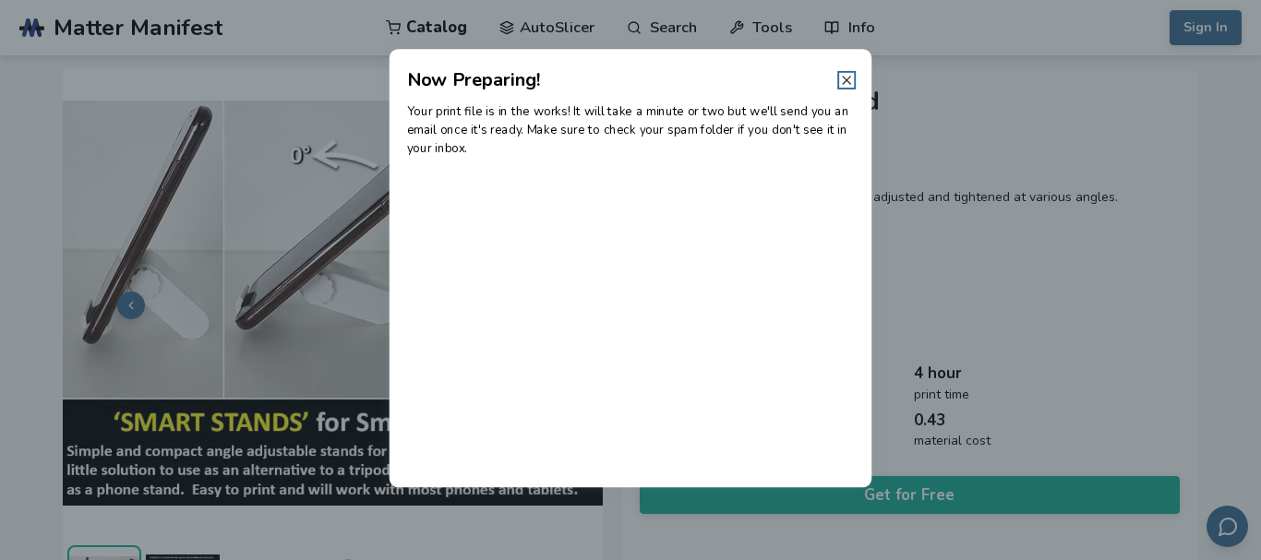
click at [846, 78] on icon at bounding box center [846, 80] width 15 height 15
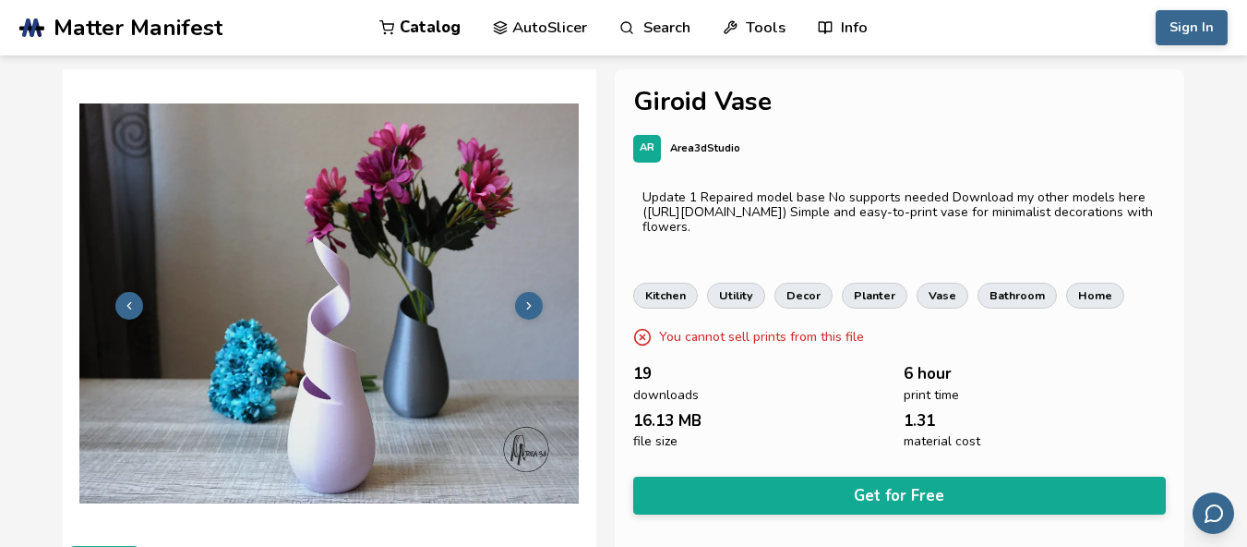
click at [808, 476] on button "Get for Free" at bounding box center [900, 495] width 534 height 38
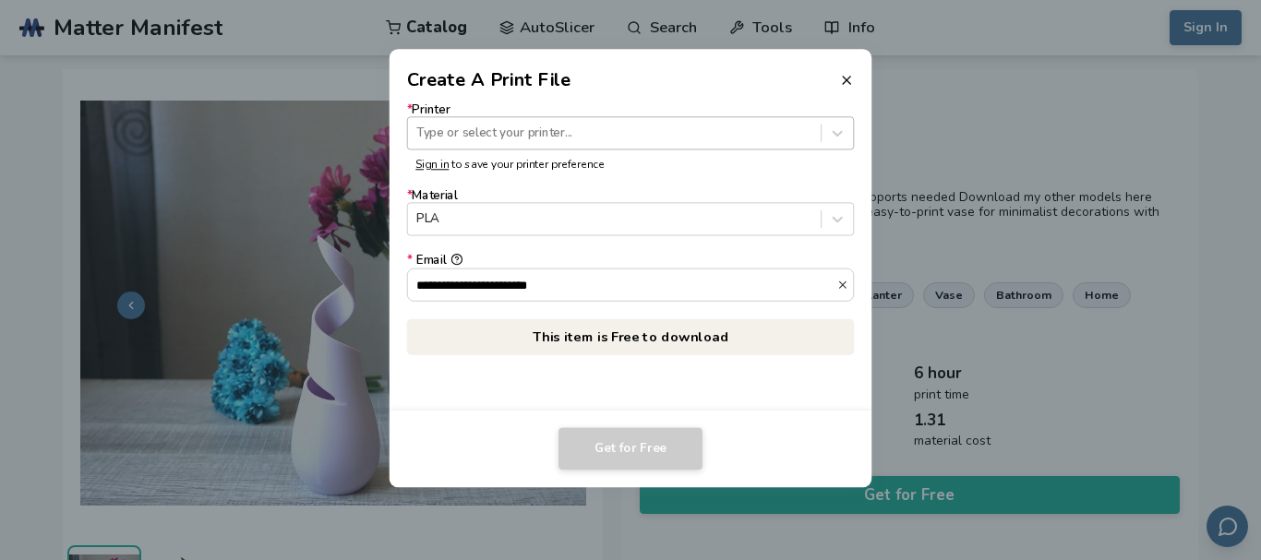
click at [521, 127] on div at bounding box center [613, 134] width 395 height 18
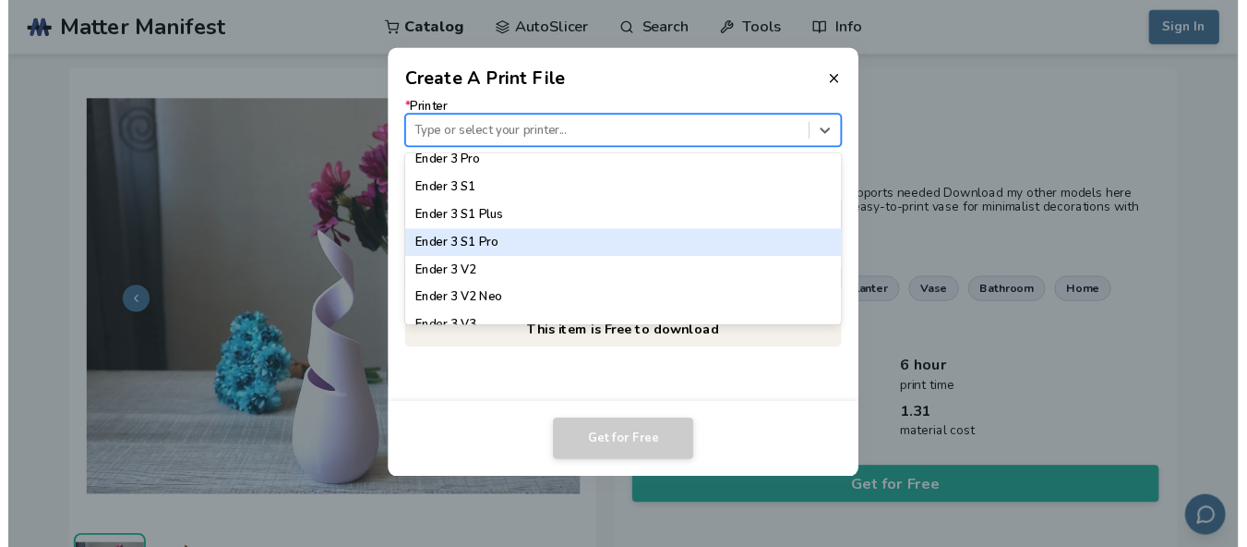
scroll to position [1200, 0]
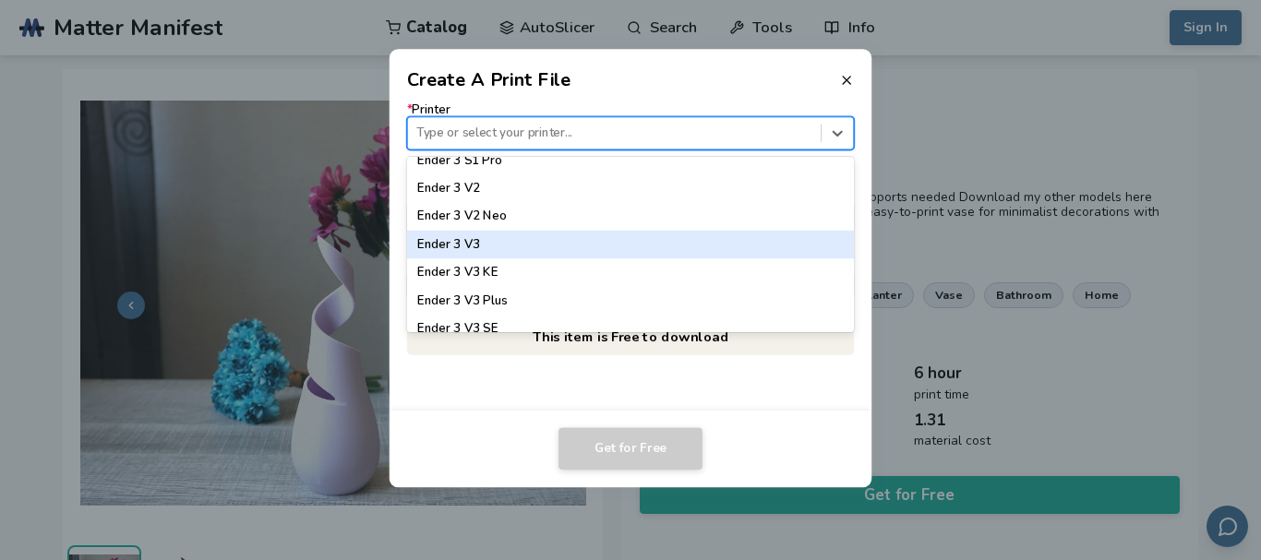
click at [494, 248] on div "Ender 3 V3" at bounding box center [630, 245] width 447 height 28
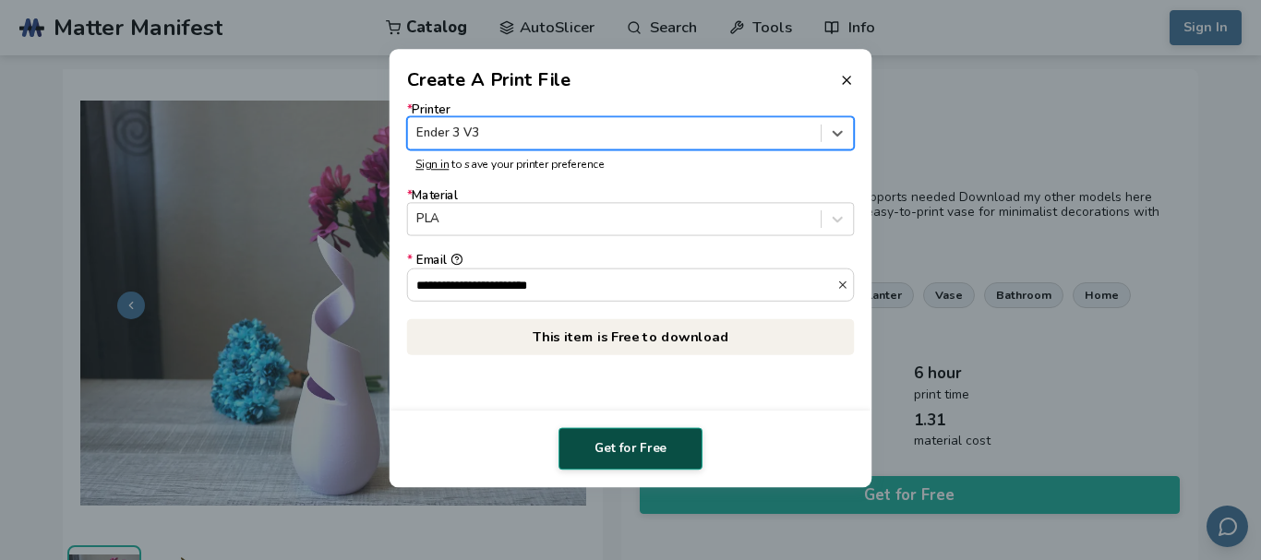
click at [617, 448] on button "Get for Free" at bounding box center [631, 448] width 144 height 42
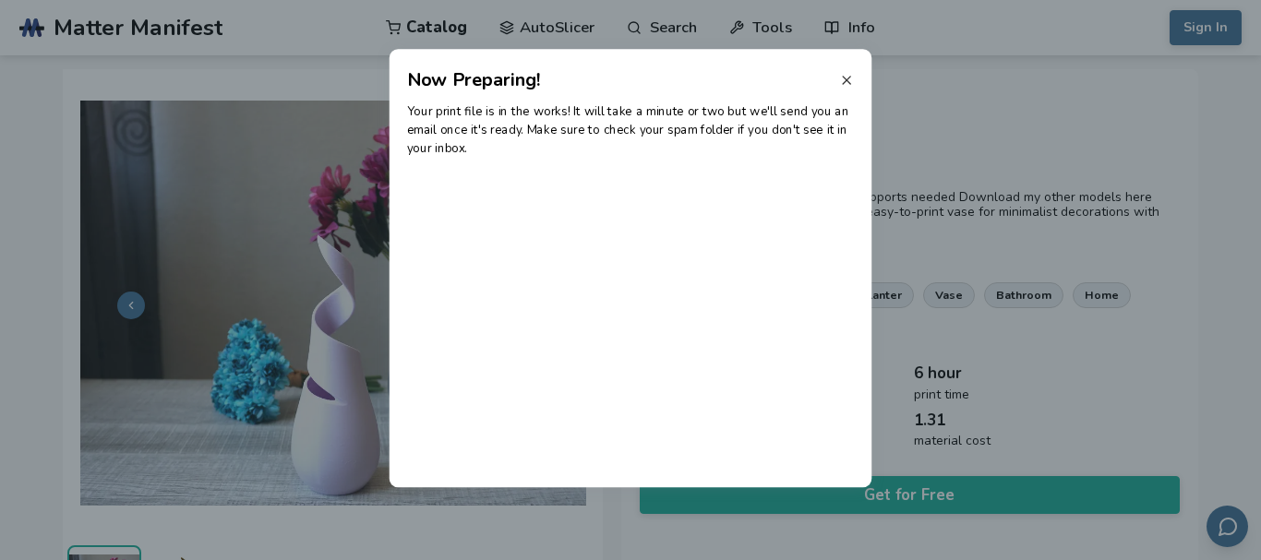
click at [854, 78] on icon at bounding box center [846, 80] width 15 height 15
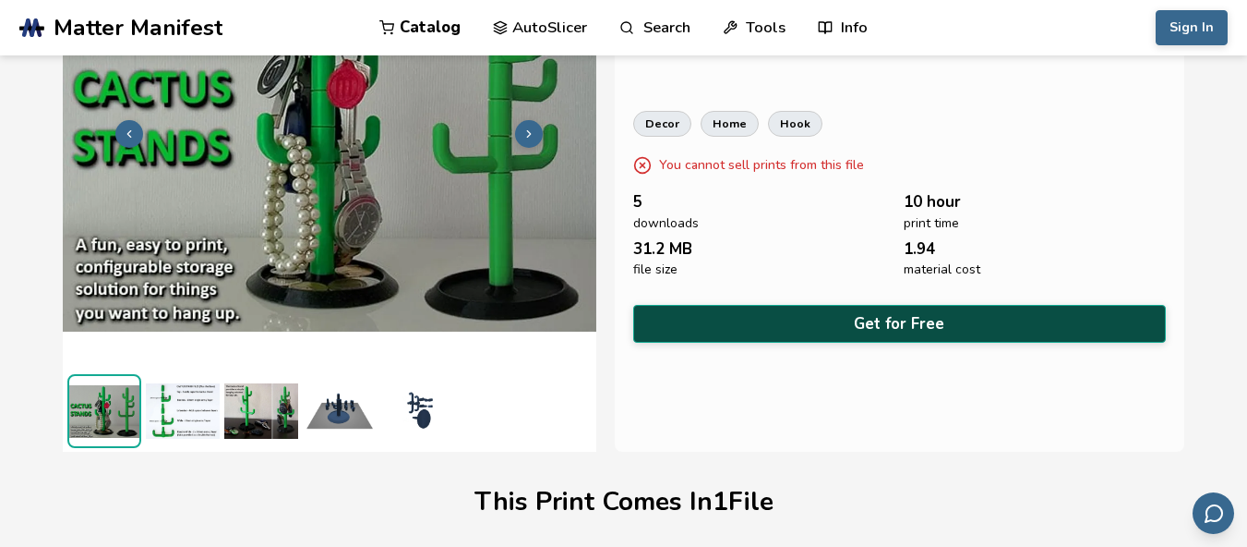
click at [740, 310] on button "Get for Free" at bounding box center [900, 324] width 534 height 38
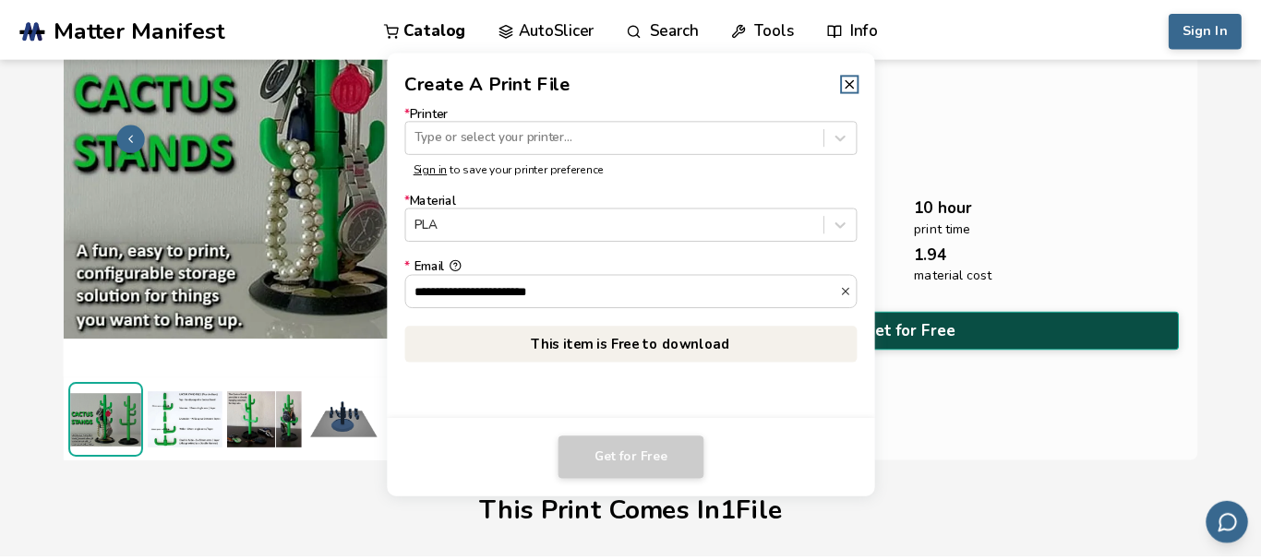
scroll to position [169, 0]
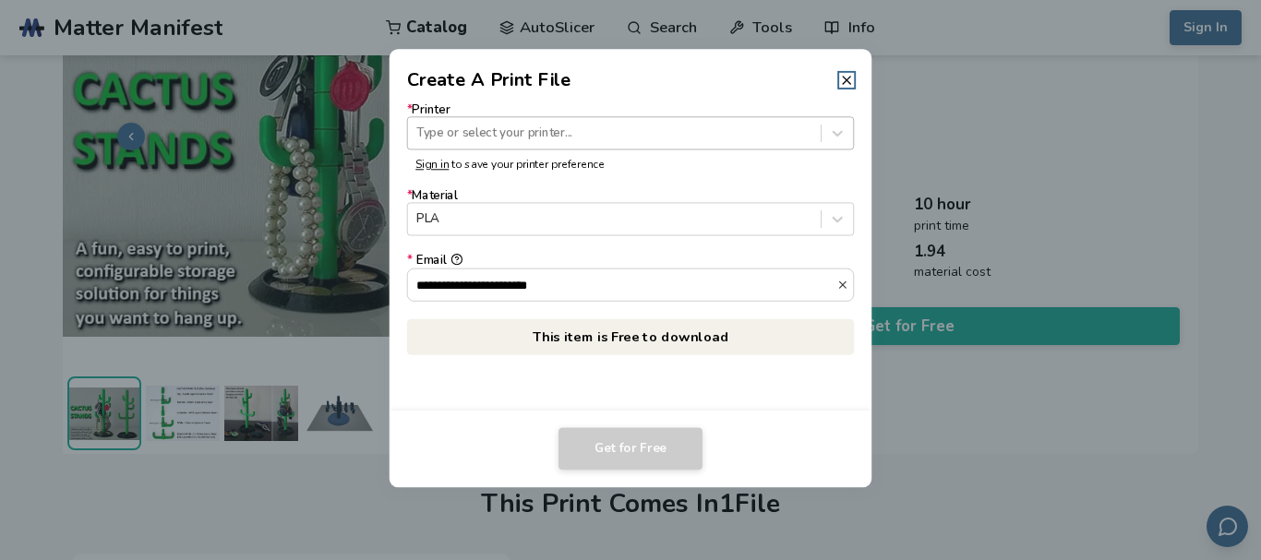
click at [499, 128] on div at bounding box center [613, 134] width 395 height 18
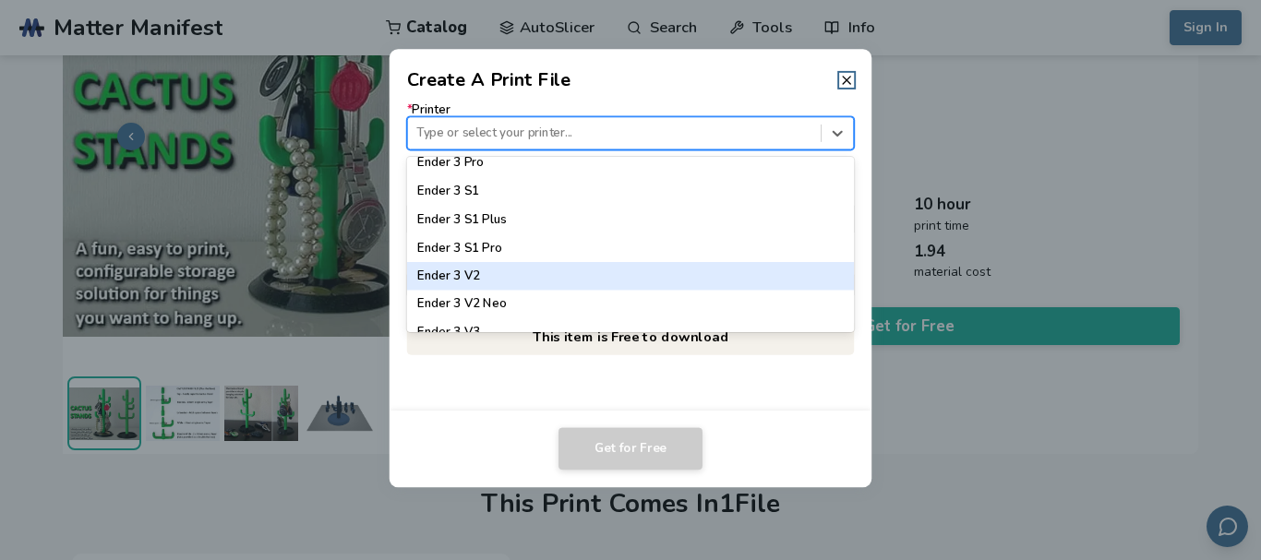
scroll to position [1200, 0]
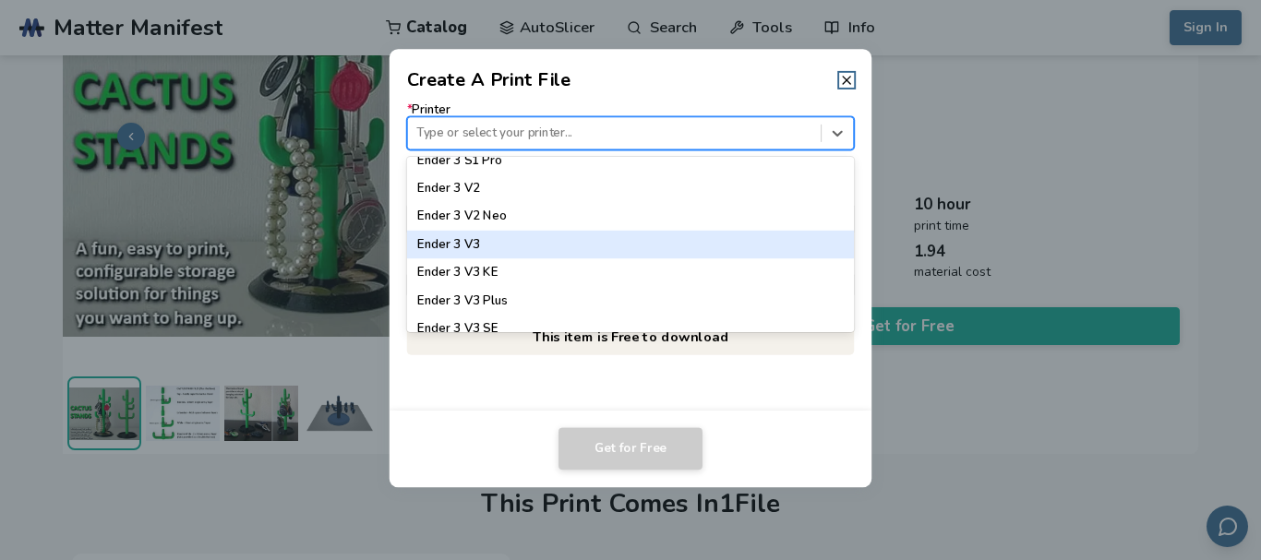
click at [489, 244] on div "Ender 3 V3" at bounding box center [630, 245] width 447 height 28
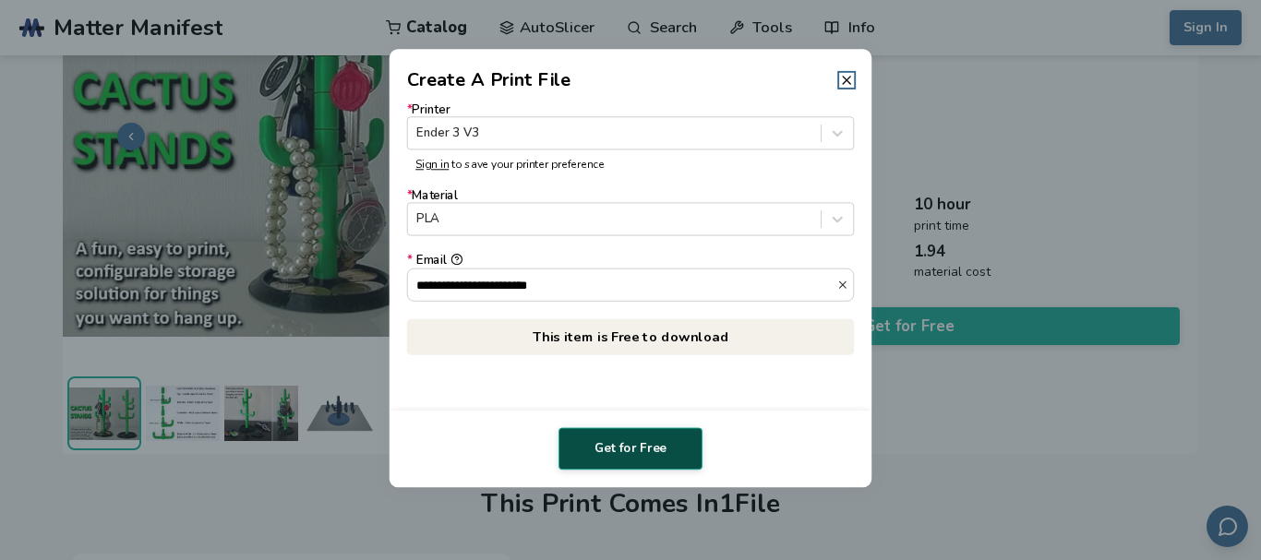
click at [640, 457] on button "Get for Free" at bounding box center [631, 448] width 144 height 42
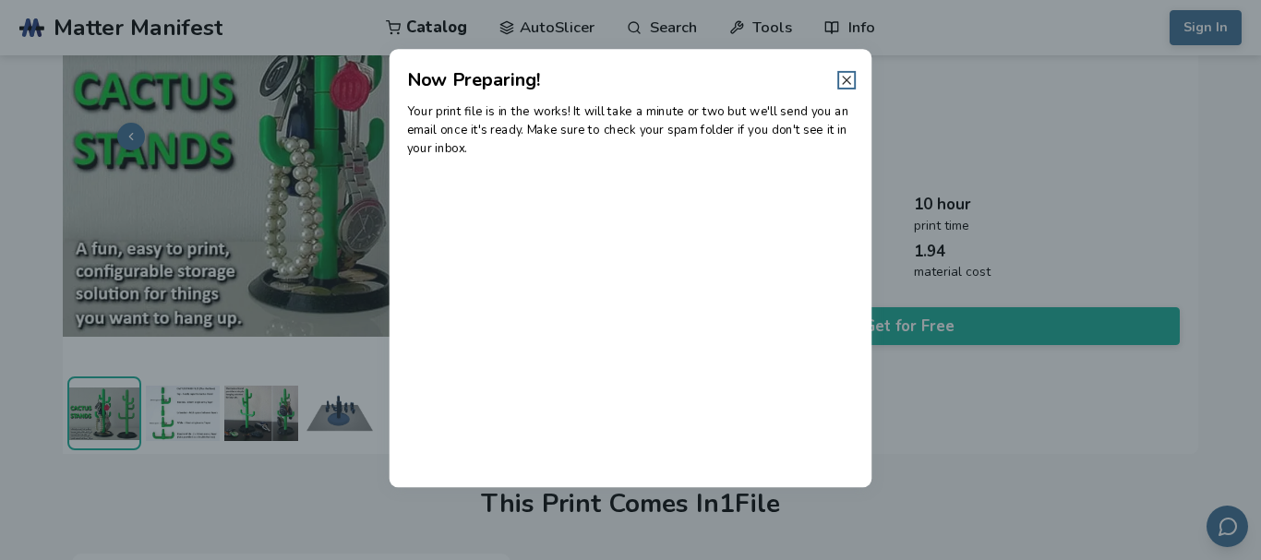
drag, startPoint x: 834, startPoint y: 89, endPoint x: 843, endPoint y: 81, distance: 11.8
click at [835, 87] on header "Now Preparing!" at bounding box center [631, 71] width 483 height 44
click at [846, 81] on icon at bounding box center [846, 80] width 15 height 15
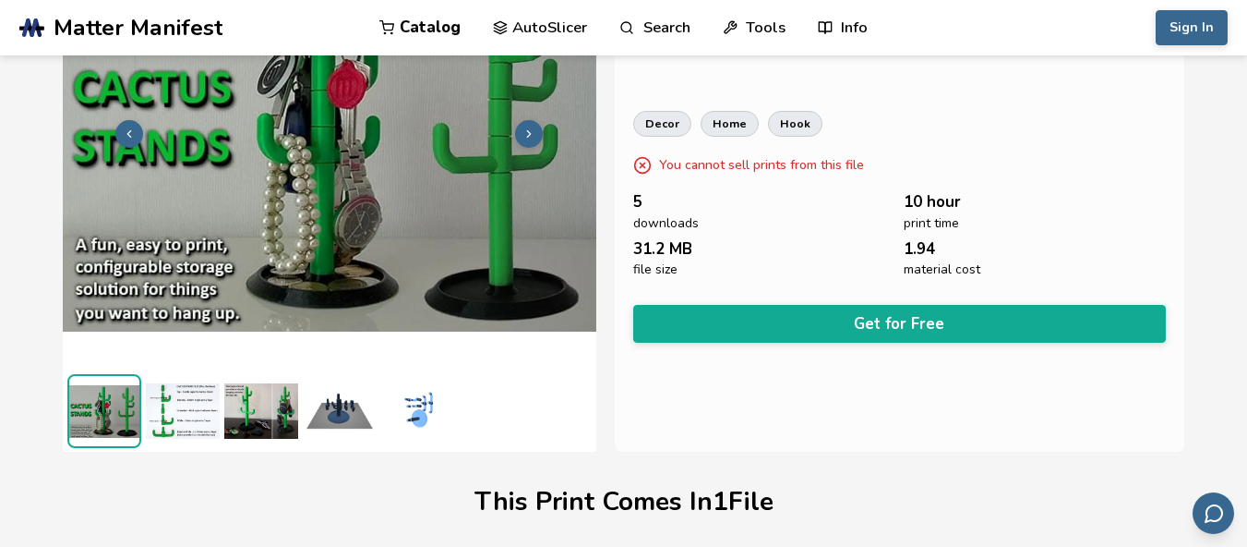
scroll to position [0, 0]
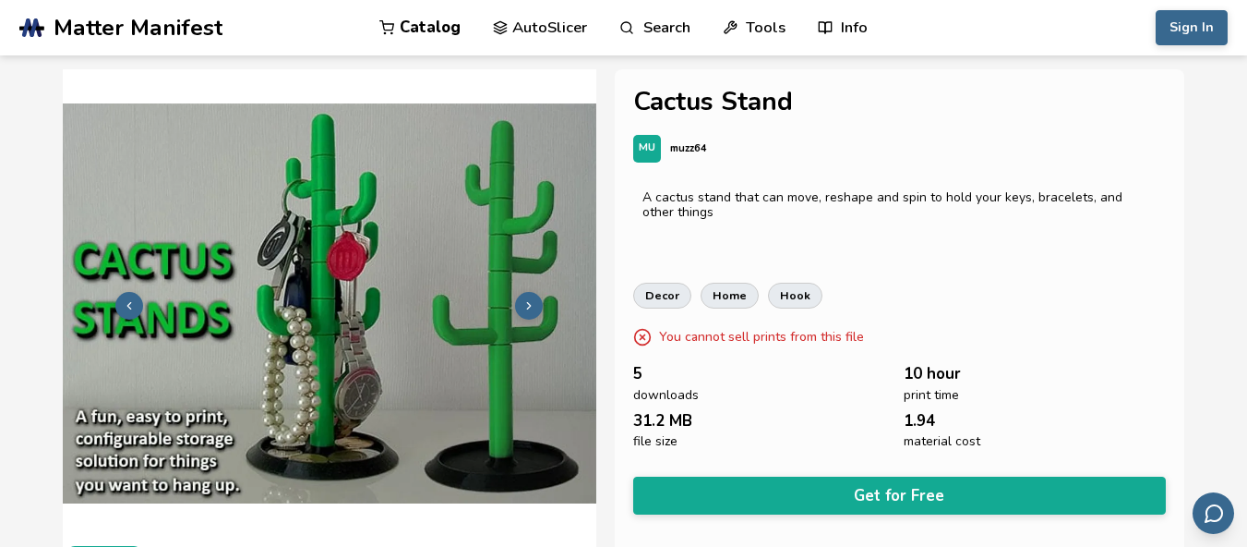
click at [528, 306] on icon at bounding box center [529, 305] width 13 height 13
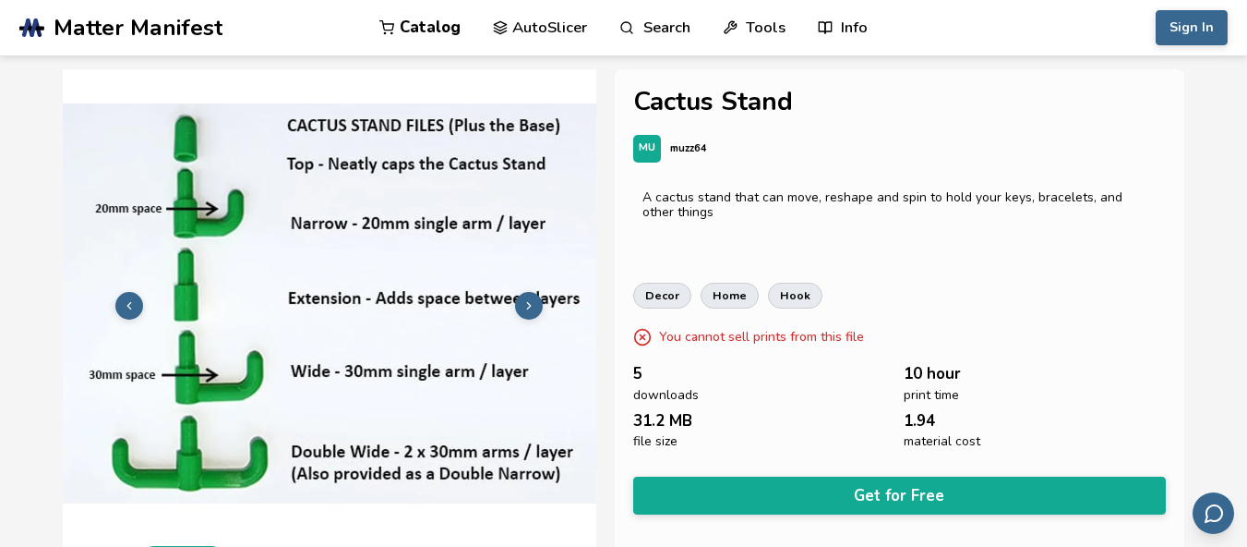
click at [531, 299] on icon at bounding box center [529, 305] width 13 height 13
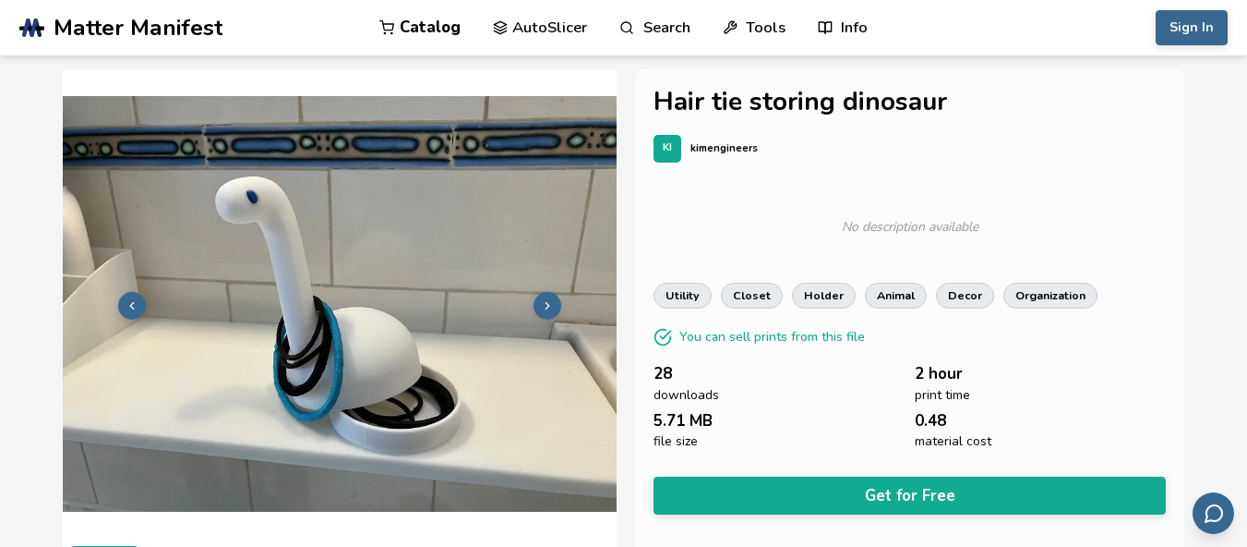
scroll to position [92, 7]
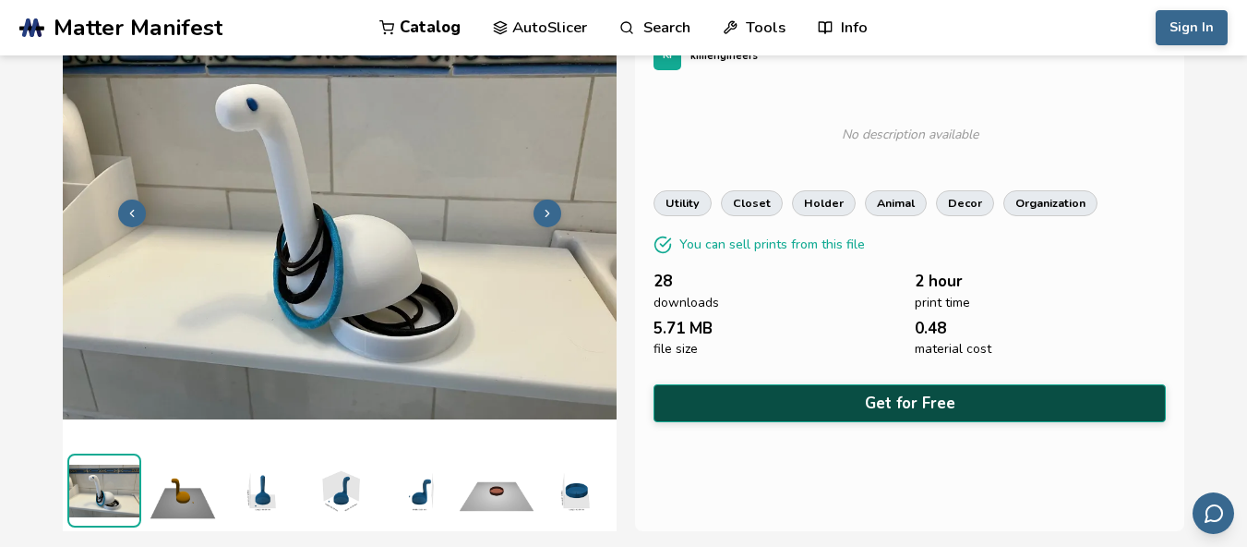
click at [818, 403] on button "Get for Free" at bounding box center [910, 403] width 513 height 38
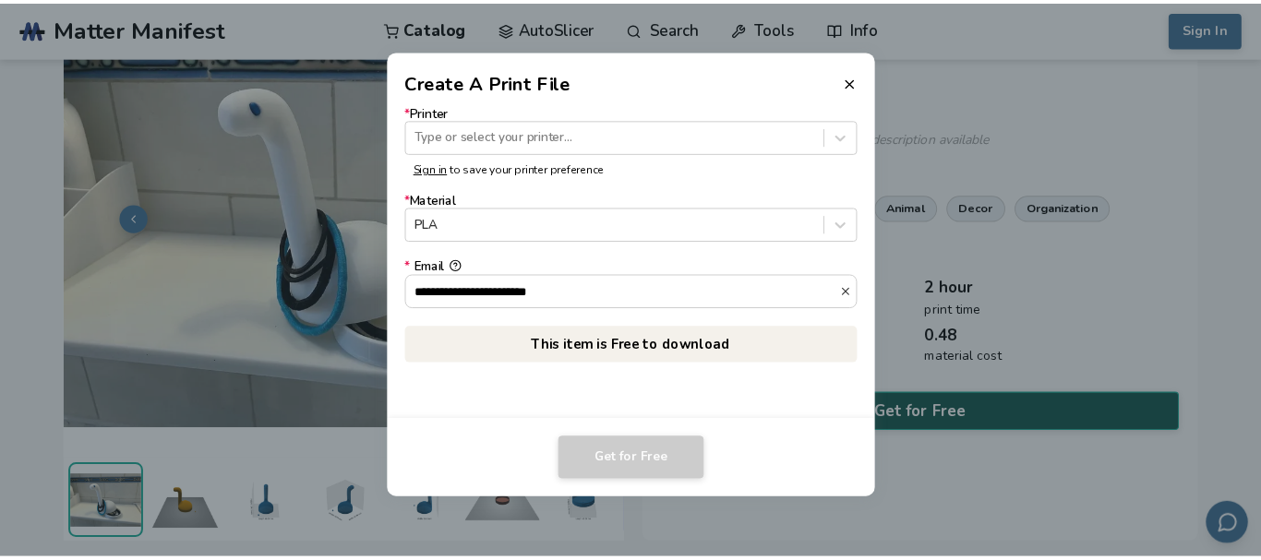
scroll to position [92, 0]
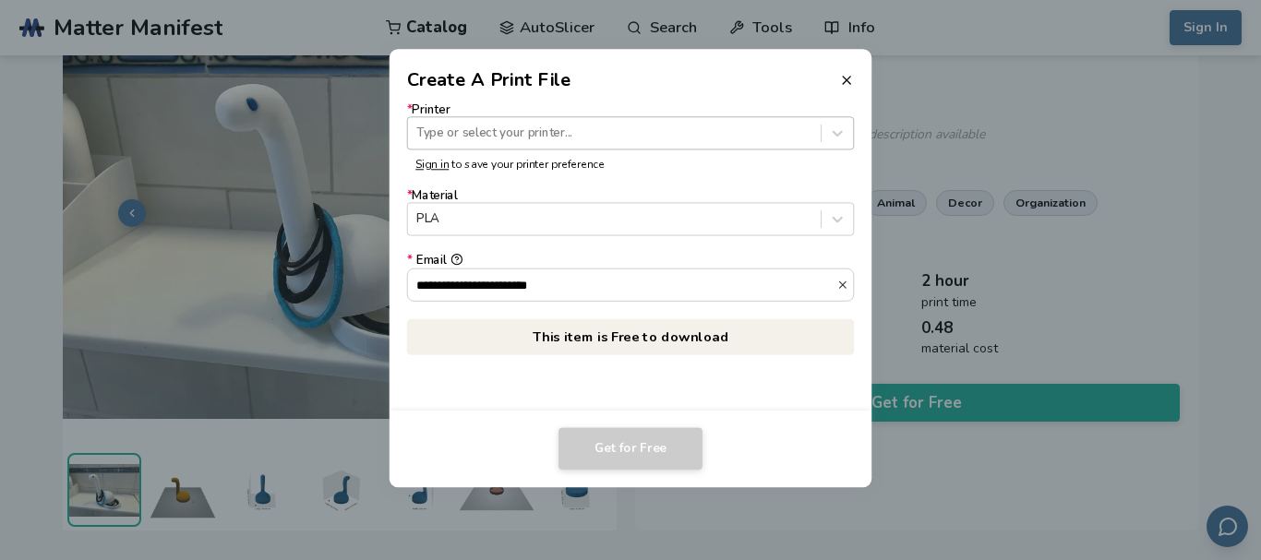
click at [499, 137] on div at bounding box center [613, 134] width 395 height 18
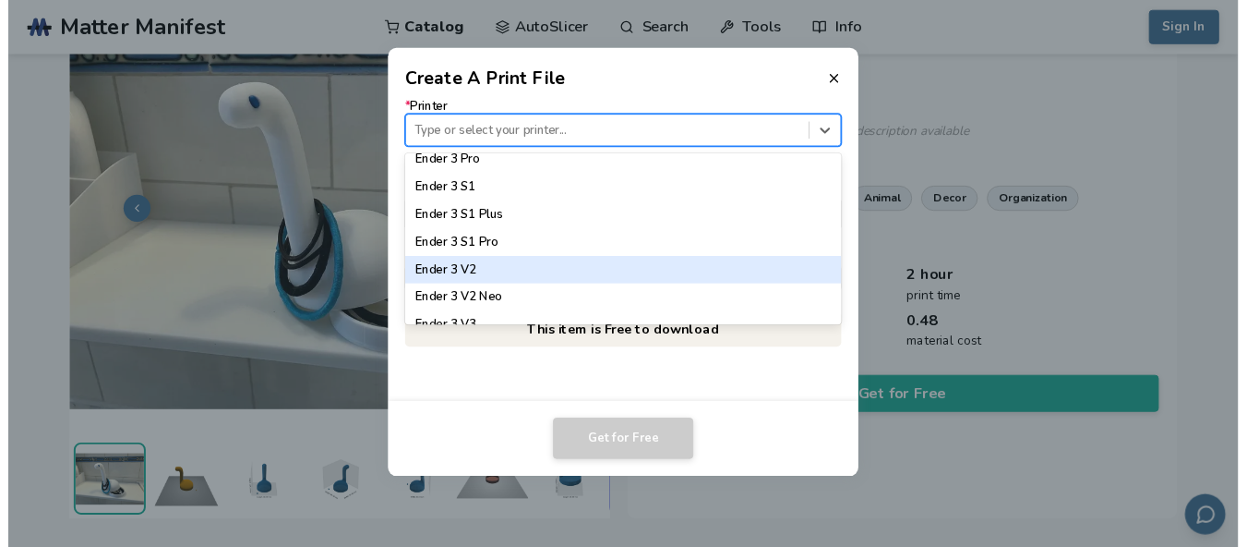
scroll to position [1200, 0]
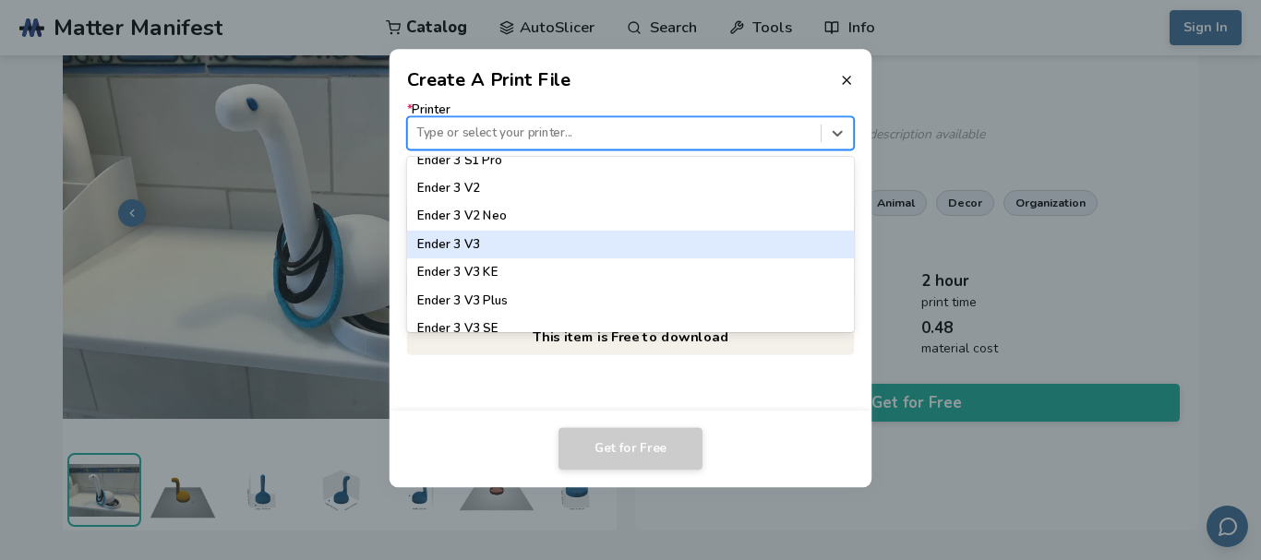
click at [511, 245] on div "Ender 3 V3" at bounding box center [630, 245] width 447 height 28
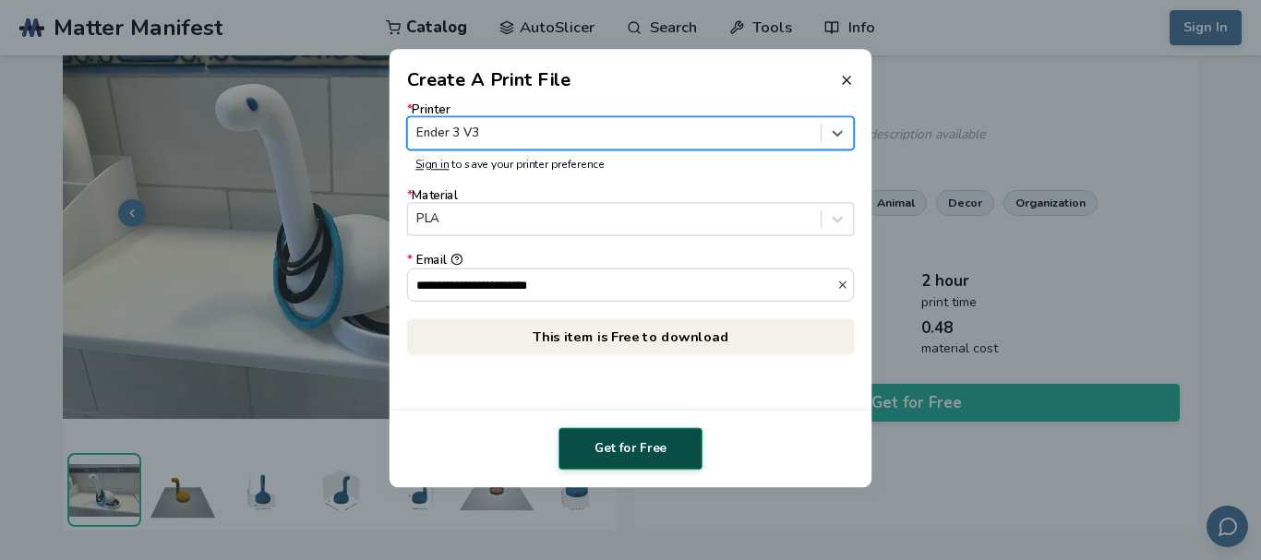
click at [609, 439] on button "Get for Free" at bounding box center [631, 448] width 144 height 42
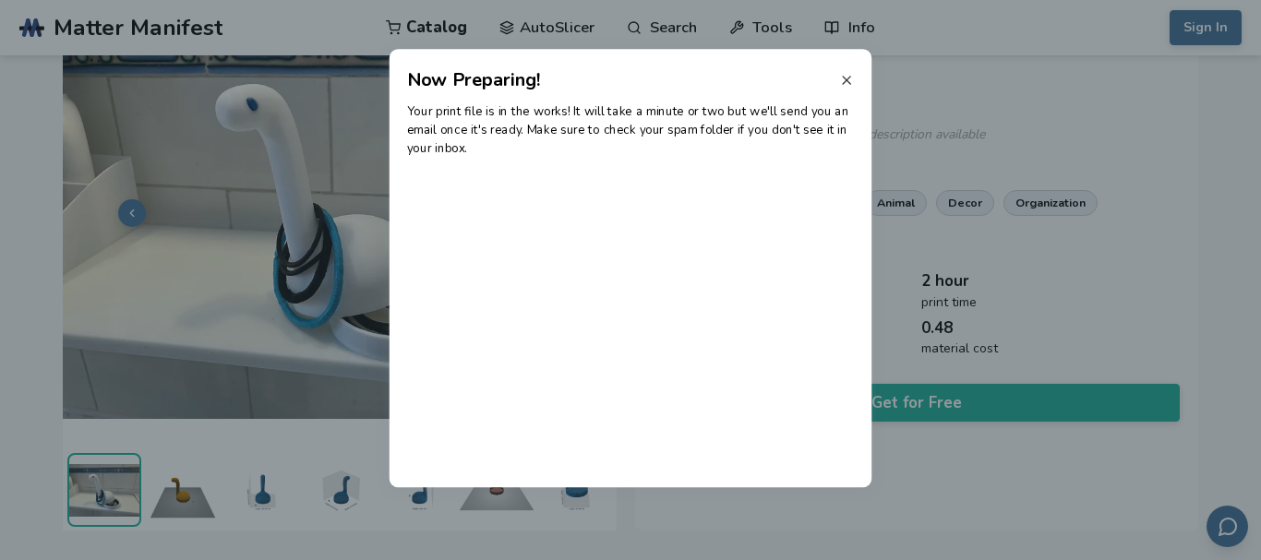
click at [841, 78] on icon at bounding box center [846, 80] width 15 height 15
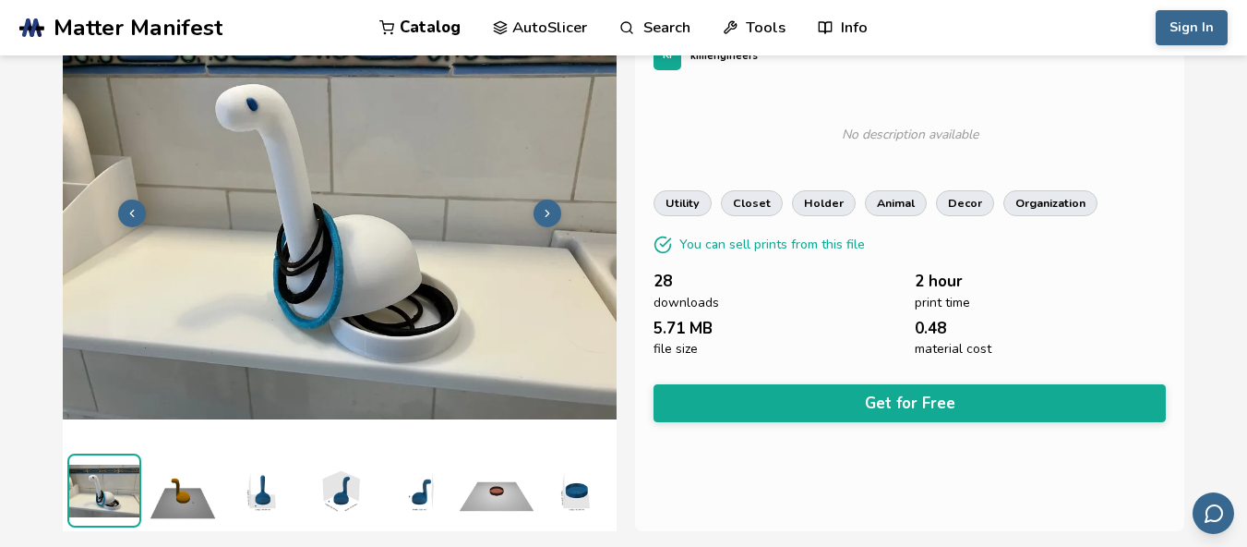
scroll to position [0, 0]
